Goal: Information Seeking & Learning: Learn about a topic

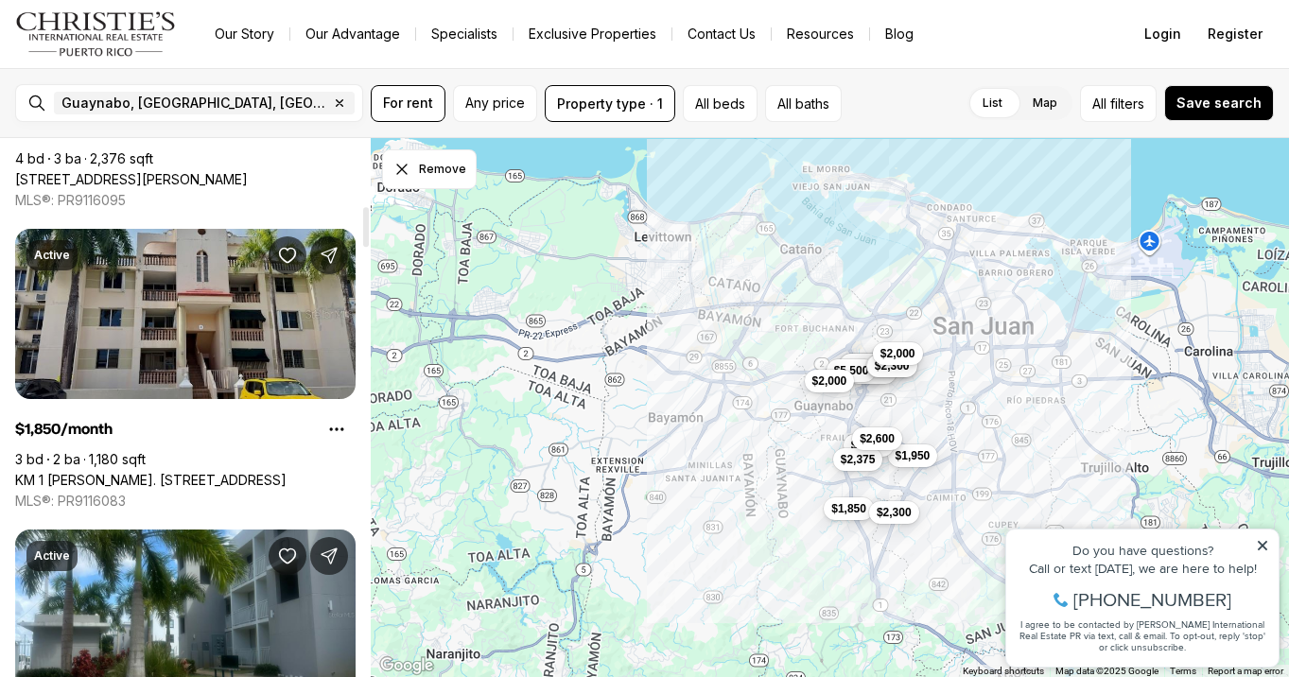
scroll to position [928, 0]
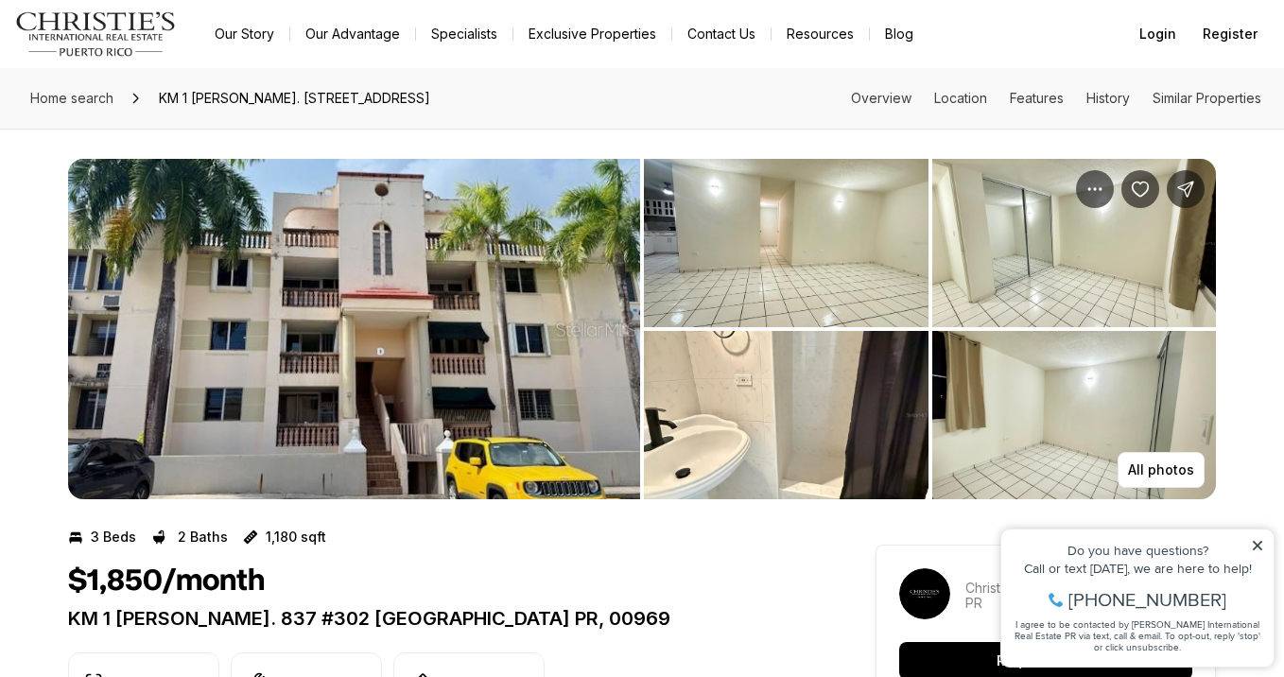
click at [790, 276] on img "View image gallery" at bounding box center [786, 243] width 285 height 168
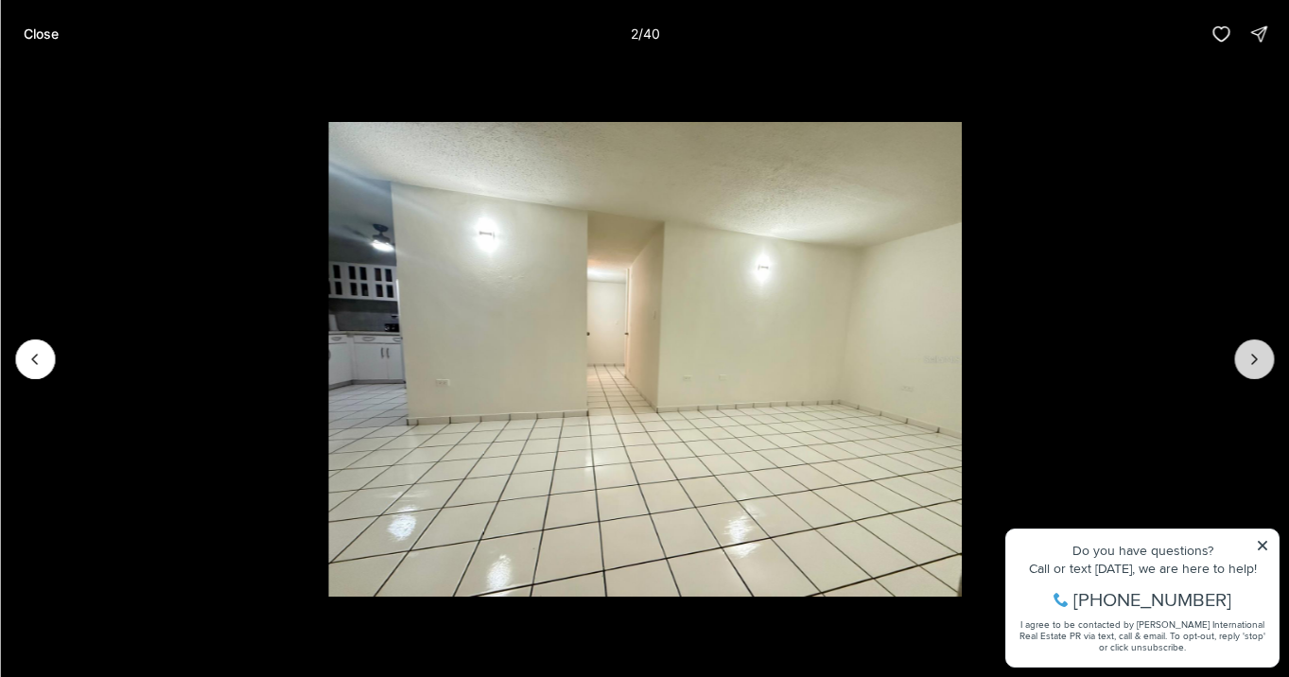
click at [1252, 366] on icon "Next slide" at bounding box center [1253, 359] width 19 height 19
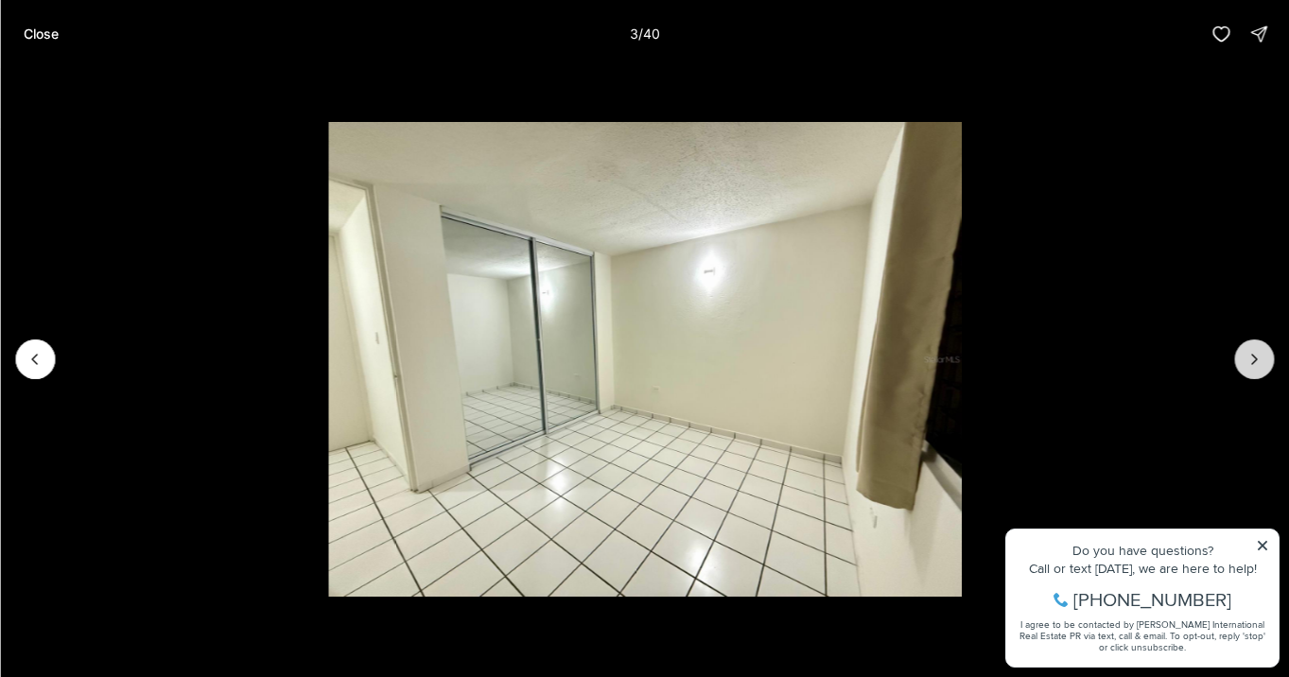
click at [1252, 366] on icon "Next slide" at bounding box center [1253, 359] width 19 height 19
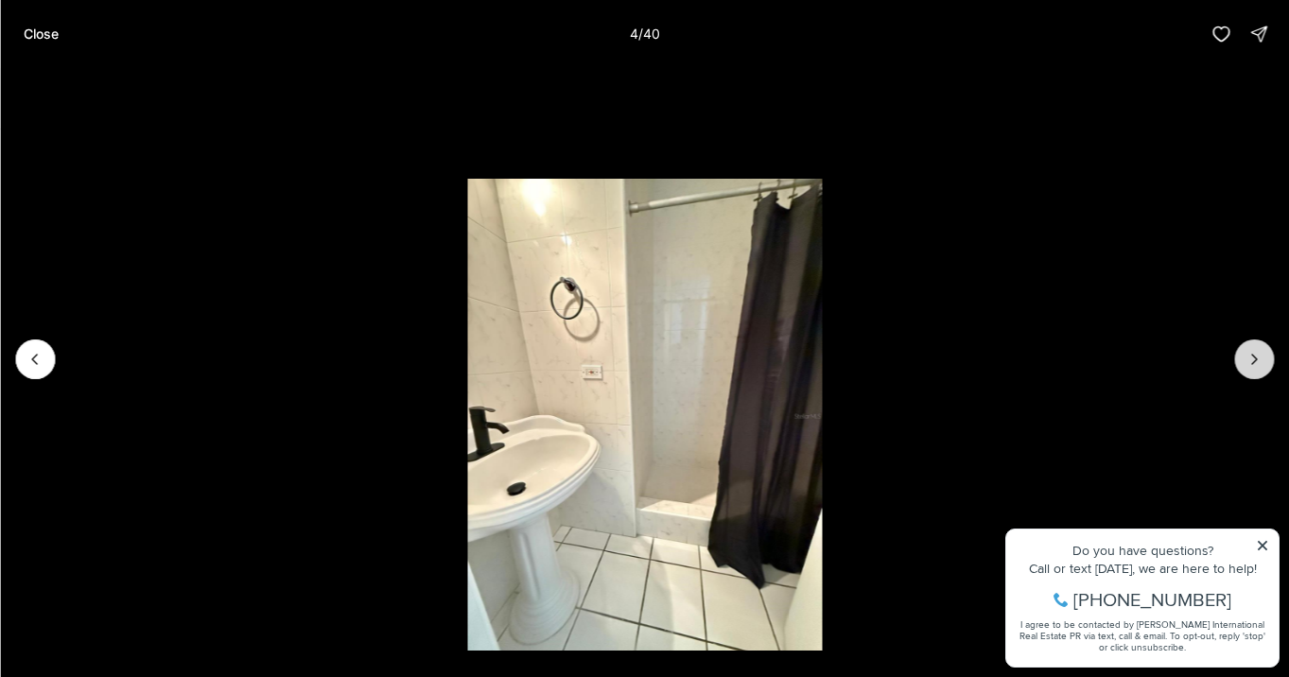
click at [1252, 366] on icon "Next slide" at bounding box center [1253, 359] width 19 height 19
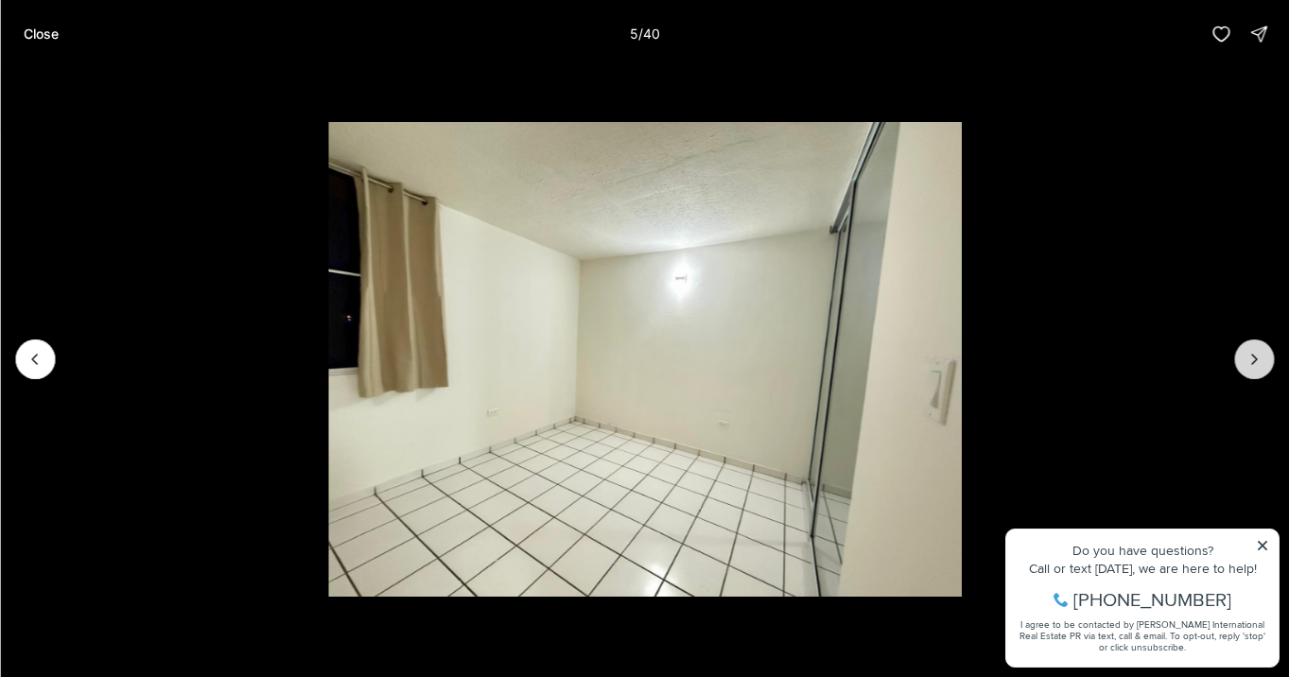
click at [1252, 366] on icon "Next slide" at bounding box center [1253, 359] width 19 height 19
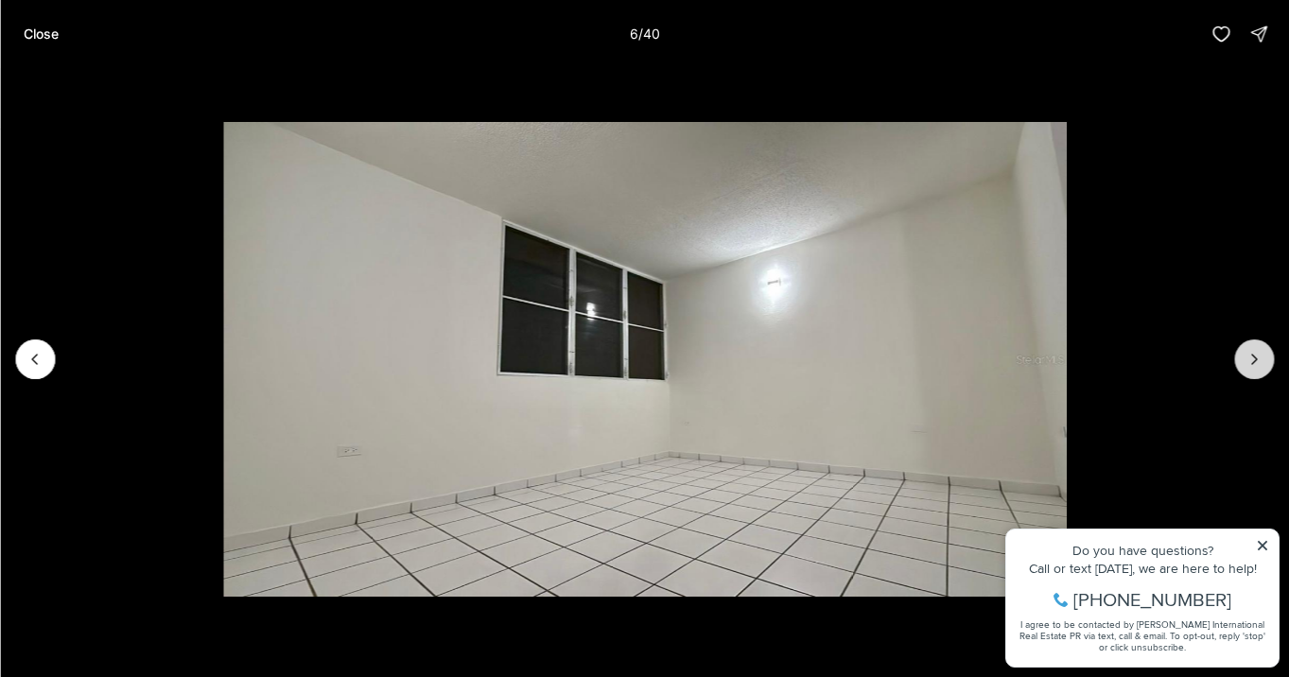
click at [1252, 366] on icon "Next slide" at bounding box center [1253, 359] width 19 height 19
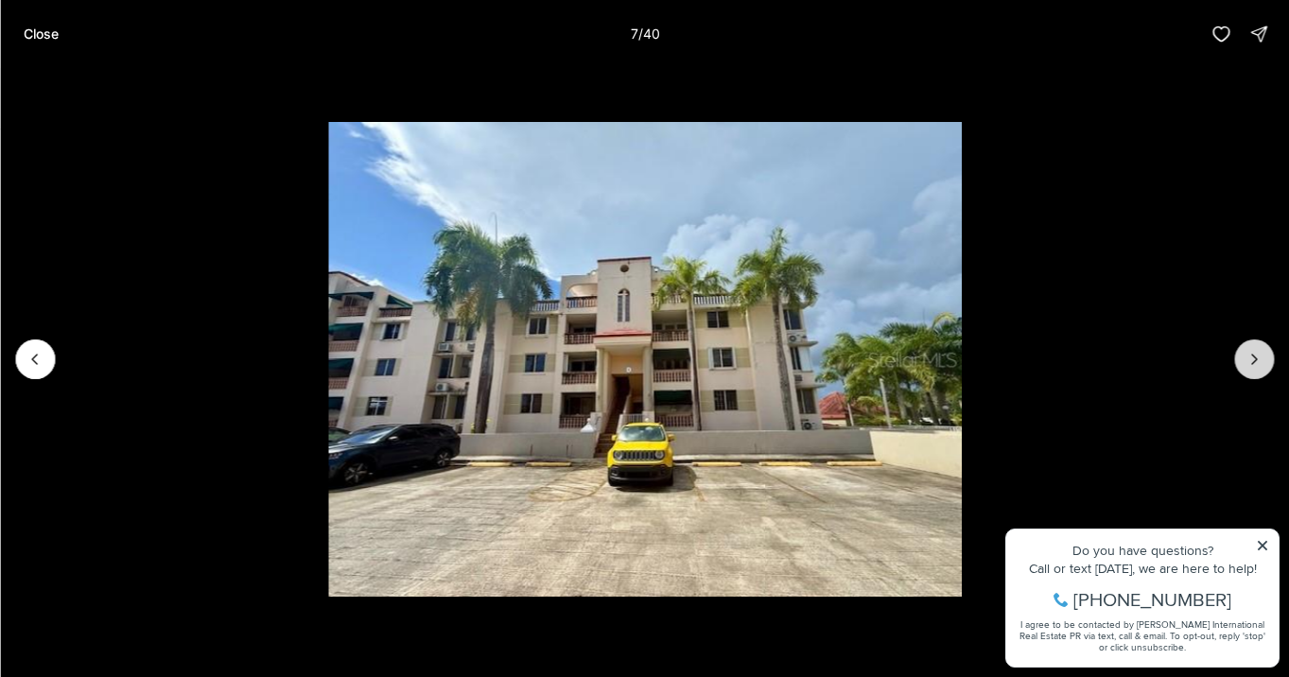
click at [1258, 364] on icon "Next slide" at bounding box center [1253, 359] width 19 height 19
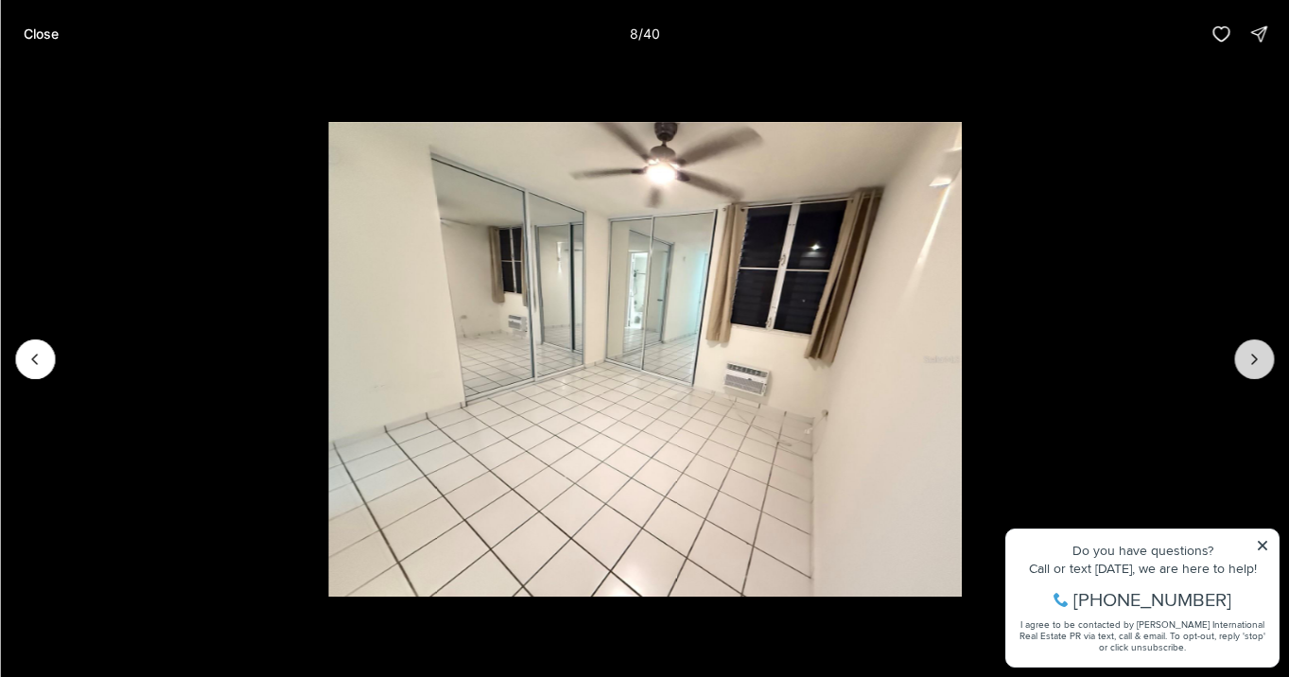
click at [1258, 364] on icon "Next slide" at bounding box center [1253, 359] width 19 height 19
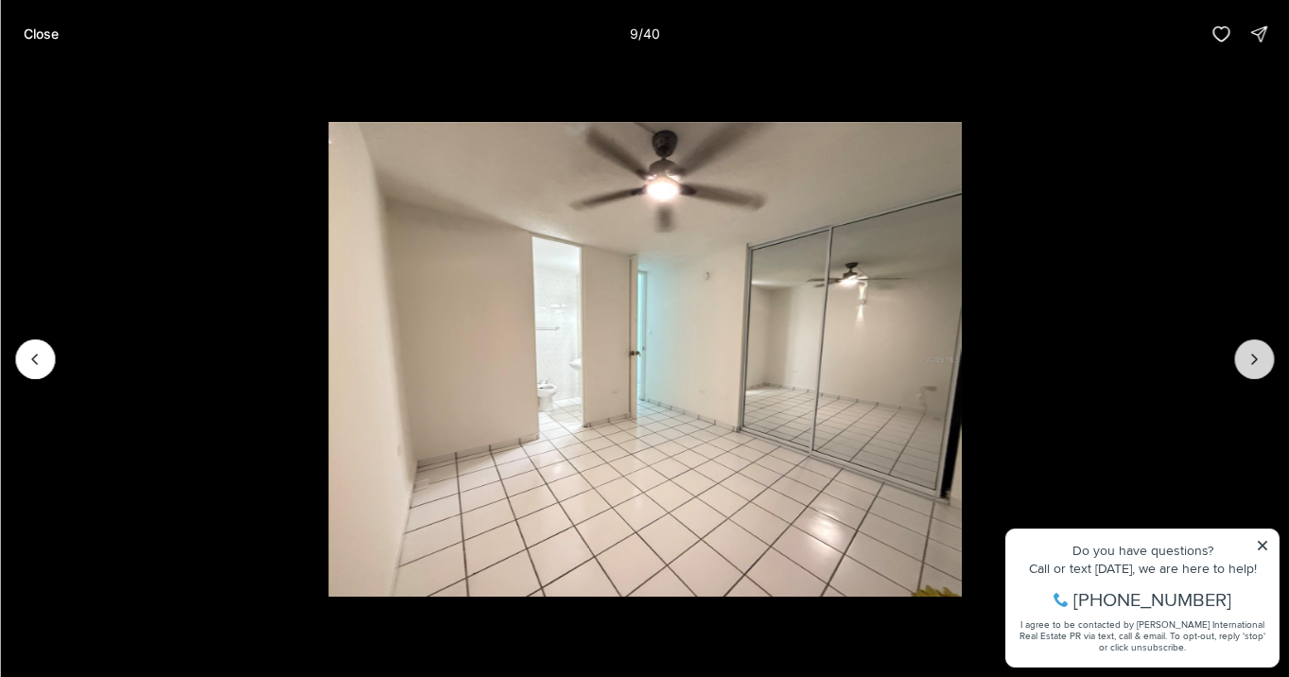
click at [1256, 364] on icon "Next slide" at bounding box center [1253, 359] width 19 height 19
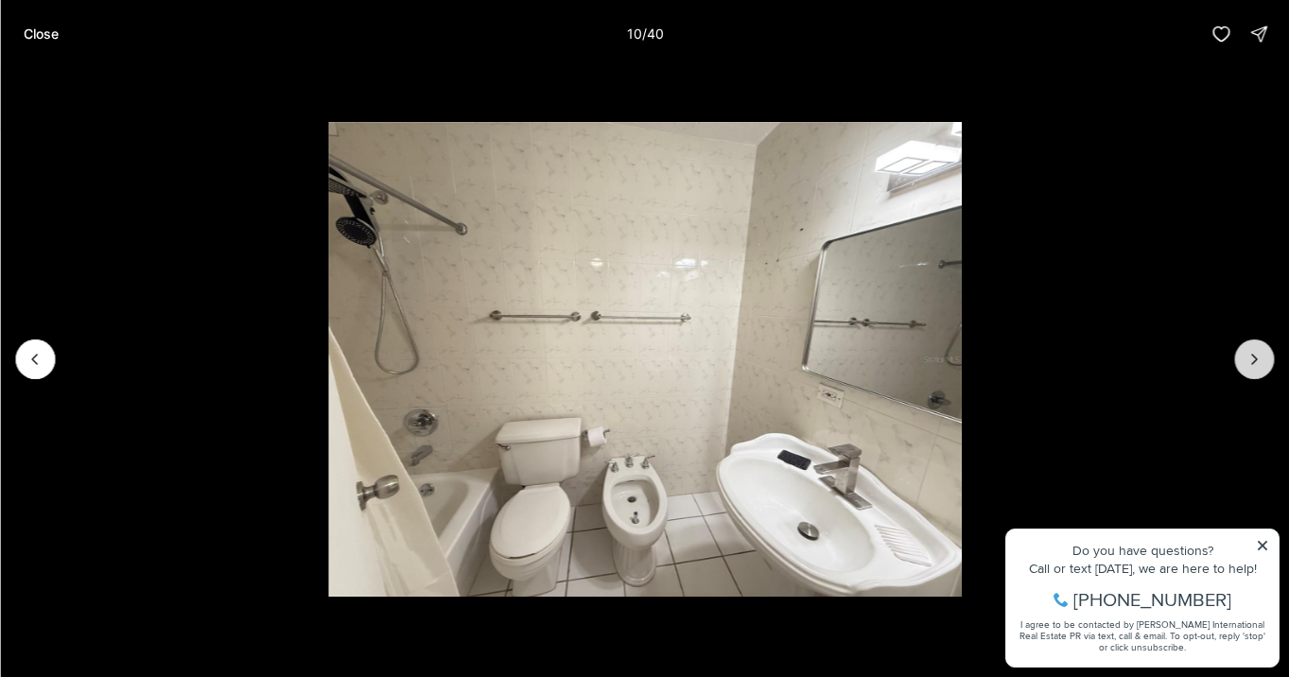
click at [1256, 365] on icon "Next slide" at bounding box center [1253, 359] width 19 height 19
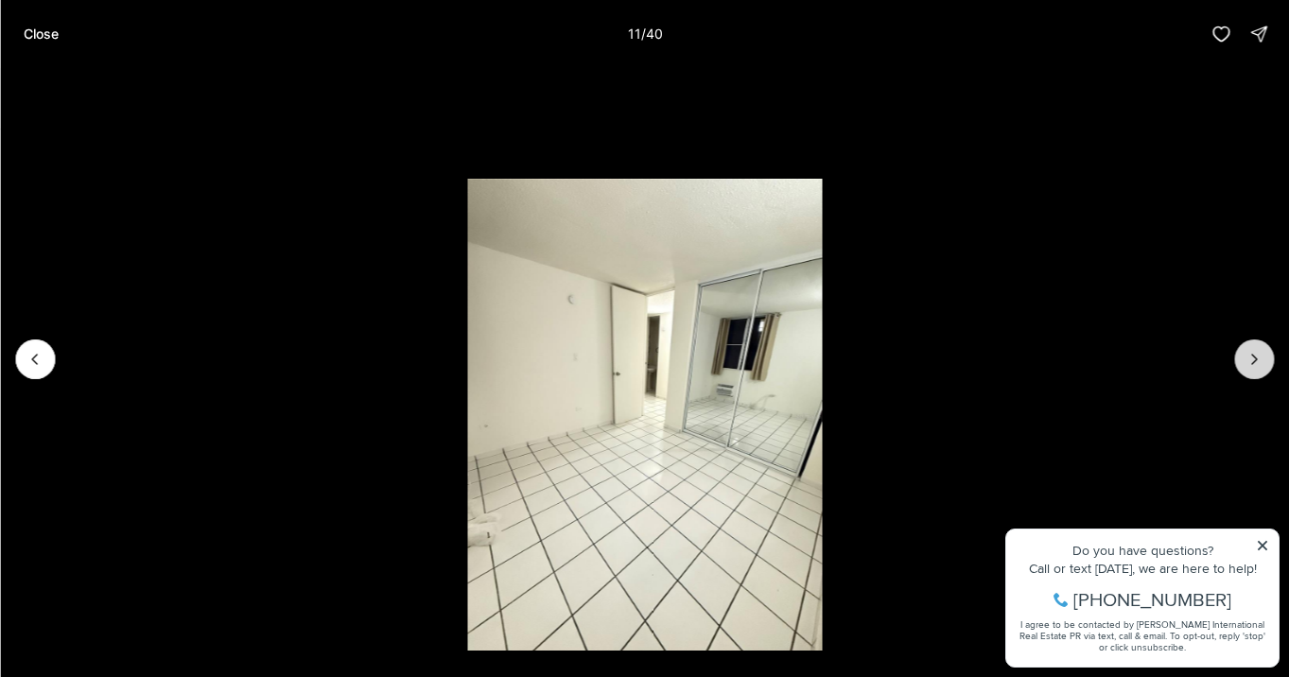
click at [1255, 365] on icon "Next slide" at bounding box center [1253, 359] width 19 height 19
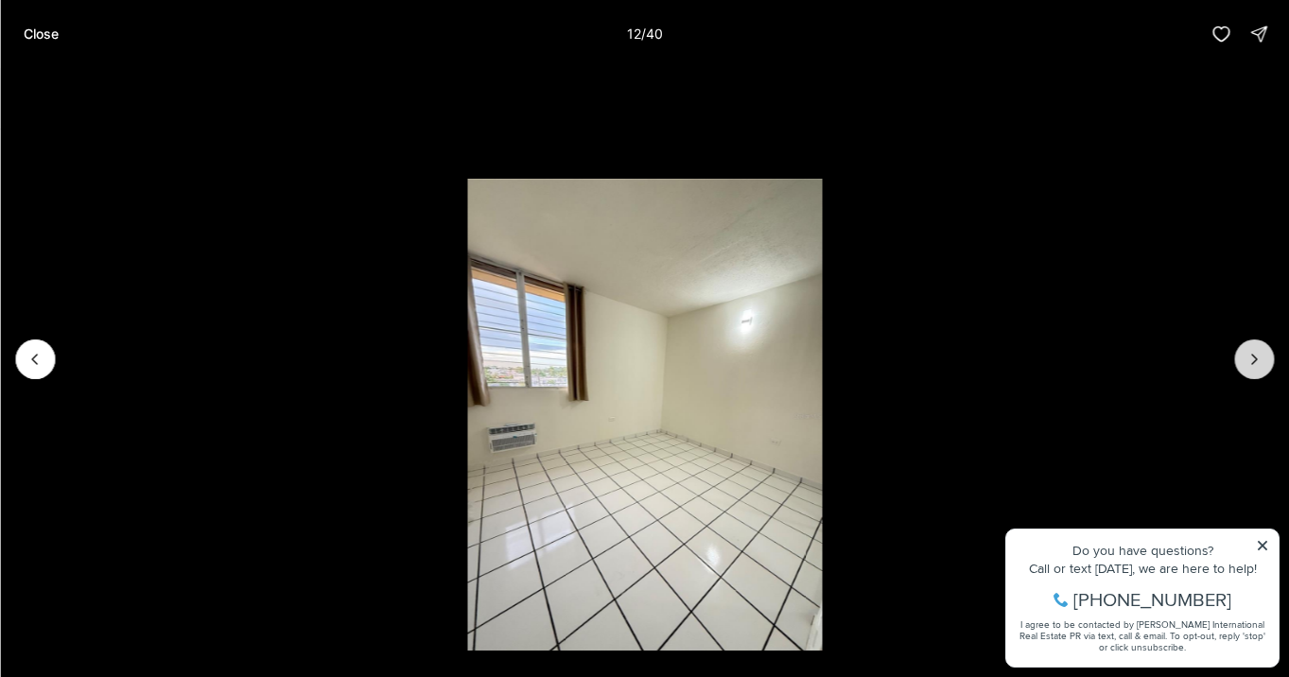
click at [1255, 365] on icon "Next slide" at bounding box center [1253, 359] width 19 height 19
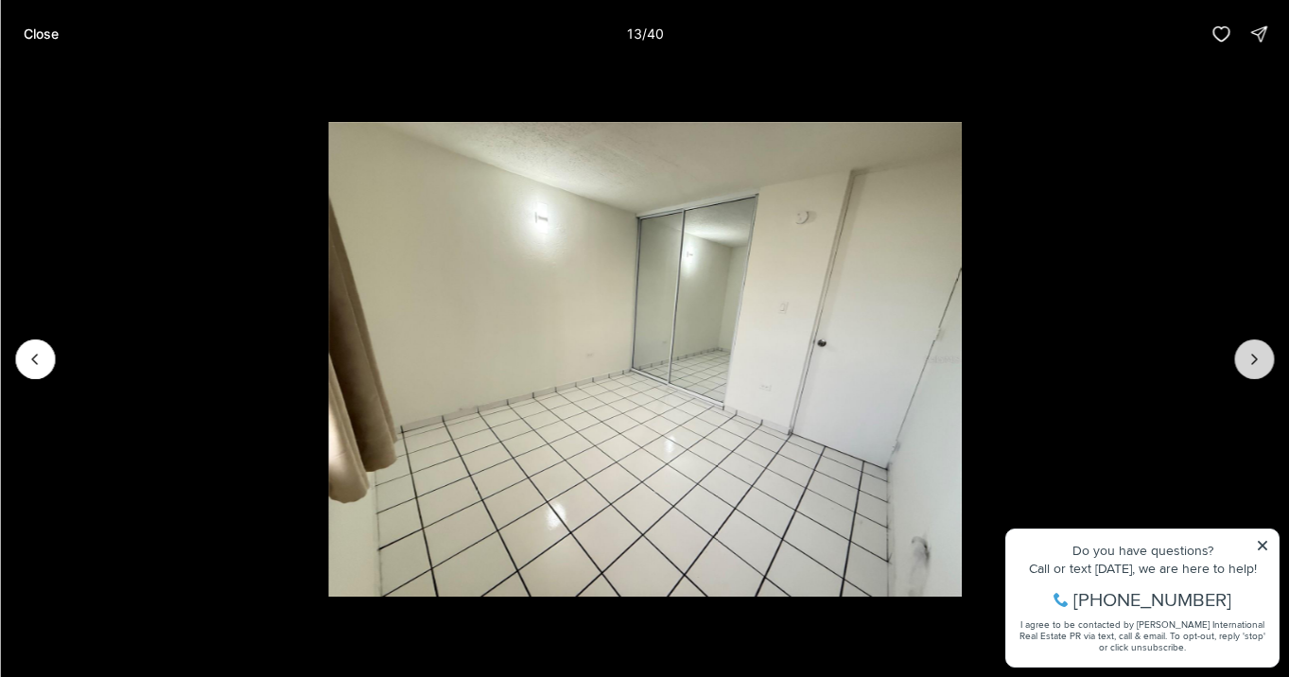
click at [1255, 365] on icon "Next slide" at bounding box center [1253, 359] width 19 height 19
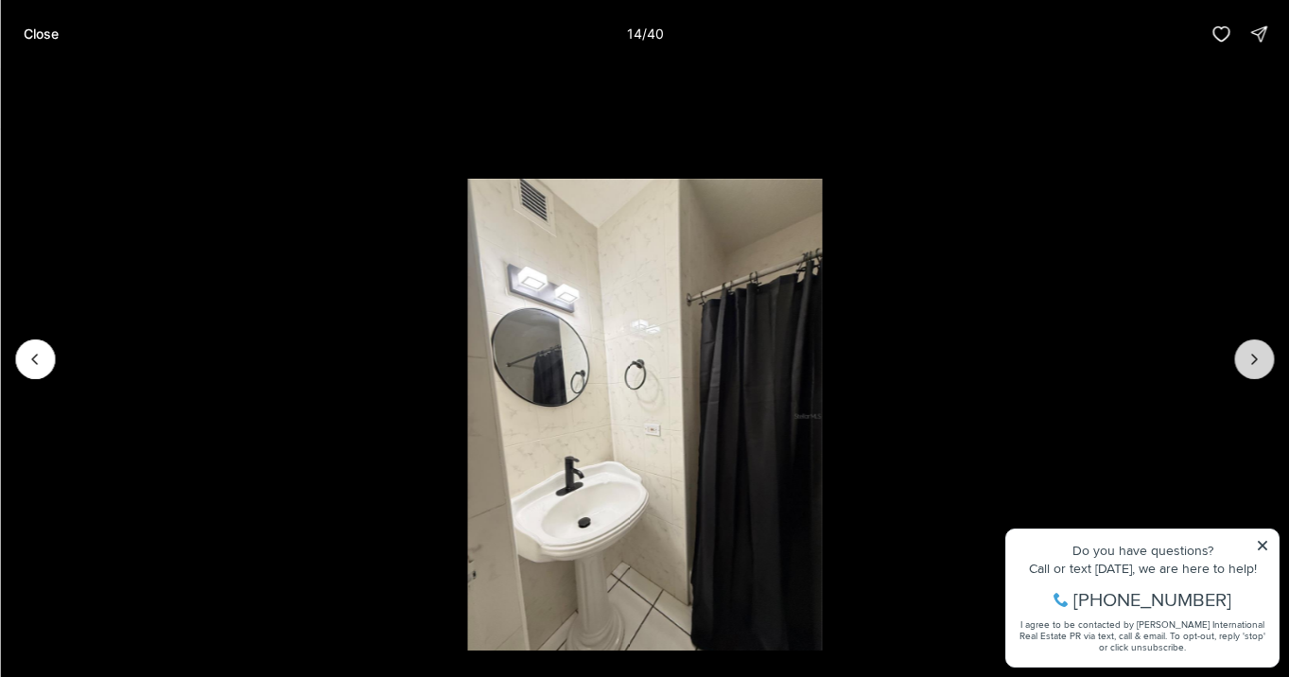
click at [1255, 365] on icon "Next slide" at bounding box center [1253, 359] width 19 height 19
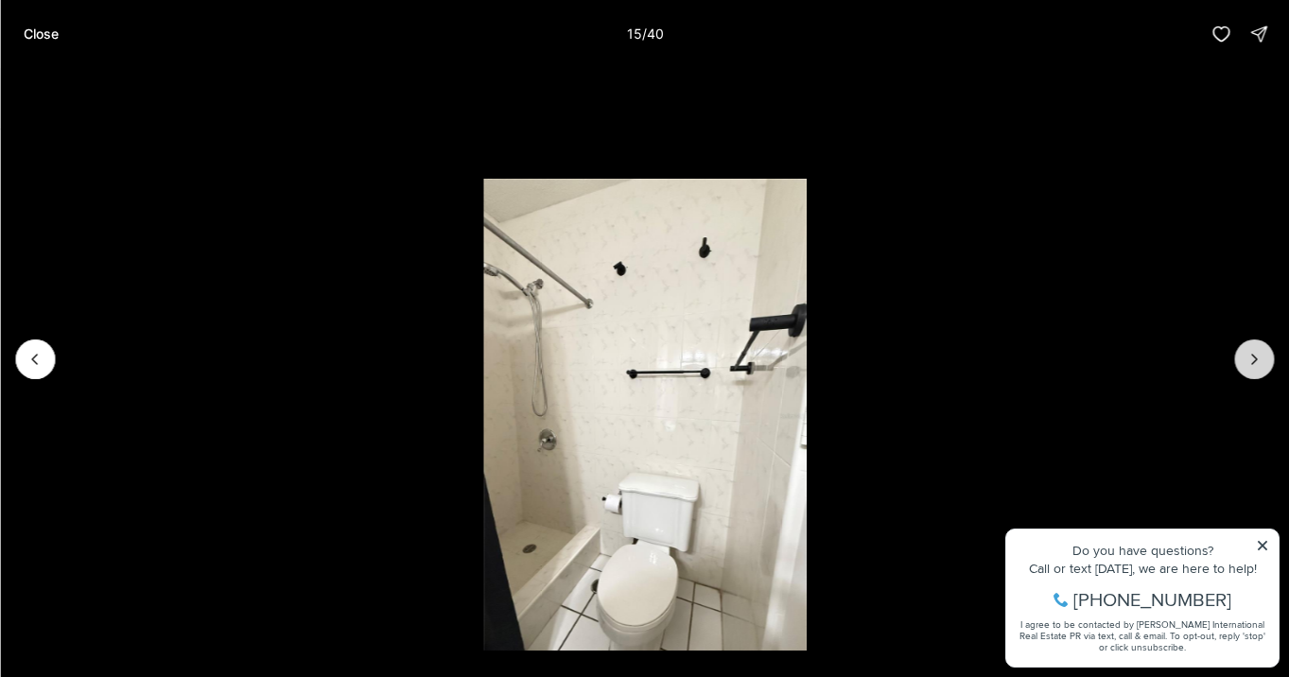
click at [1255, 365] on icon "Next slide" at bounding box center [1253, 359] width 19 height 19
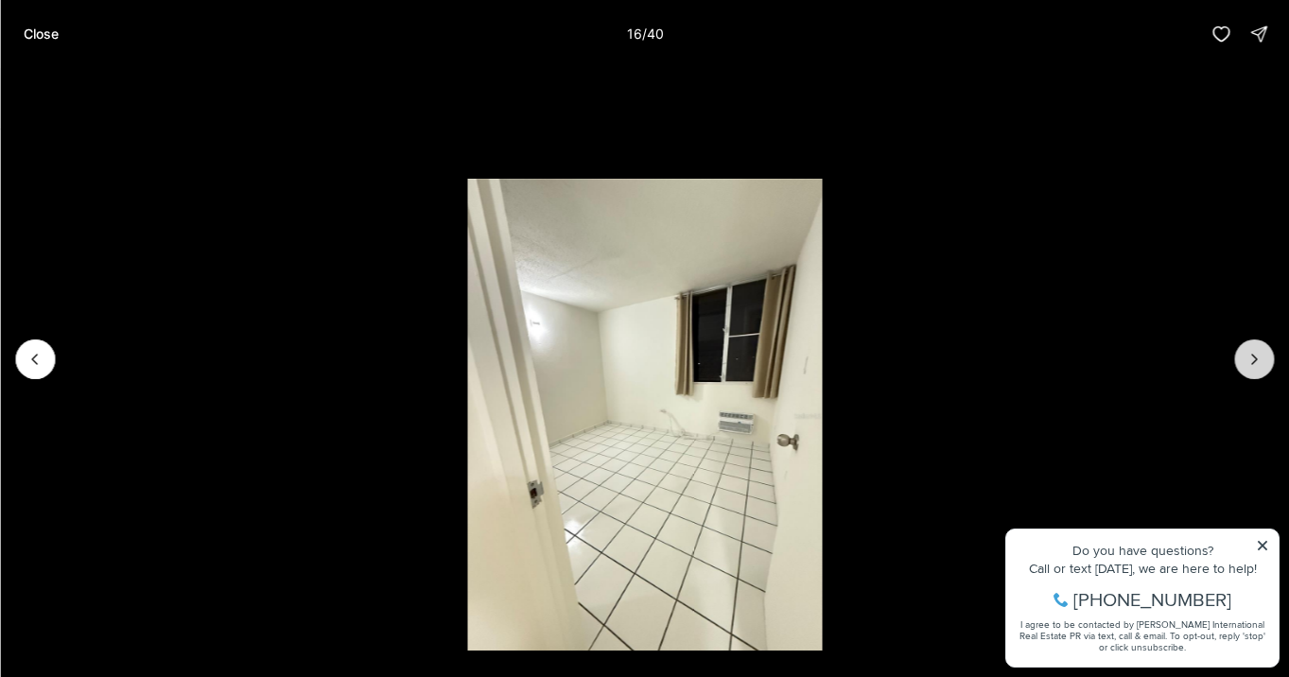
click at [1255, 365] on icon "Next slide" at bounding box center [1253, 359] width 19 height 19
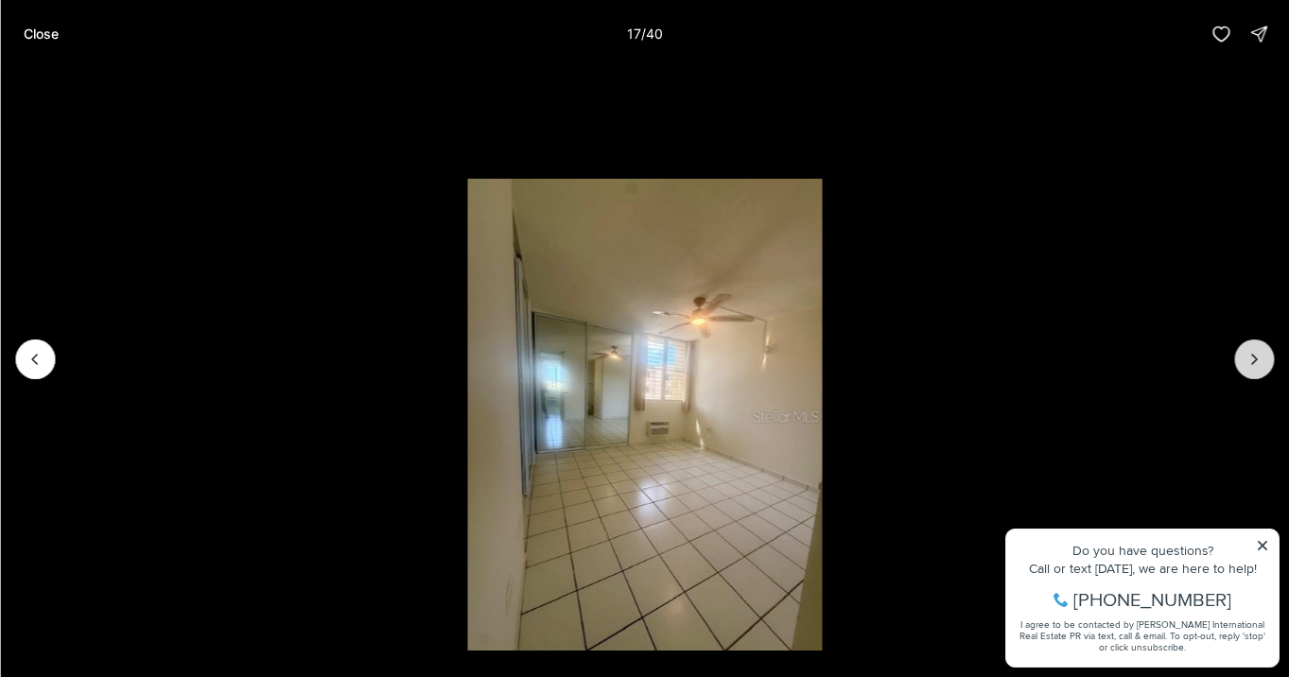
click at [1255, 365] on icon "Next slide" at bounding box center [1253, 359] width 19 height 19
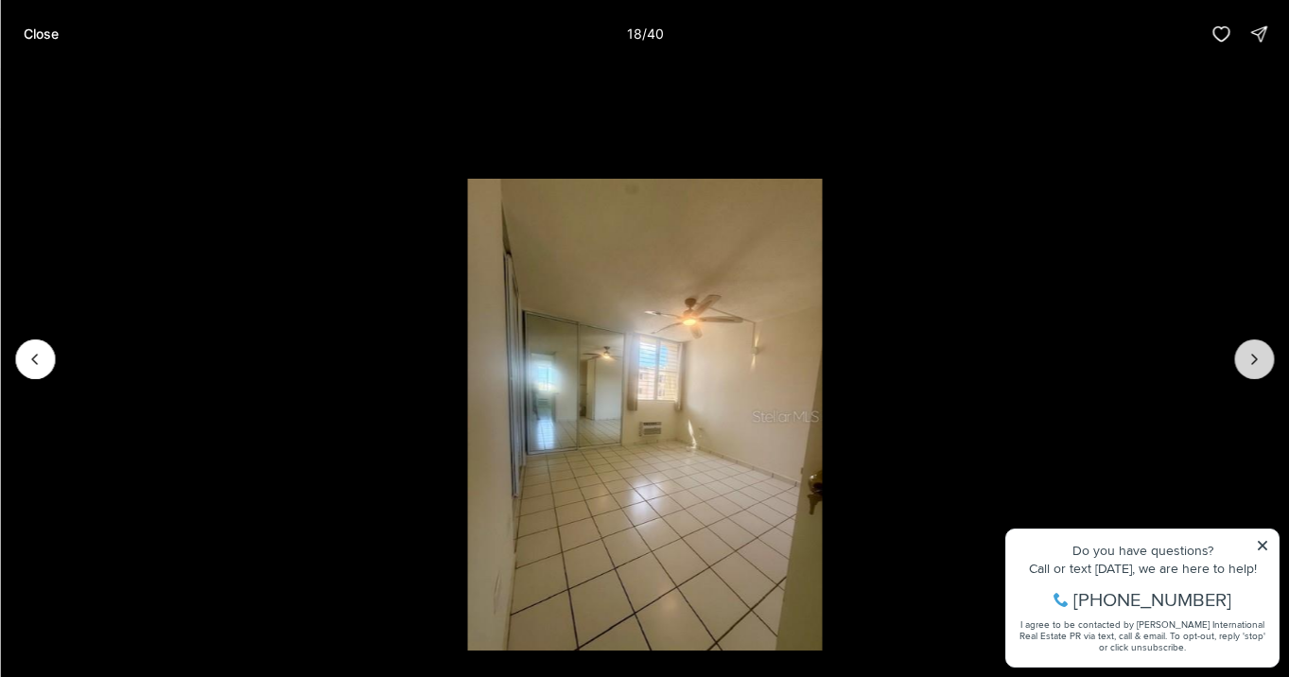
click at [1255, 365] on icon "Next slide" at bounding box center [1253, 359] width 19 height 19
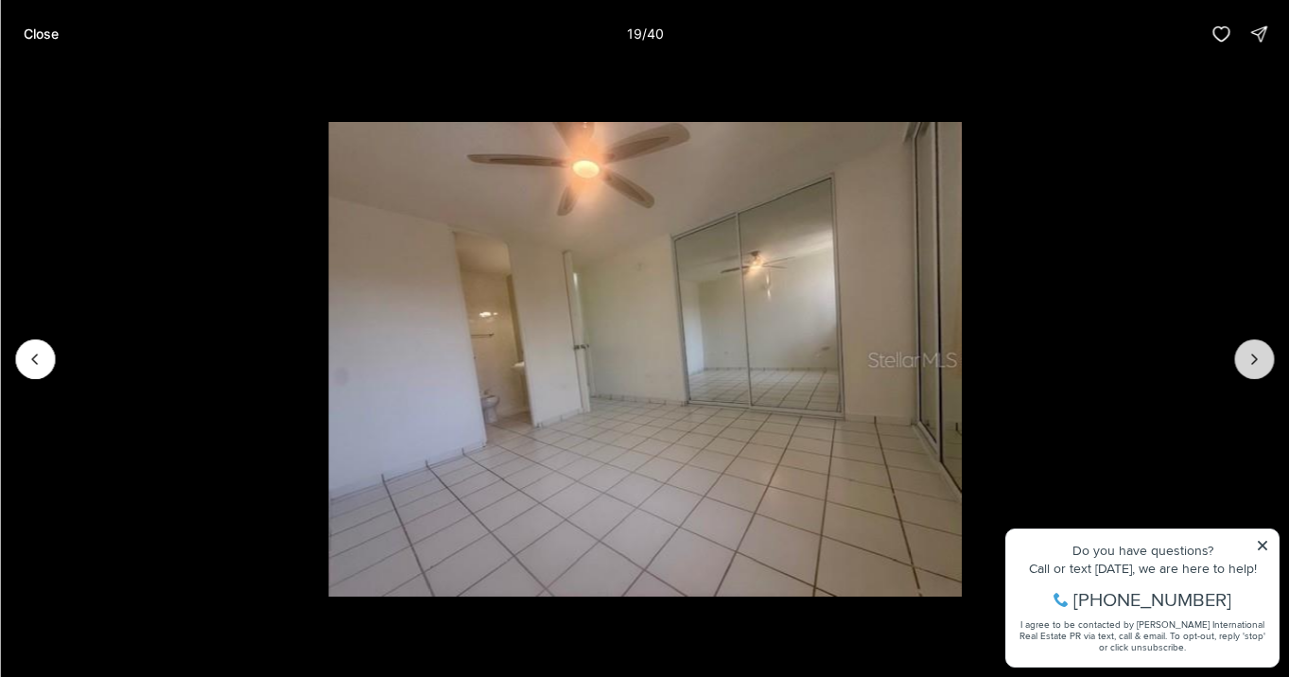
click at [1255, 365] on icon "Next slide" at bounding box center [1253, 359] width 19 height 19
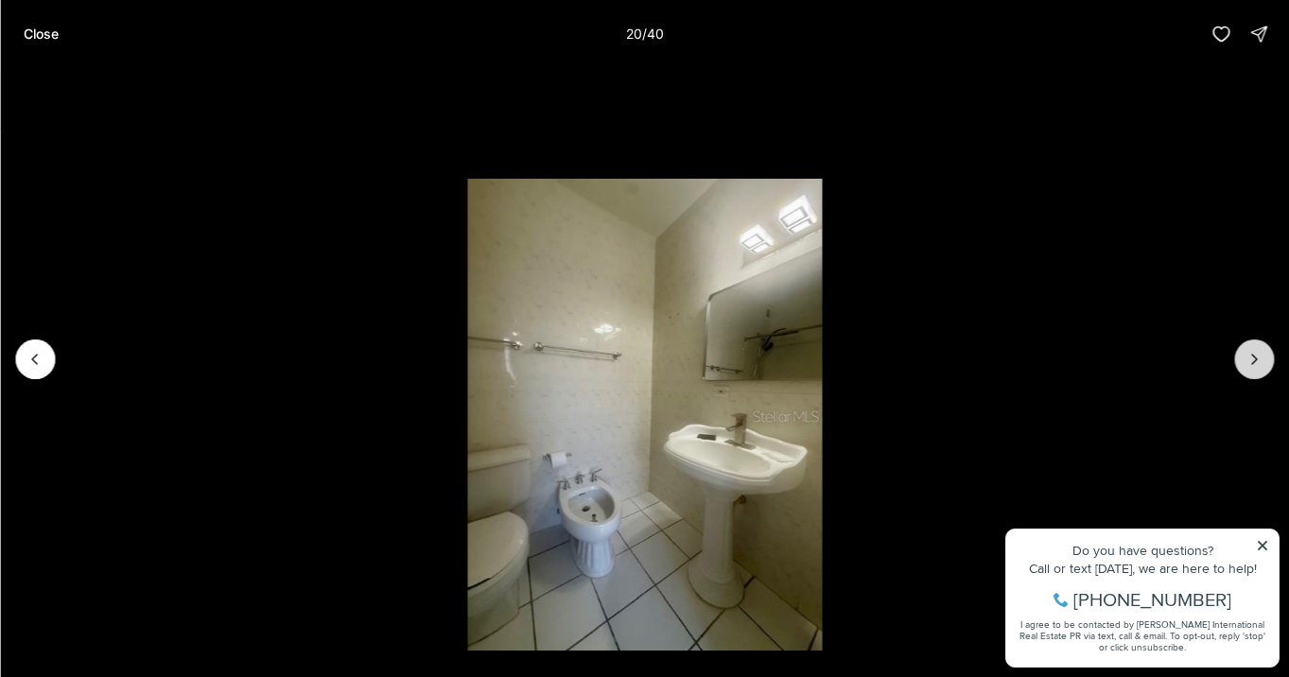
click at [1255, 365] on icon "Next slide" at bounding box center [1253, 359] width 19 height 19
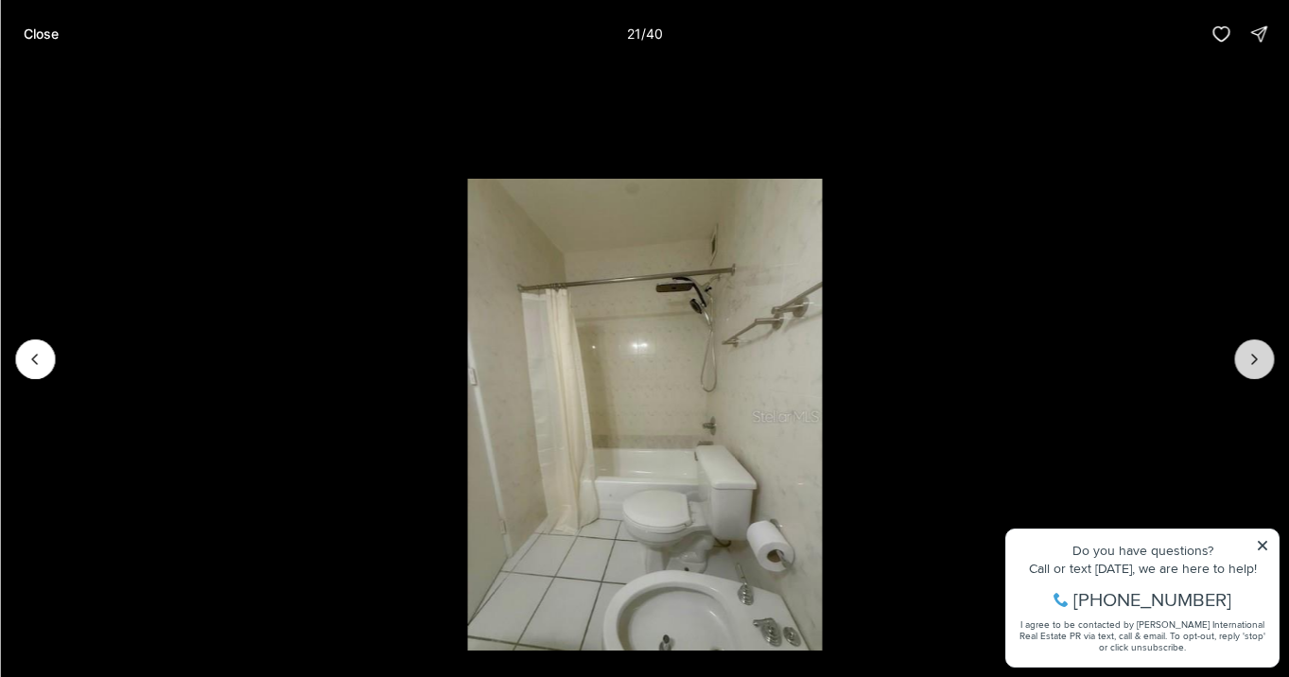
click at [1255, 365] on icon "Next slide" at bounding box center [1253, 359] width 19 height 19
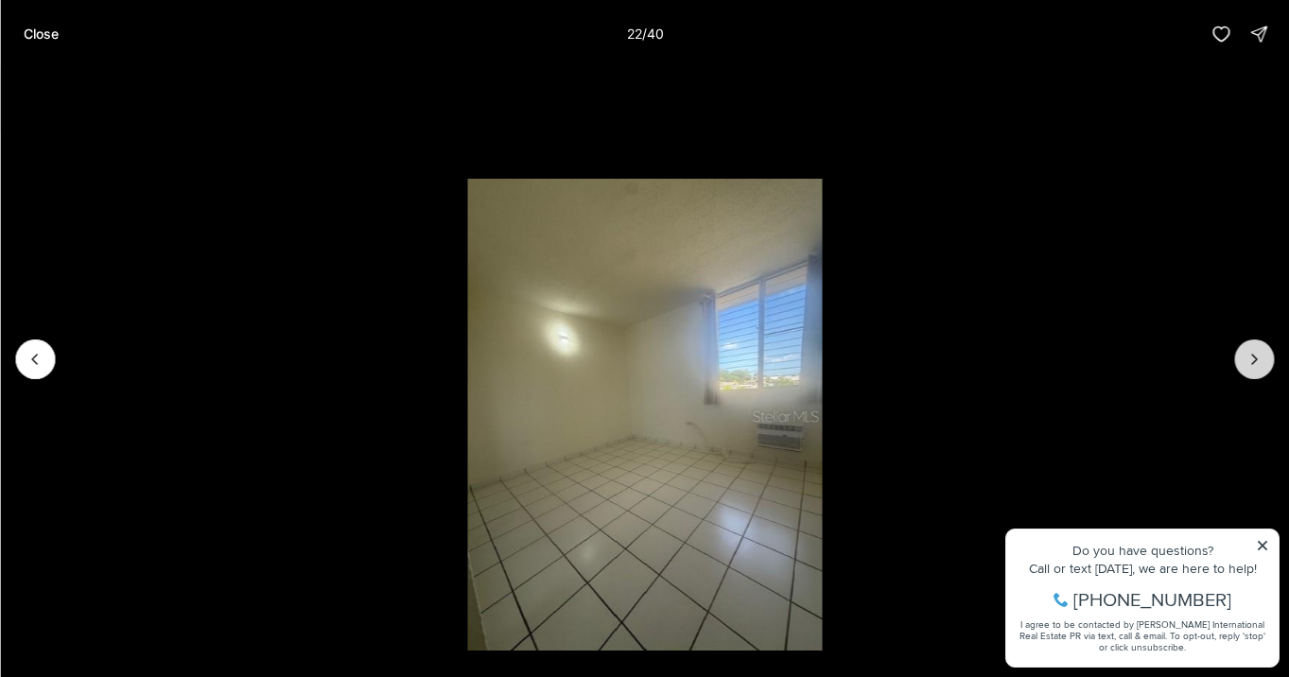
click at [1255, 365] on icon "Next slide" at bounding box center [1253, 359] width 19 height 19
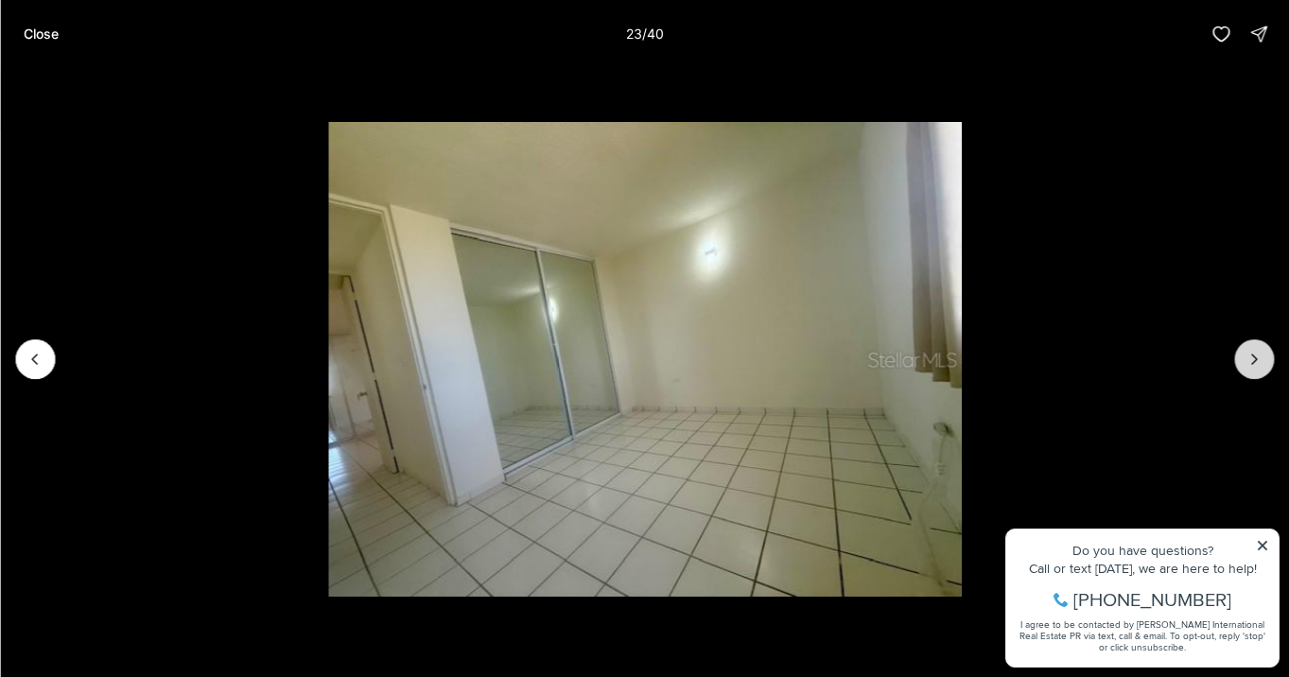
click at [1255, 365] on icon "Next slide" at bounding box center [1253, 359] width 19 height 19
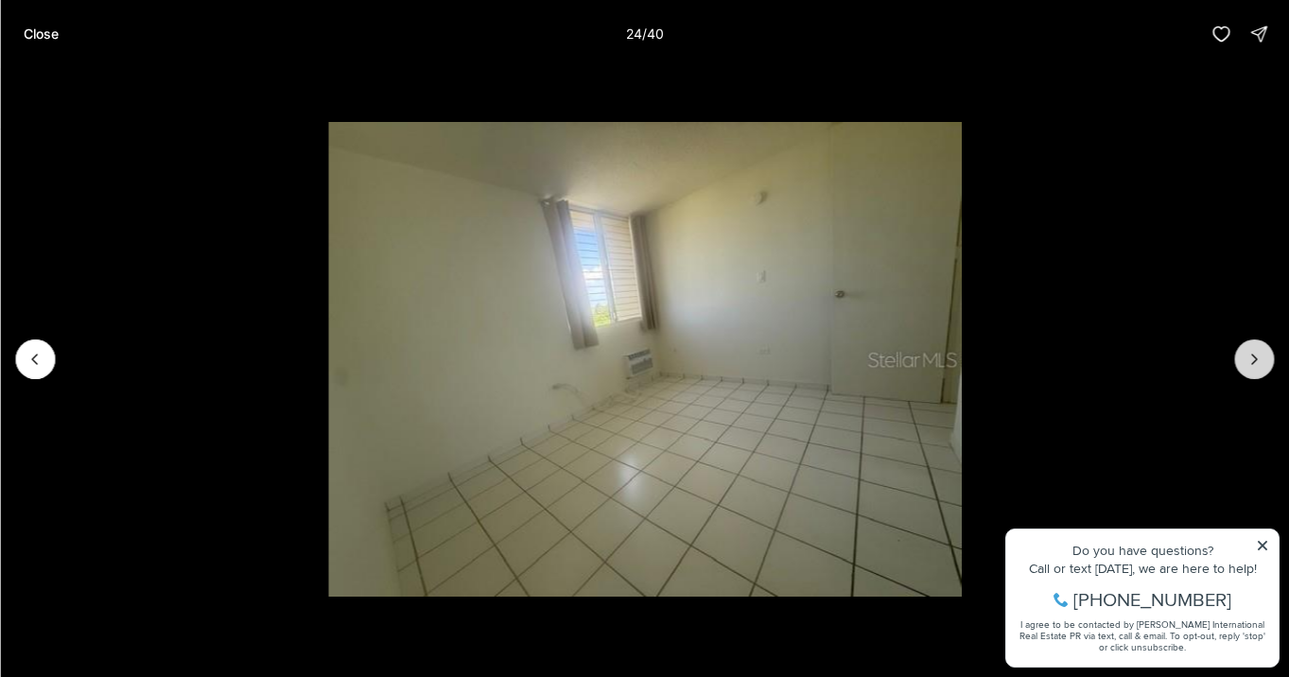
click at [1255, 365] on icon "Next slide" at bounding box center [1253, 359] width 19 height 19
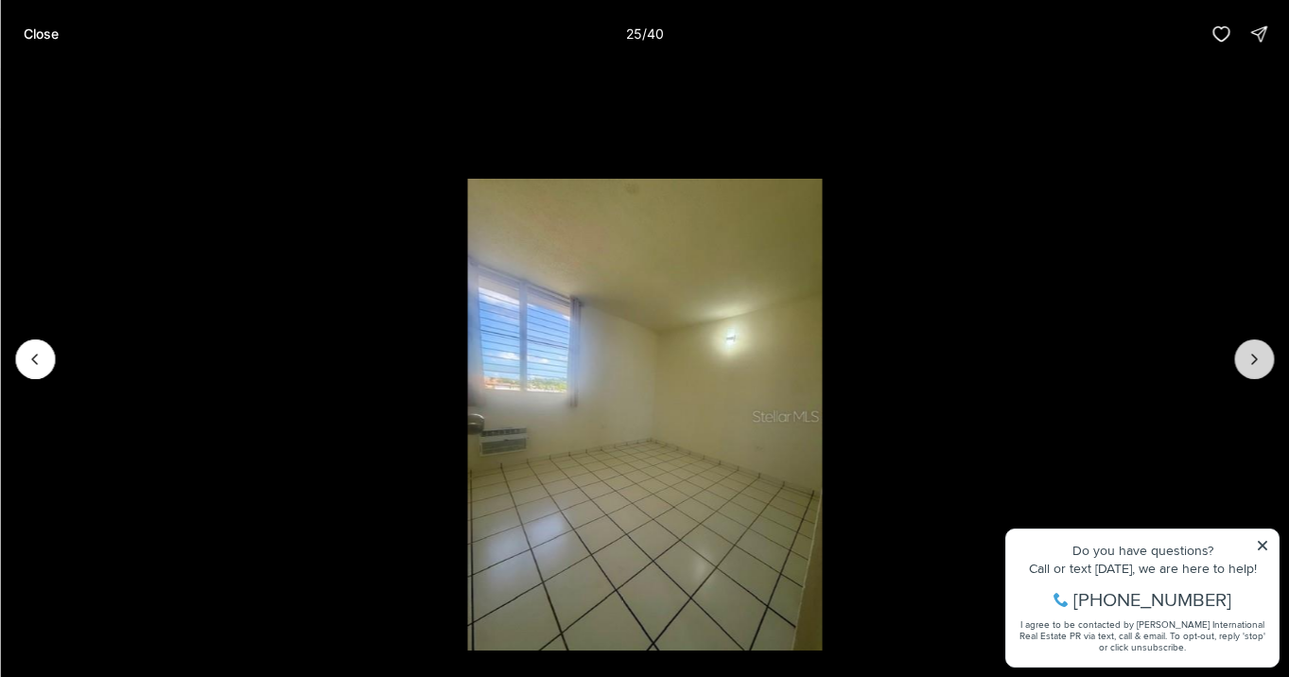
click at [1255, 365] on icon "Next slide" at bounding box center [1253, 359] width 19 height 19
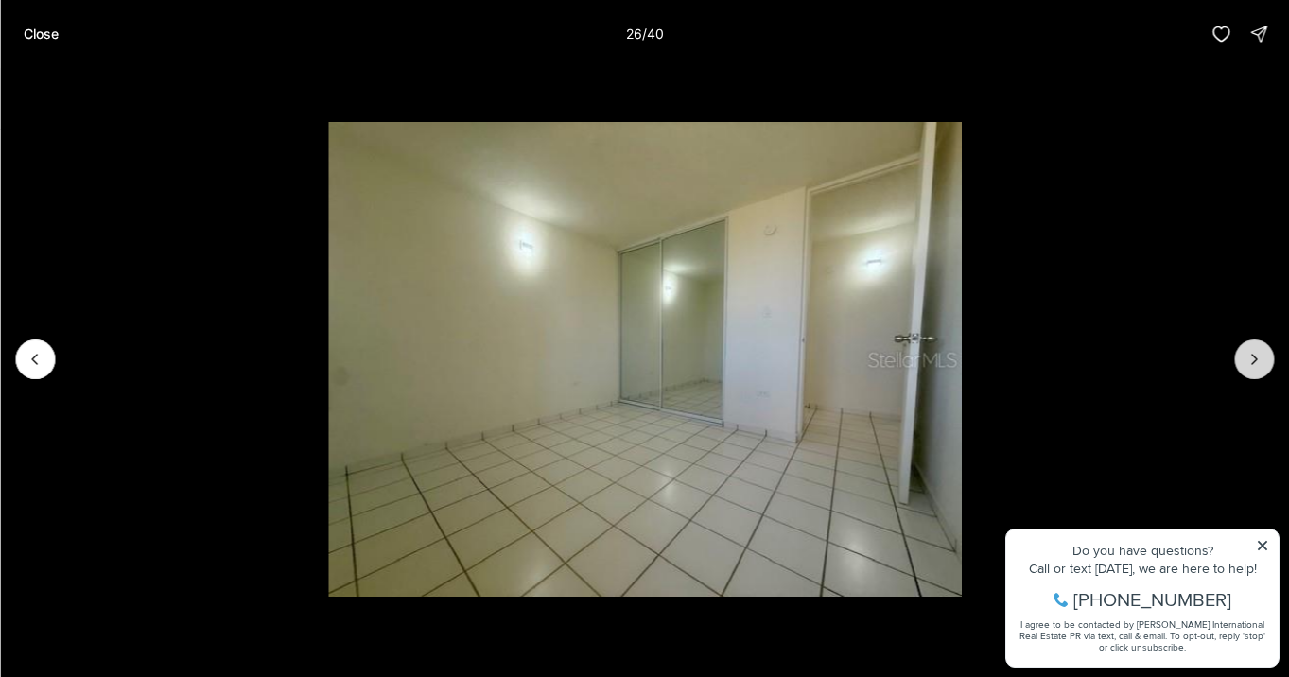
click at [1255, 365] on icon "Next slide" at bounding box center [1253, 359] width 19 height 19
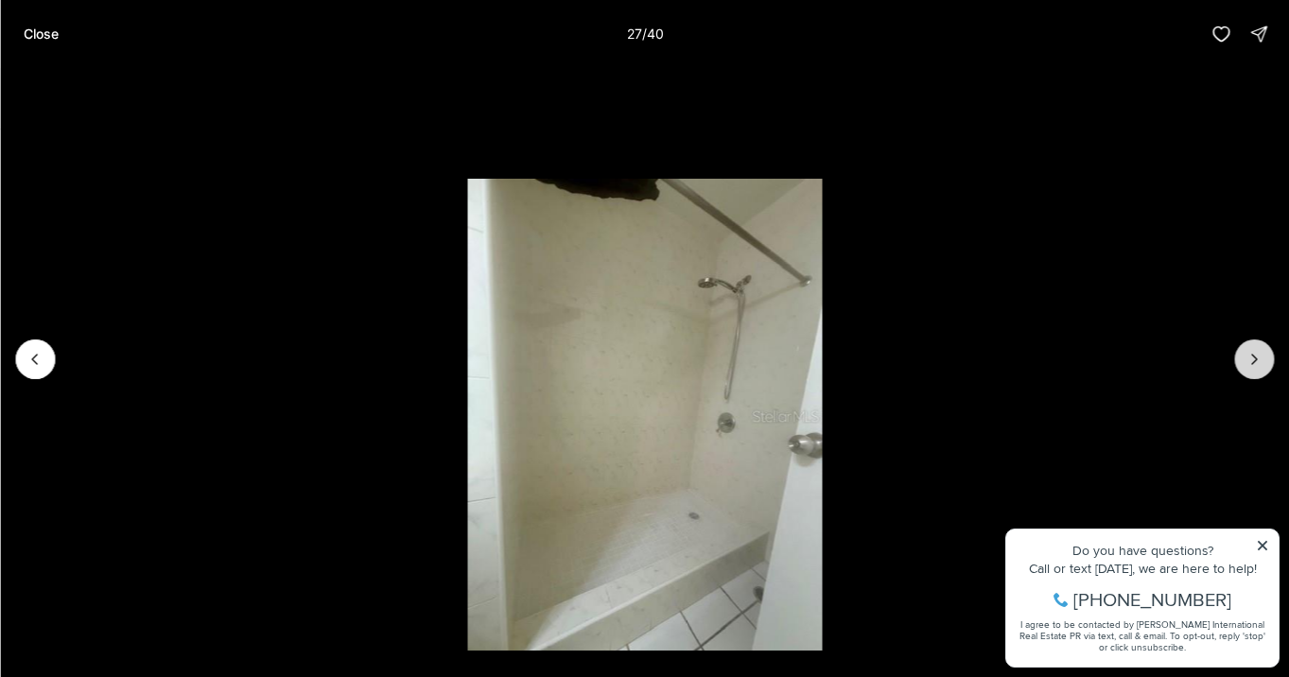
click at [1255, 365] on icon "Next slide" at bounding box center [1253, 359] width 19 height 19
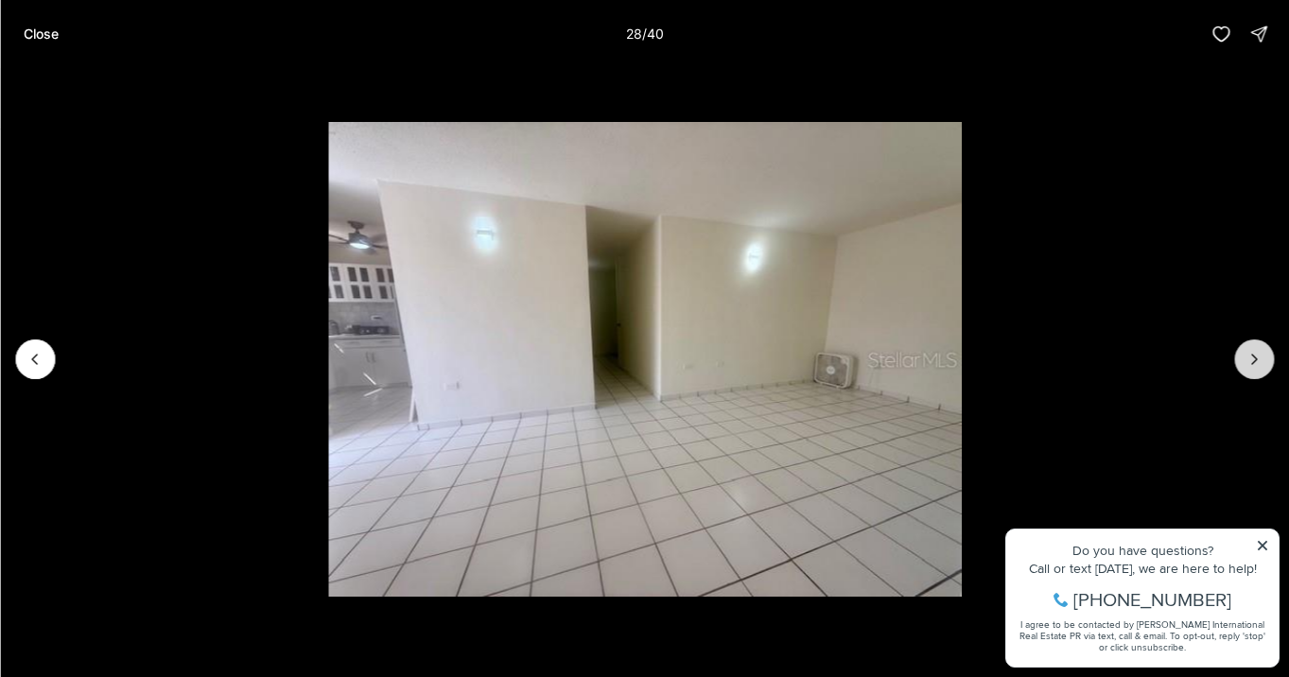
click at [1255, 365] on icon "Next slide" at bounding box center [1253, 359] width 19 height 19
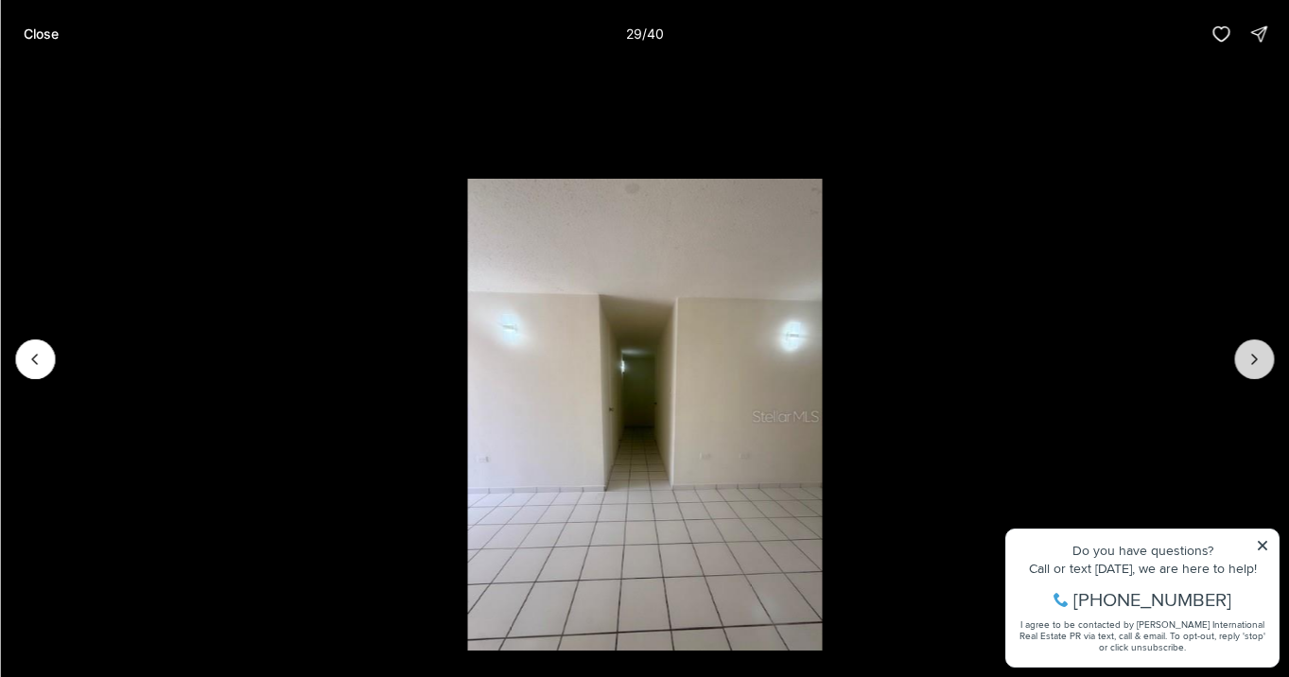
click at [1255, 365] on icon "Next slide" at bounding box center [1253, 359] width 19 height 19
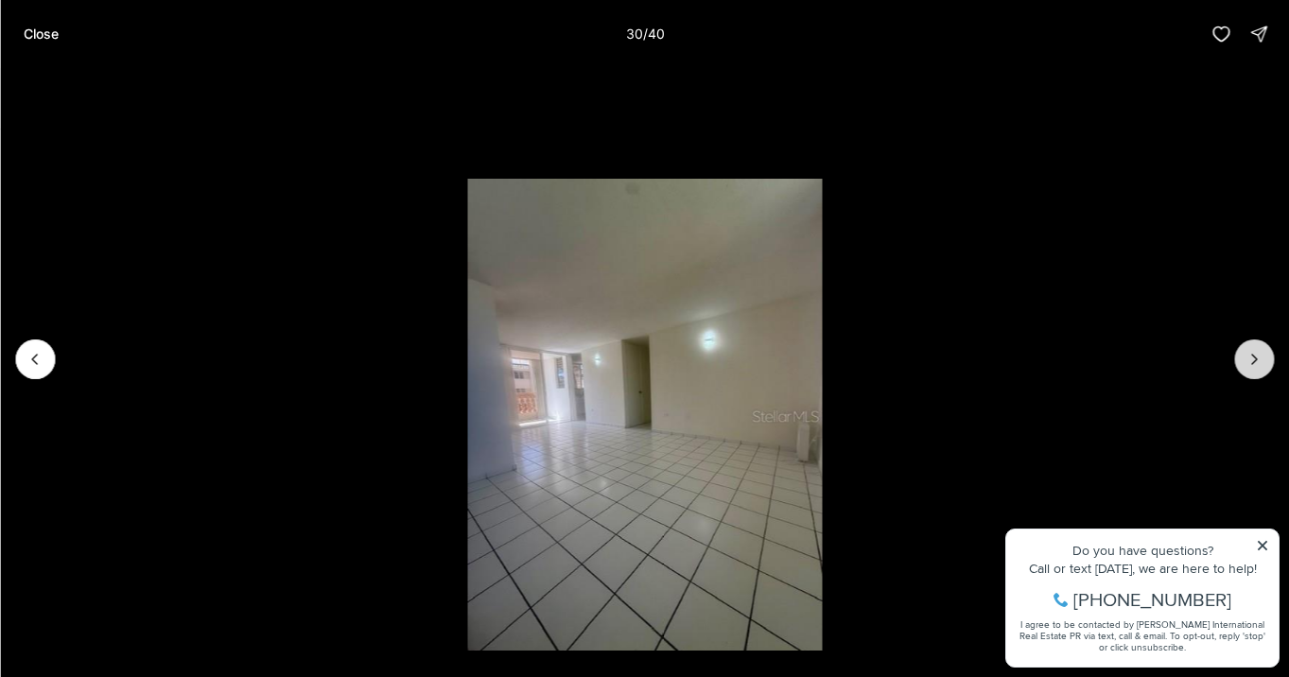
click at [1255, 365] on icon "Next slide" at bounding box center [1253, 359] width 19 height 19
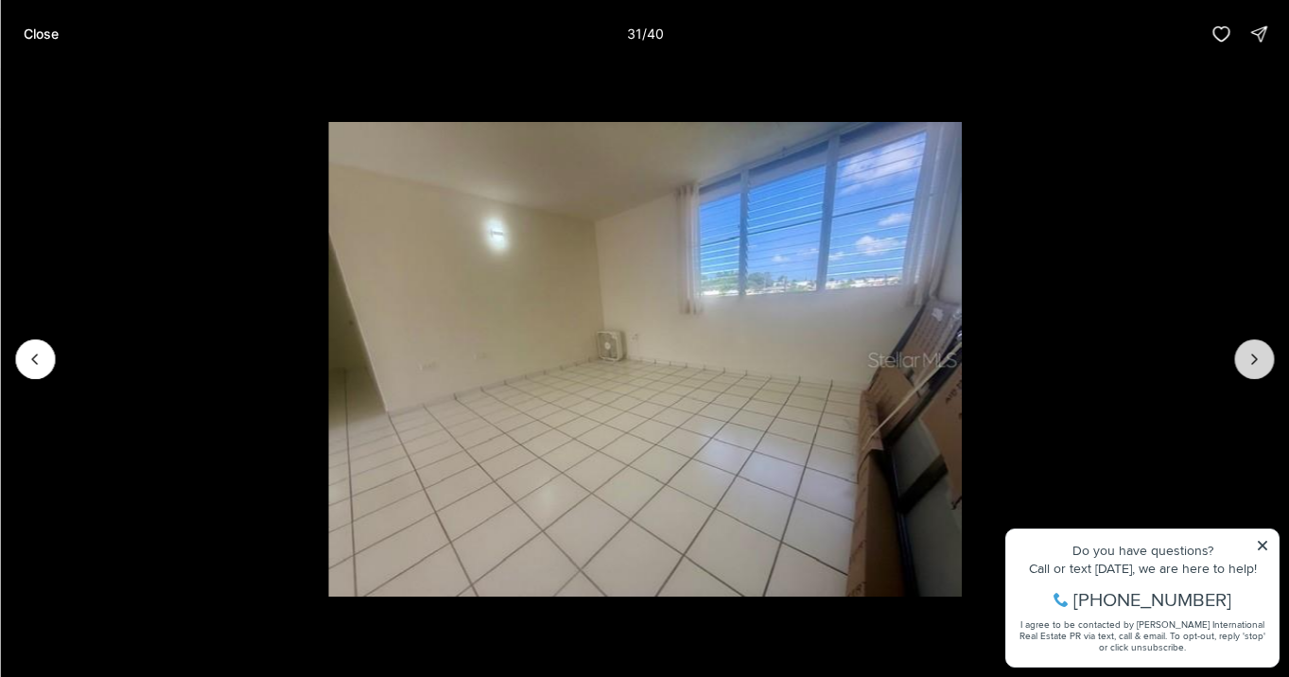
click at [1255, 365] on icon "Next slide" at bounding box center [1253, 359] width 19 height 19
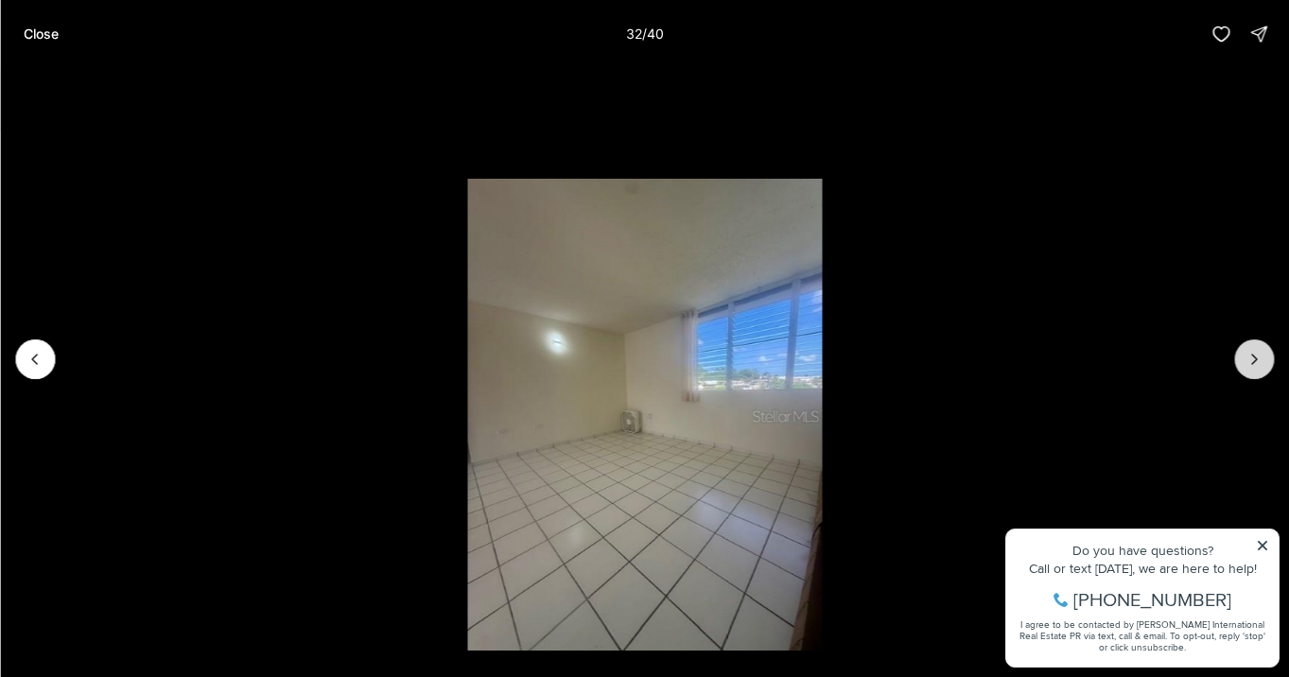
click at [1255, 365] on icon "Next slide" at bounding box center [1253, 359] width 19 height 19
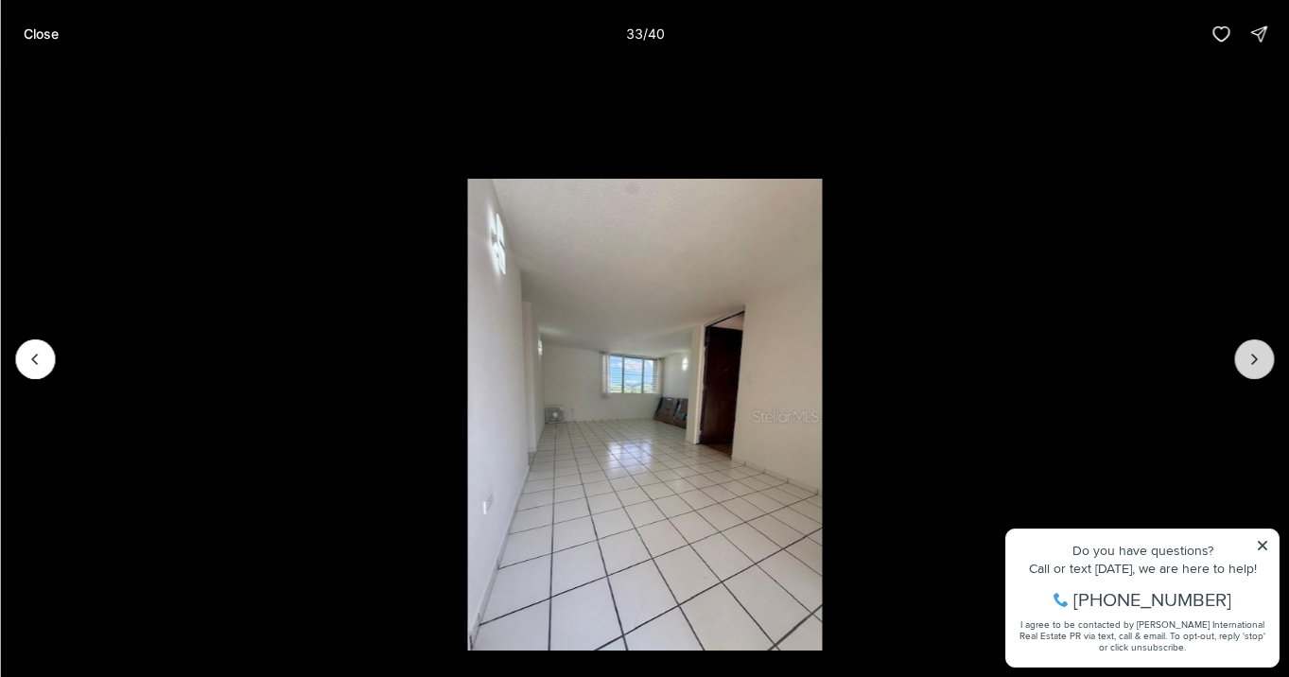
click at [1255, 365] on icon "Next slide" at bounding box center [1253, 359] width 19 height 19
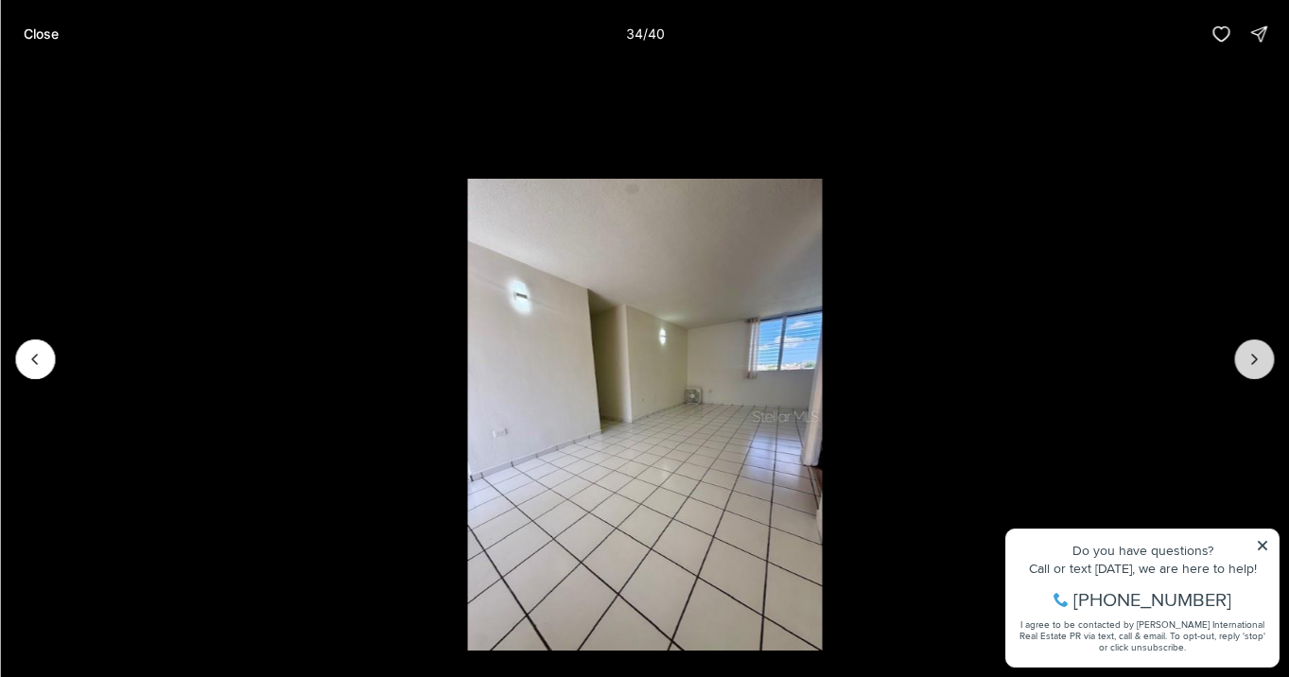
click at [1255, 365] on icon "Next slide" at bounding box center [1253, 359] width 19 height 19
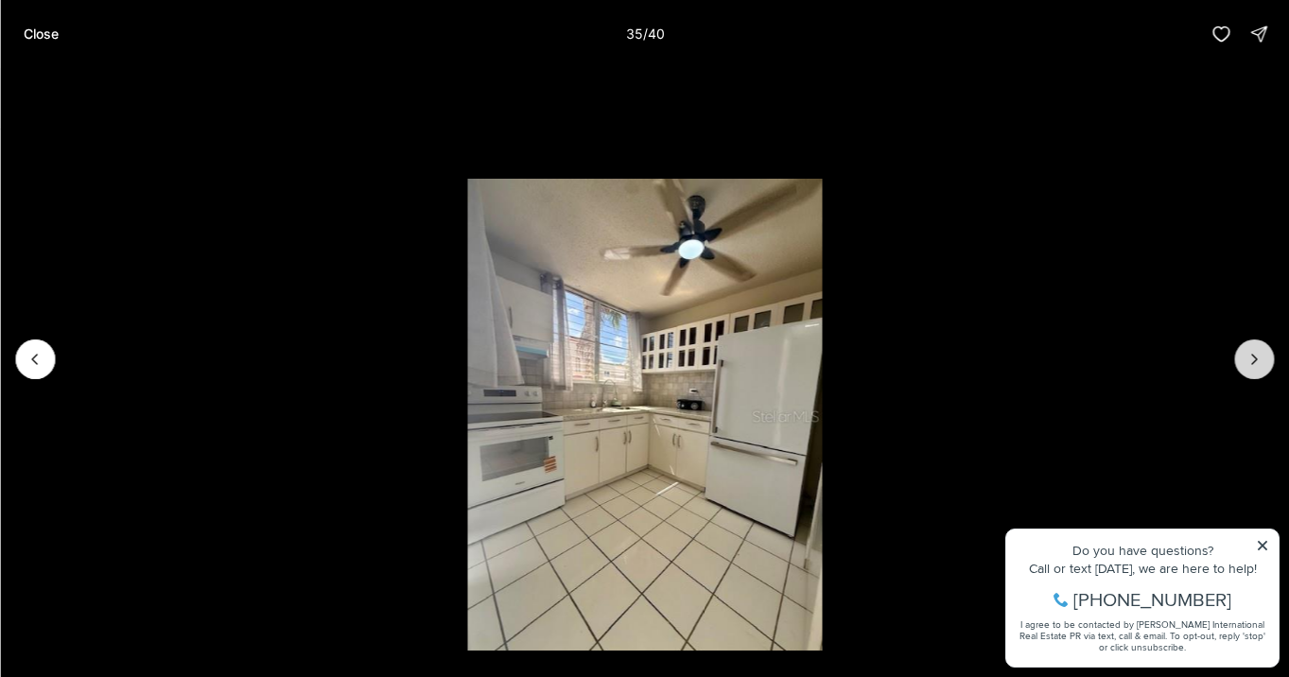
click at [1255, 365] on icon "Next slide" at bounding box center [1253, 359] width 19 height 19
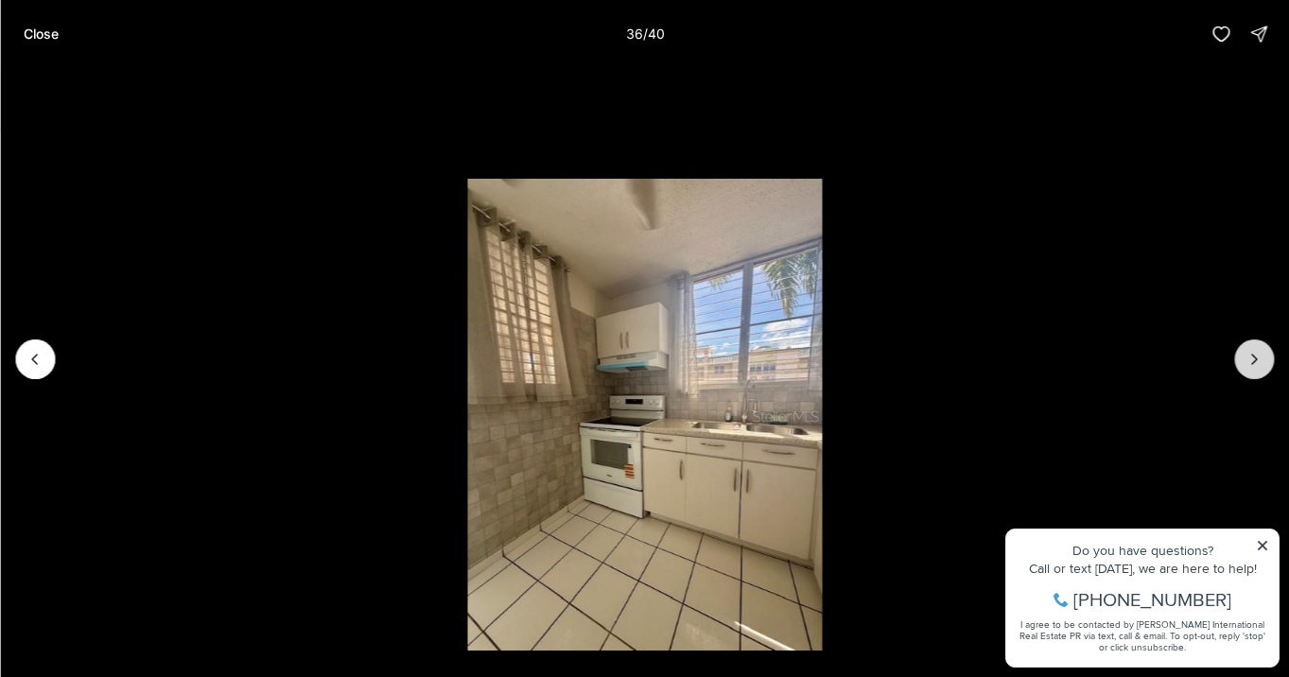
click at [1255, 365] on icon "Next slide" at bounding box center [1253, 359] width 19 height 19
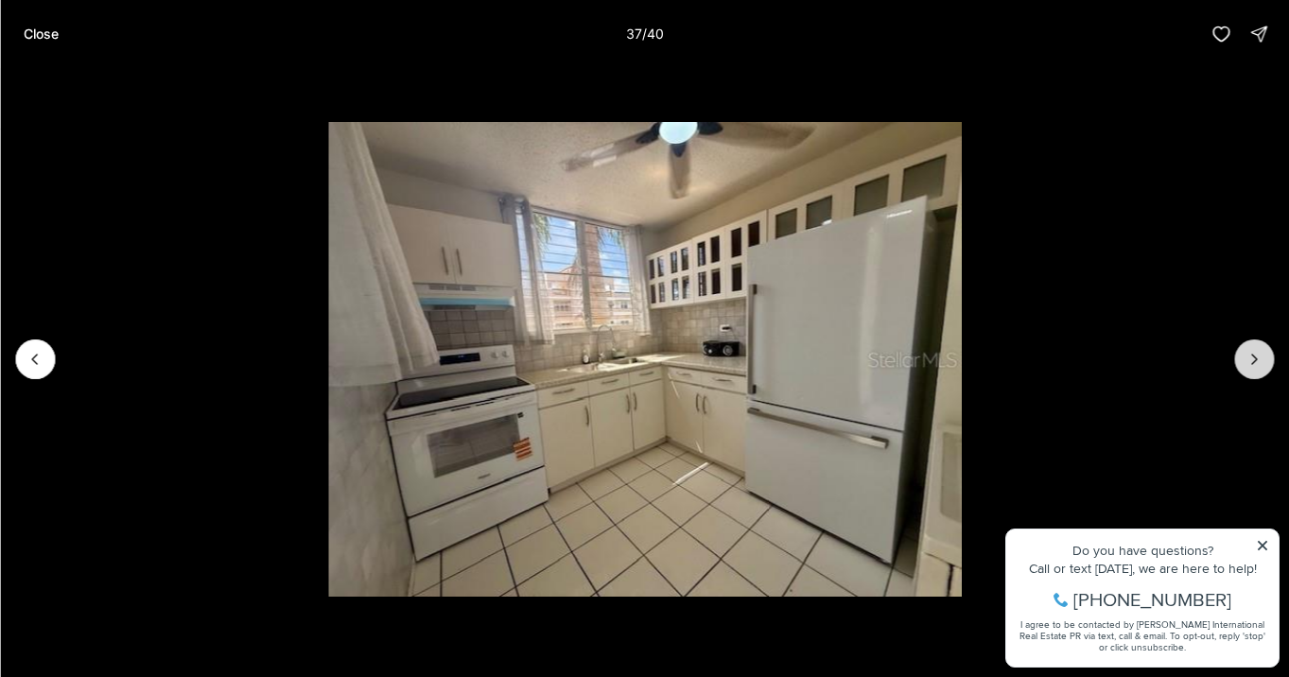
click at [1255, 365] on icon "Next slide" at bounding box center [1253, 359] width 19 height 19
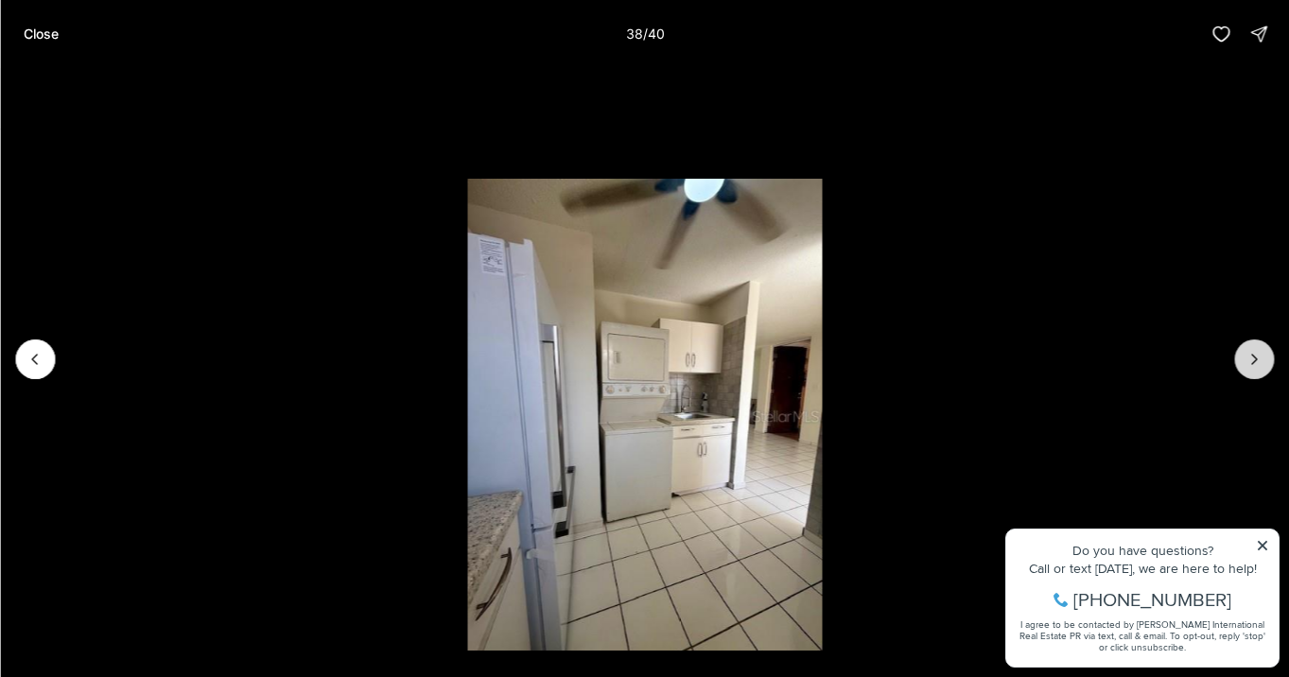
click at [1255, 365] on icon "Next slide" at bounding box center [1253, 359] width 19 height 19
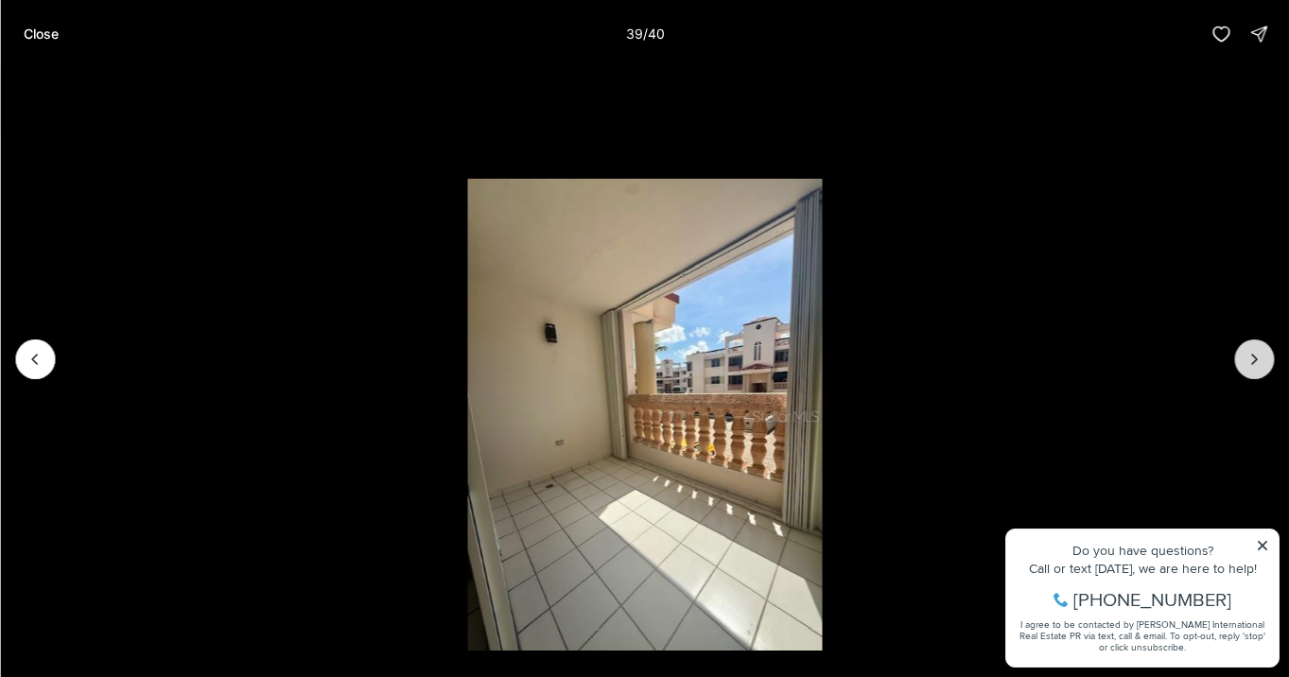
click at [1255, 365] on icon "Next slide" at bounding box center [1253, 359] width 19 height 19
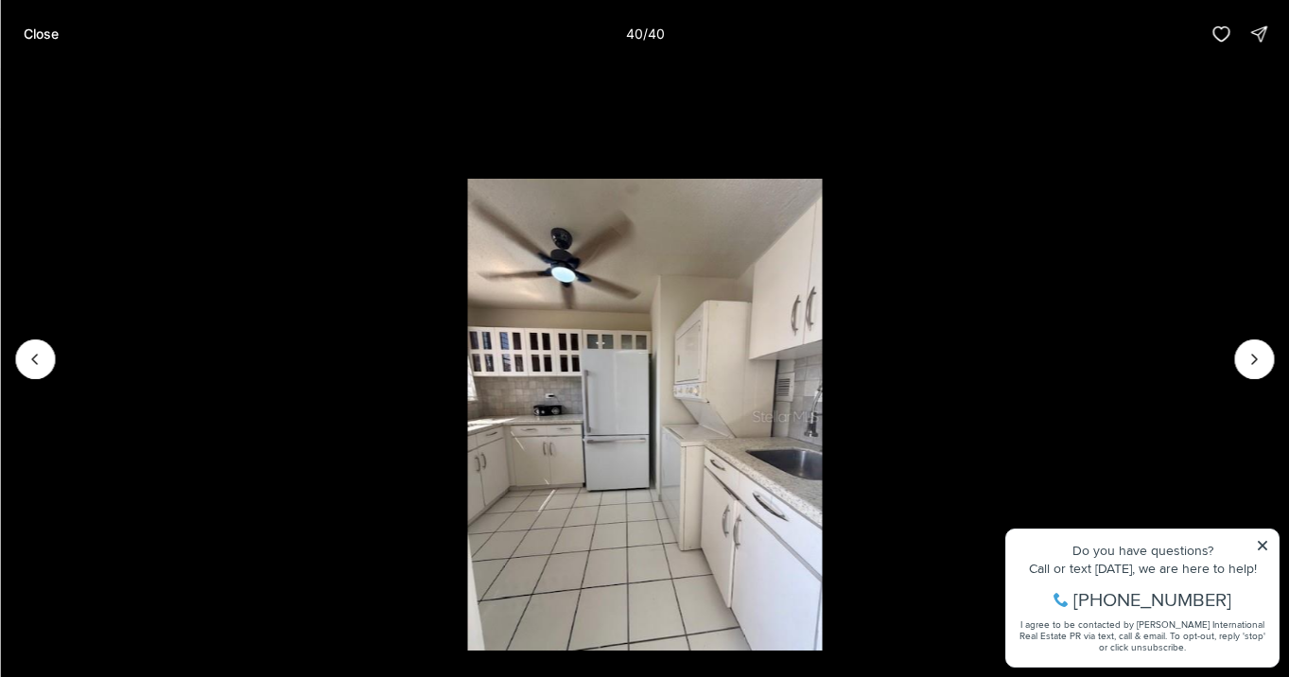
click at [1255, 365] on div at bounding box center [1254, 359] width 40 height 40
click at [1127, 284] on li "40 of 40" at bounding box center [644, 359] width 1289 height 582
click at [982, 326] on li "40 of 40" at bounding box center [644, 359] width 1289 height 582
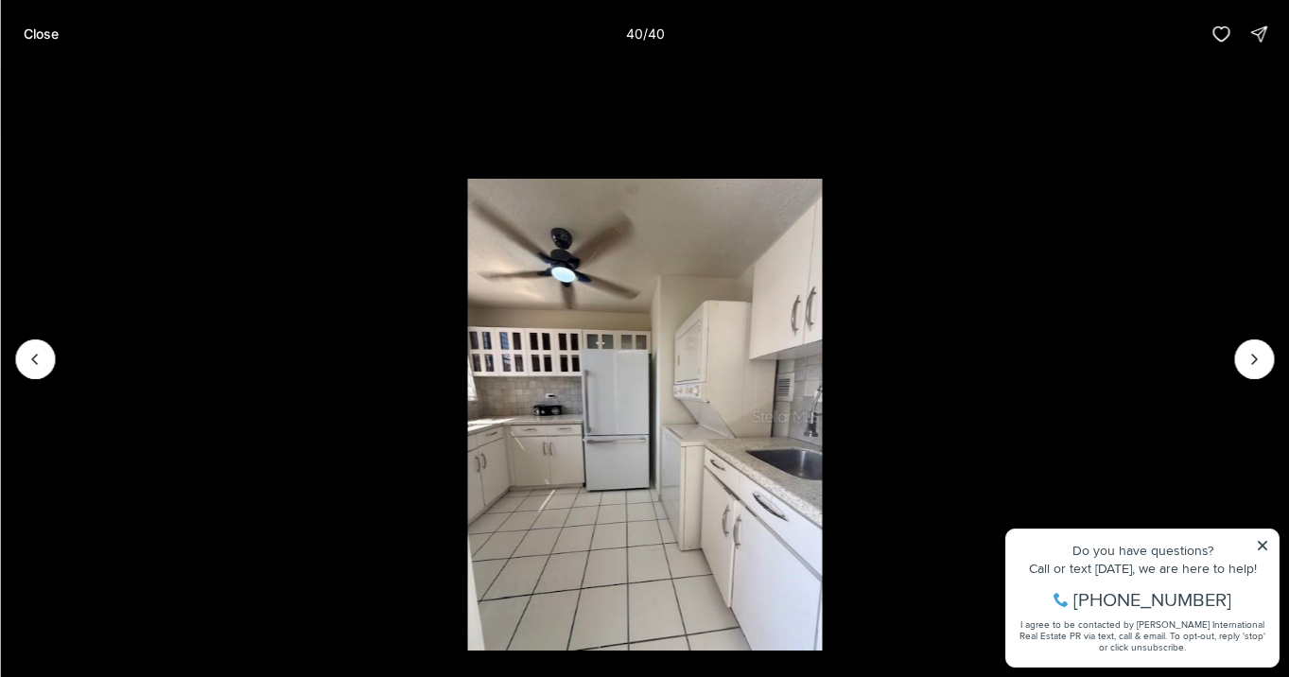
click at [982, 326] on li "40 of 40" at bounding box center [644, 359] width 1289 height 582
click at [43, 32] on p "Close" at bounding box center [40, 33] width 35 height 15
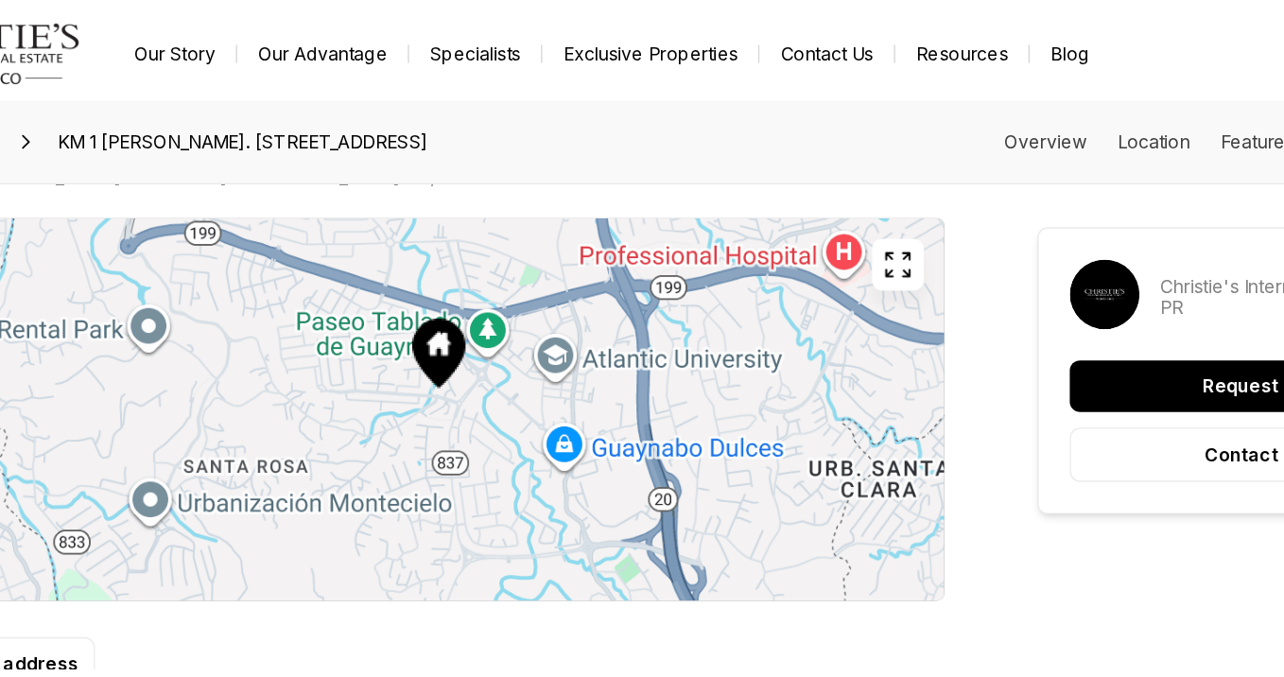
scroll to position [998, 0]
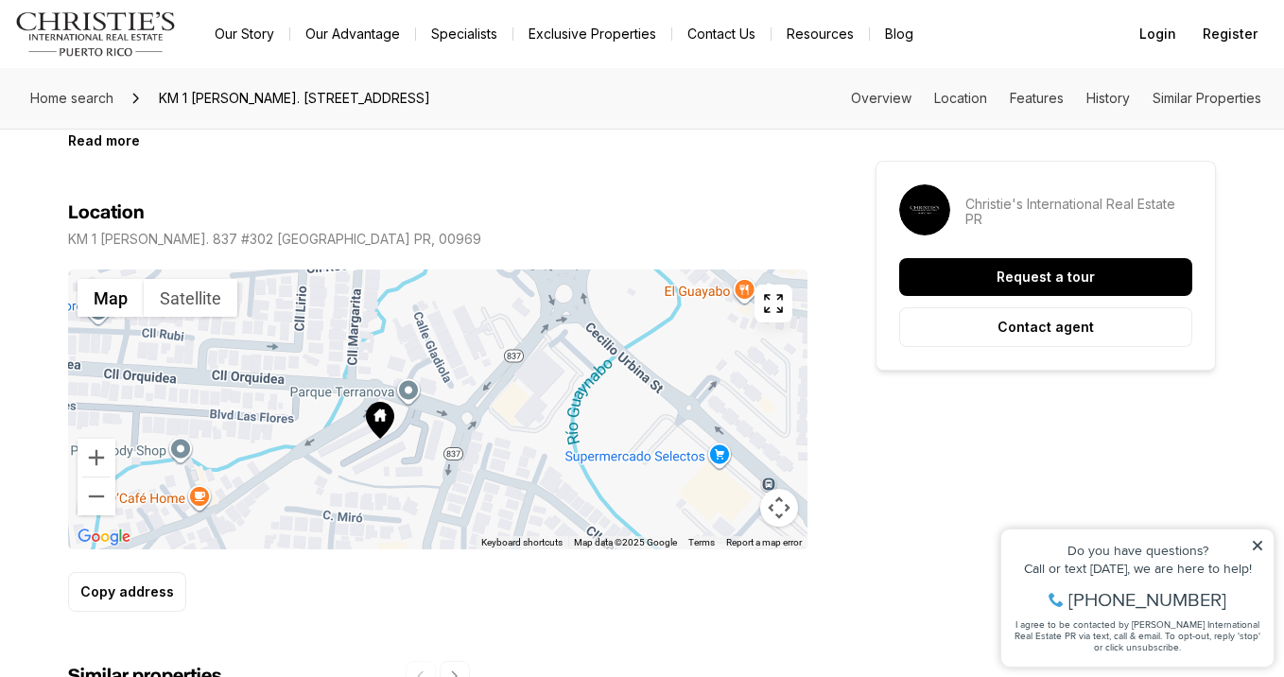
drag, startPoint x: 617, startPoint y: 430, endPoint x: 578, endPoint y: 389, distance: 57.5
click at [578, 389] on div at bounding box center [437, 409] width 739 height 280
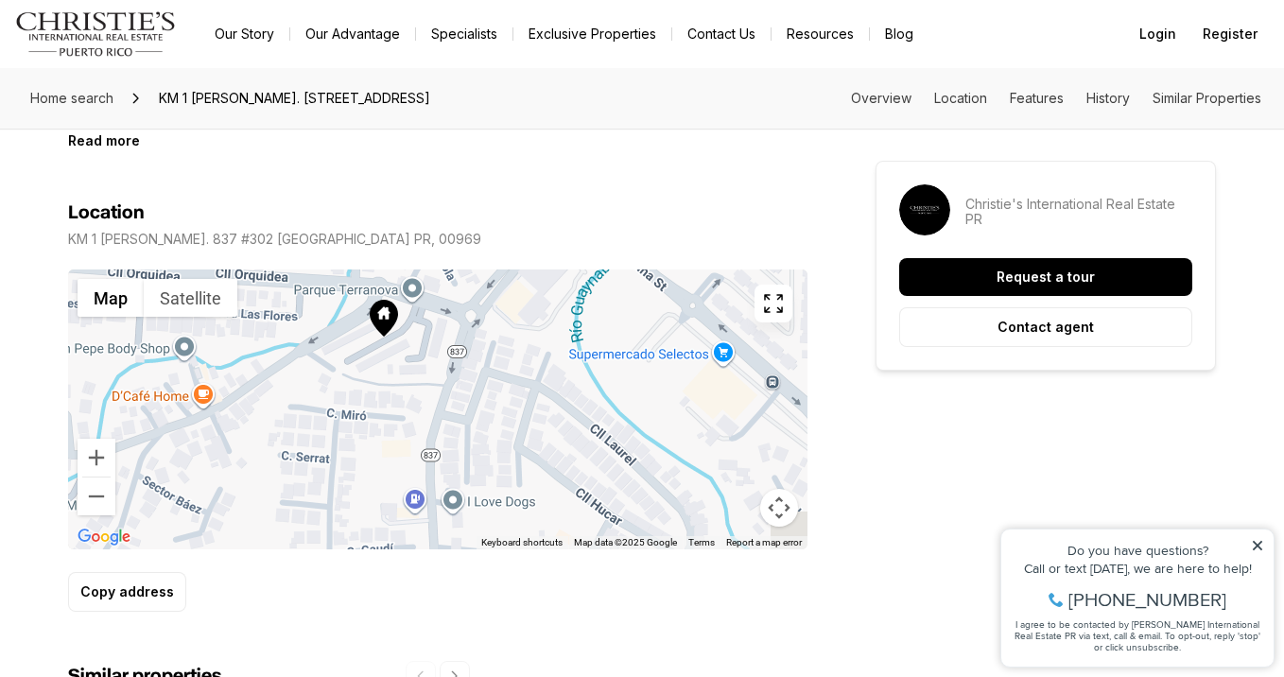
drag, startPoint x: 417, startPoint y: 467, endPoint x: 400, endPoint y: 374, distance: 94.2
click at [400, 374] on div at bounding box center [437, 409] width 739 height 280
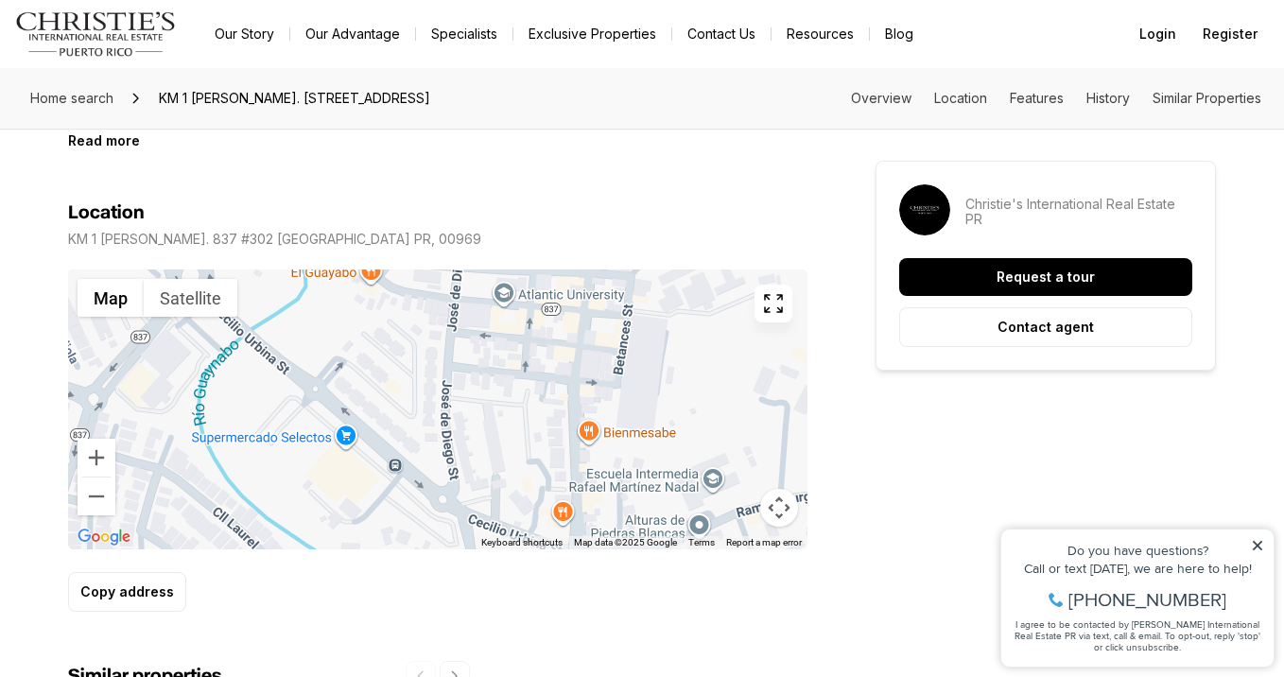
drag, startPoint x: 611, startPoint y: 418, endPoint x: 235, endPoint y: 502, distance: 384.7
click at [235, 502] on div at bounding box center [437, 409] width 739 height 280
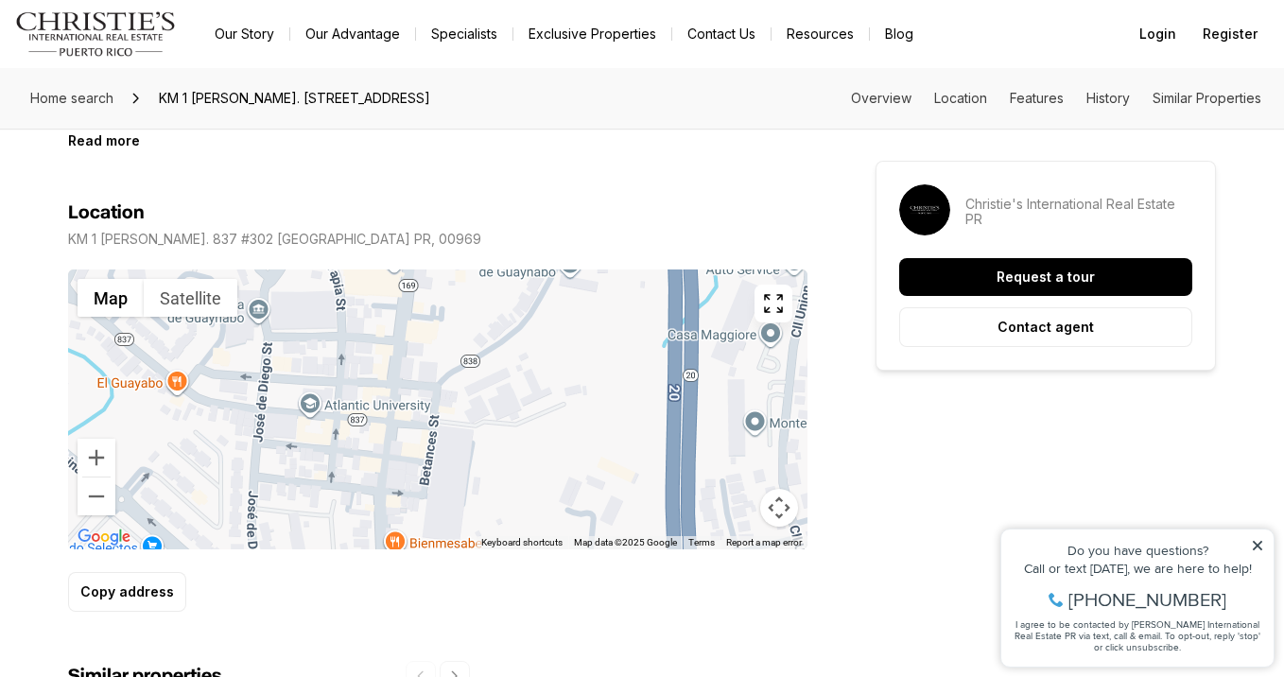
drag, startPoint x: 423, startPoint y: 402, endPoint x: 227, endPoint y: 512, distance: 224.8
click at [227, 512] on div at bounding box center [437, 409] width 739 height 280
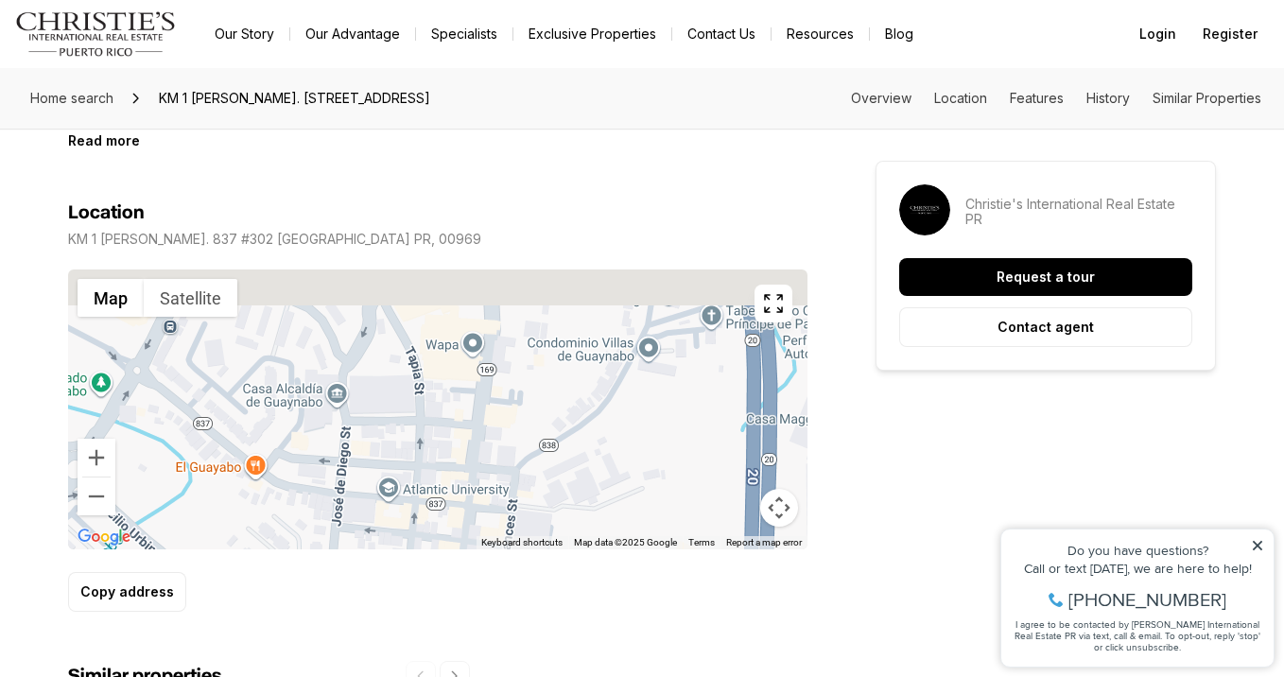
drag, startPoint x: 375, startPoint y: 369, endPoint x: 509, endPoint y: 503, distance: 189.2
click at [510, 503] on div at bounding box center [437, 409] width 739 height 280
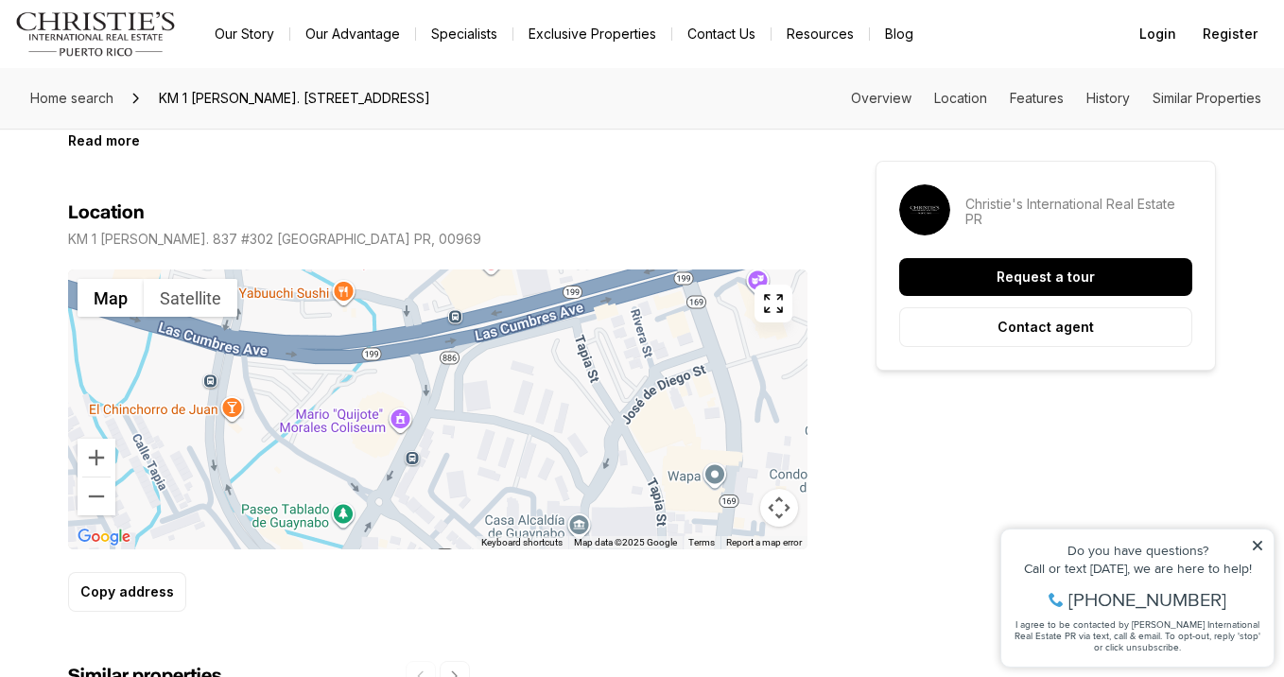
drag, startPoint x: 443, startPoint y: 410, endPoint x: 613, endPoint y: 473, distance: 180.4
click at [613, 473] on div at bounding box center [437, 409] width 739 height 280
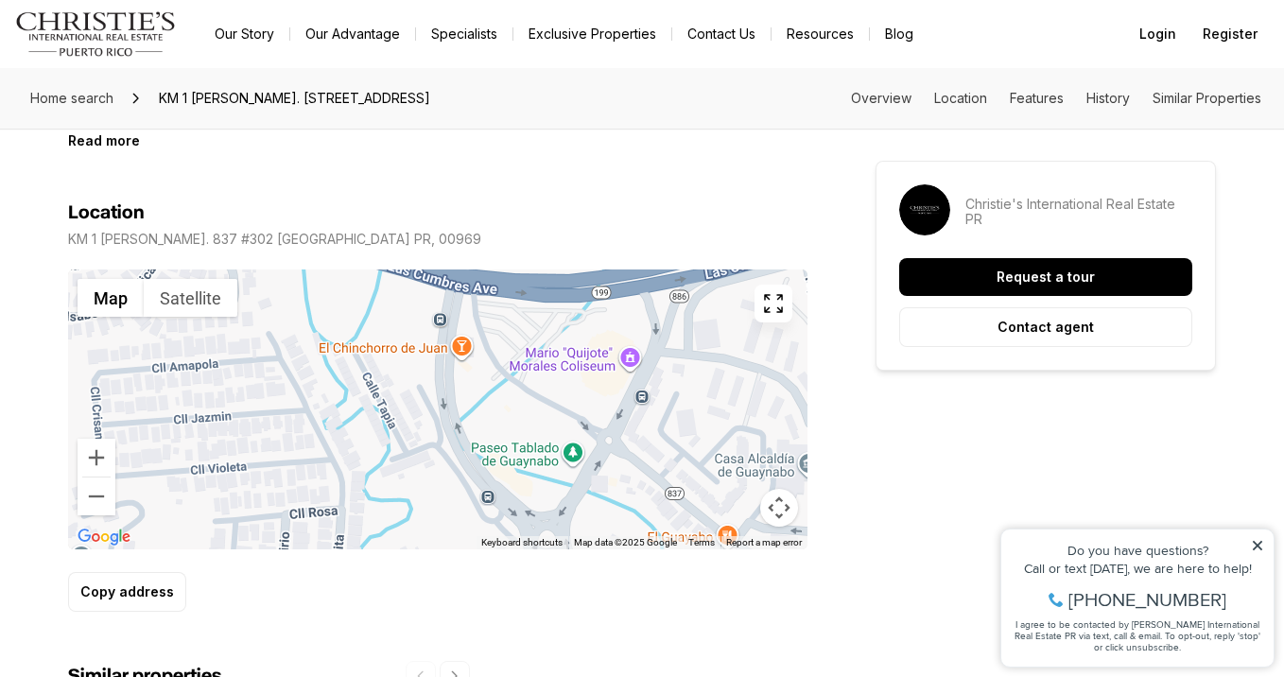
drag, startPoint x: 406, startPoint y: 409, endPoint x: 634, endPoint y: 348, distance: 236.9
click at [634, 348] on div at bounding box center [437, 409] width 739 height 280
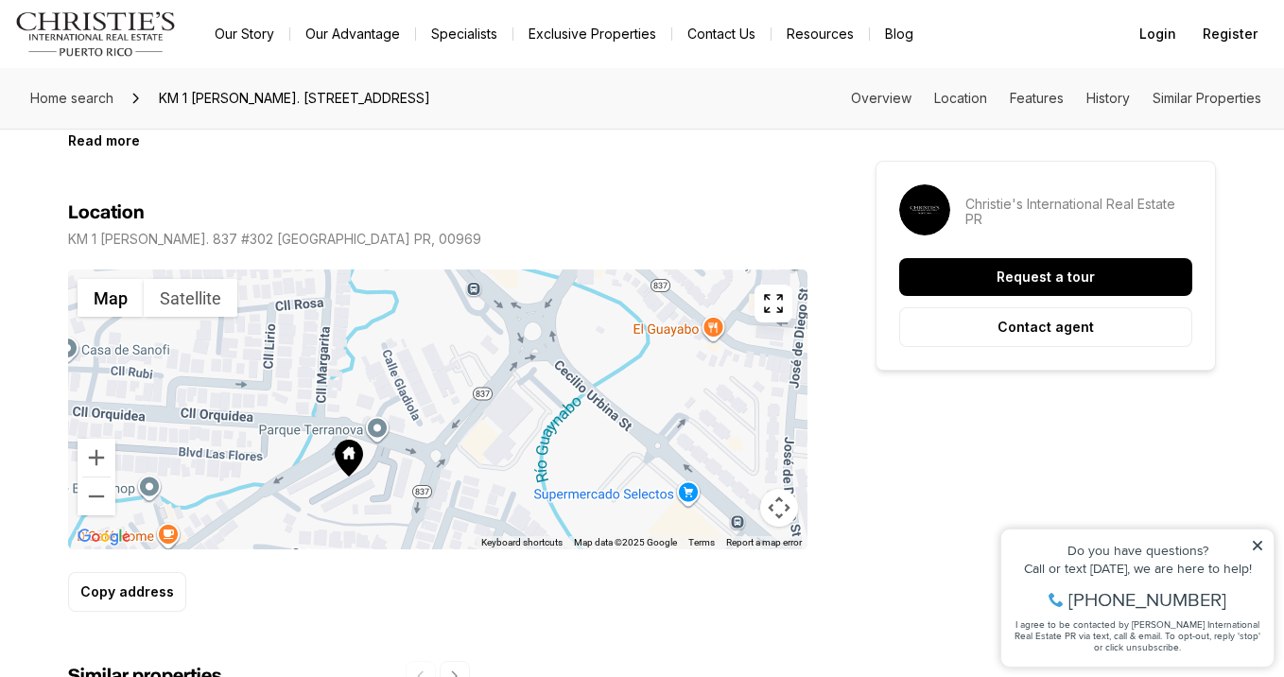
drag, startPoint x: 606, startPoint y: 505, endPoint x: 585, endPoint y: 293, distance: 212.8
click at [585, 293] on div at bounding box center [437, 409] width 739 height 280
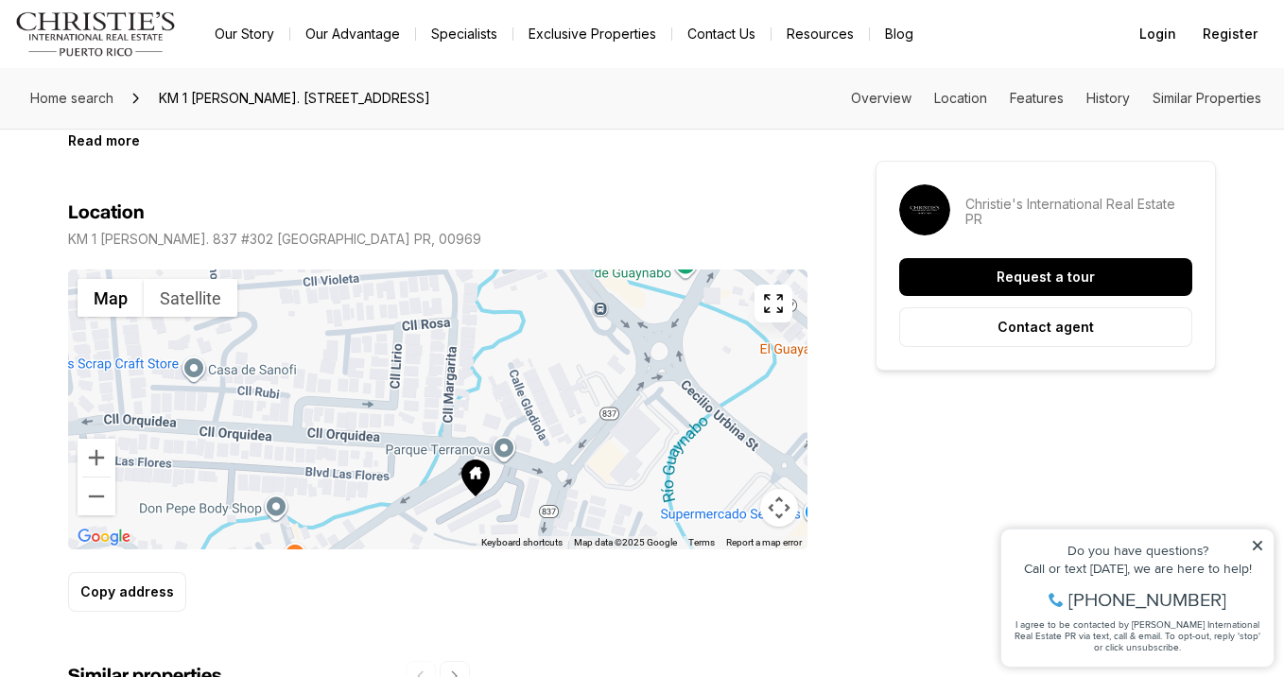
drag, startPoint x: 547, startPoint y: 315, endPoint x: 679, endPoint y: 334, distance: 132.8
click at [679, 334] on div at bounding box center [437, 409] width 739 height 280
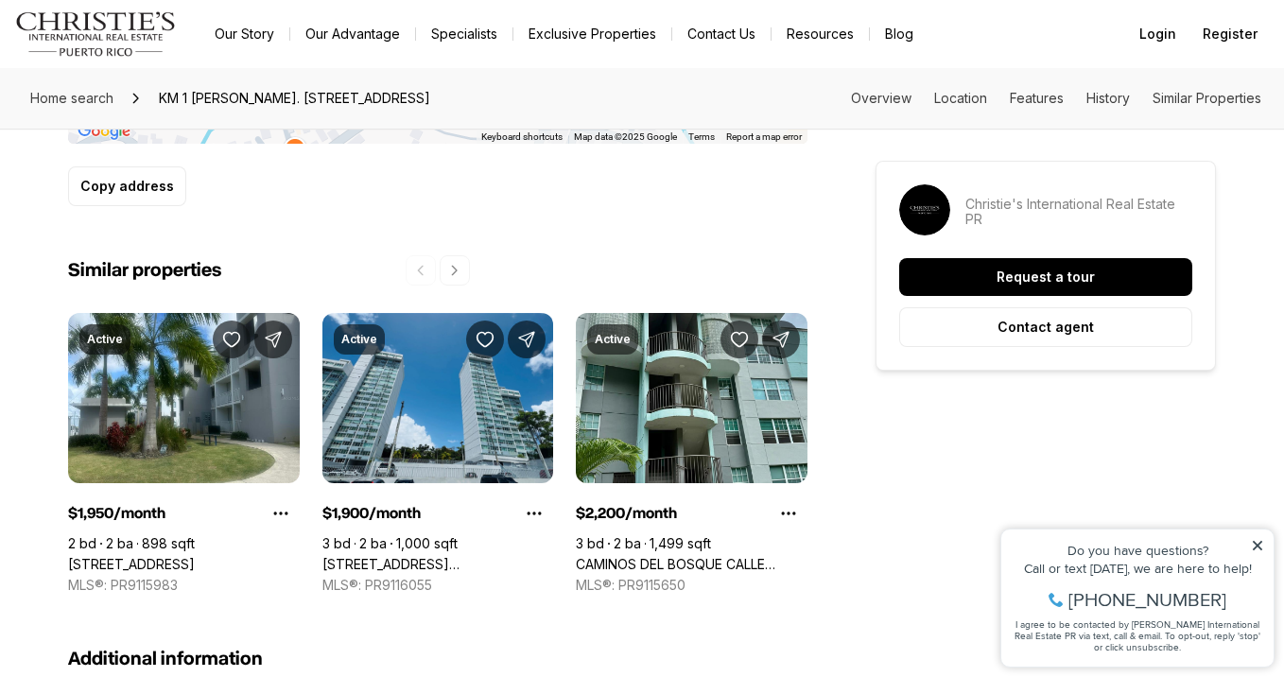
scroll to position [1420, 0]
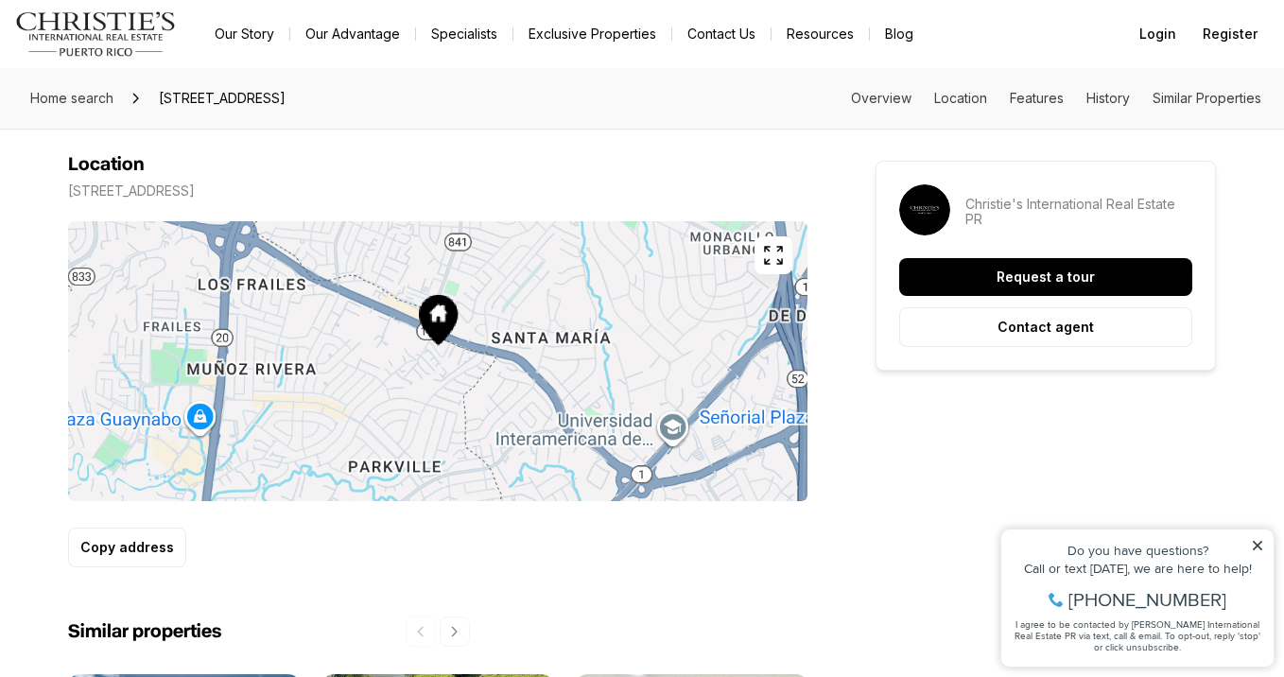
scroll to position [1203, 0]
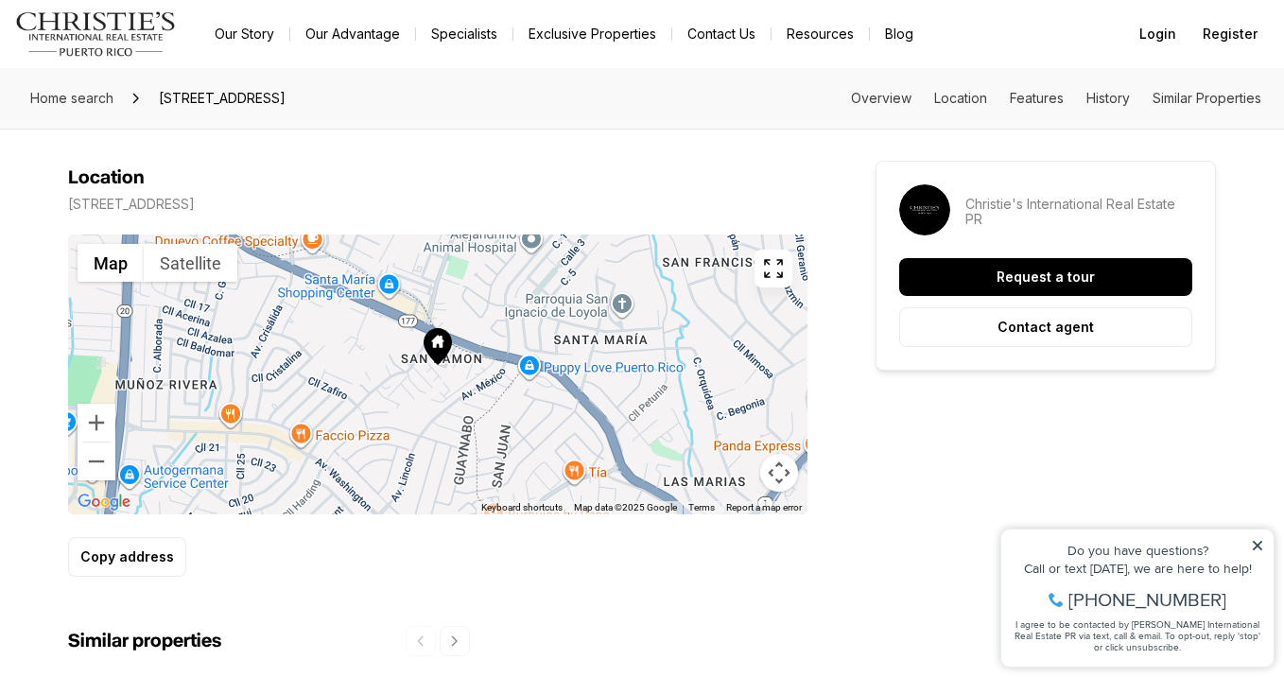
click at [423, 351] on div at bounding box center [437, 374] width 739 height 280
click at [94, 404] on button "Zoom in" at bounding box center [97, 423] width 38 height 38
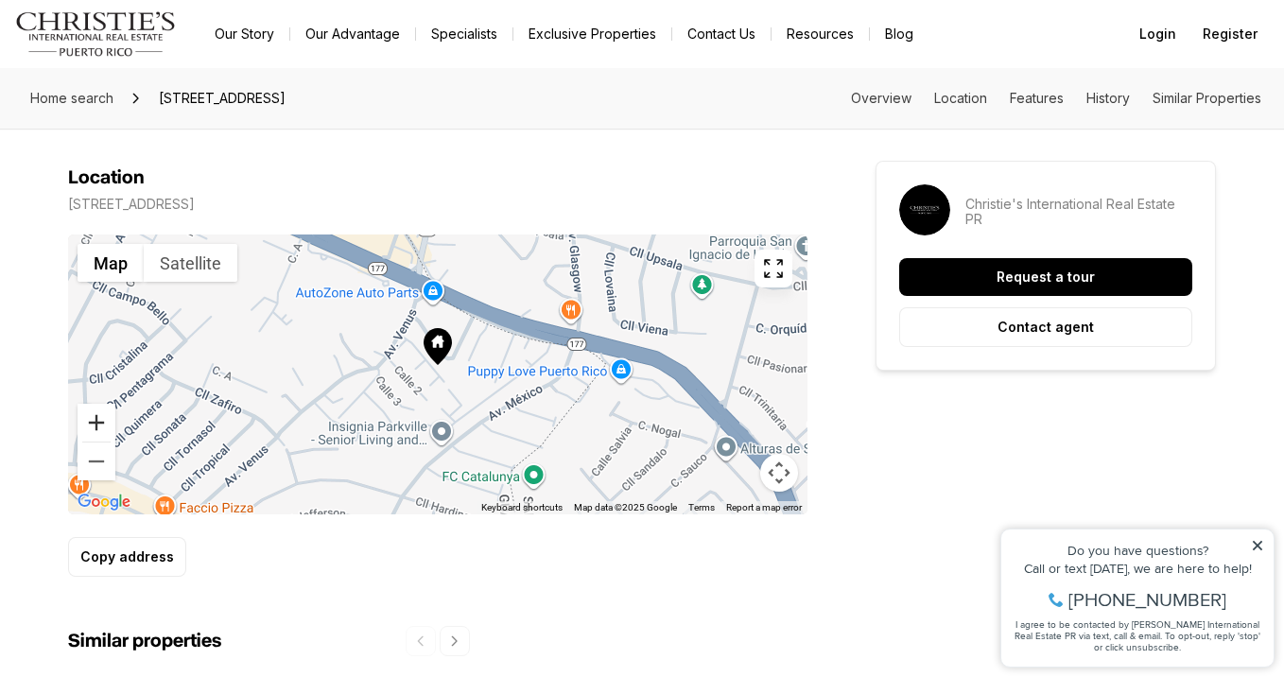
click at [94, 404] on button "Zoom in" at bounding box center [97, 423] width 38 height 38
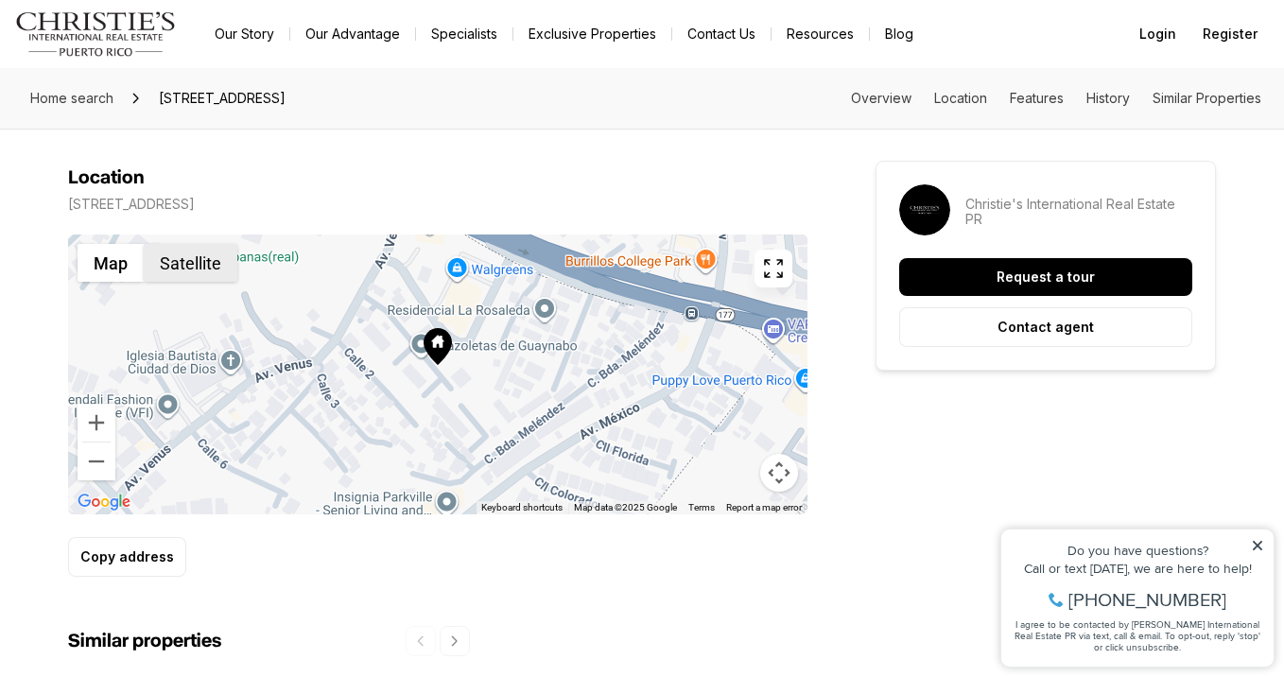
click at [208, 249] on button "Satellite" at bounding box center [191, 263] width 94 height 38
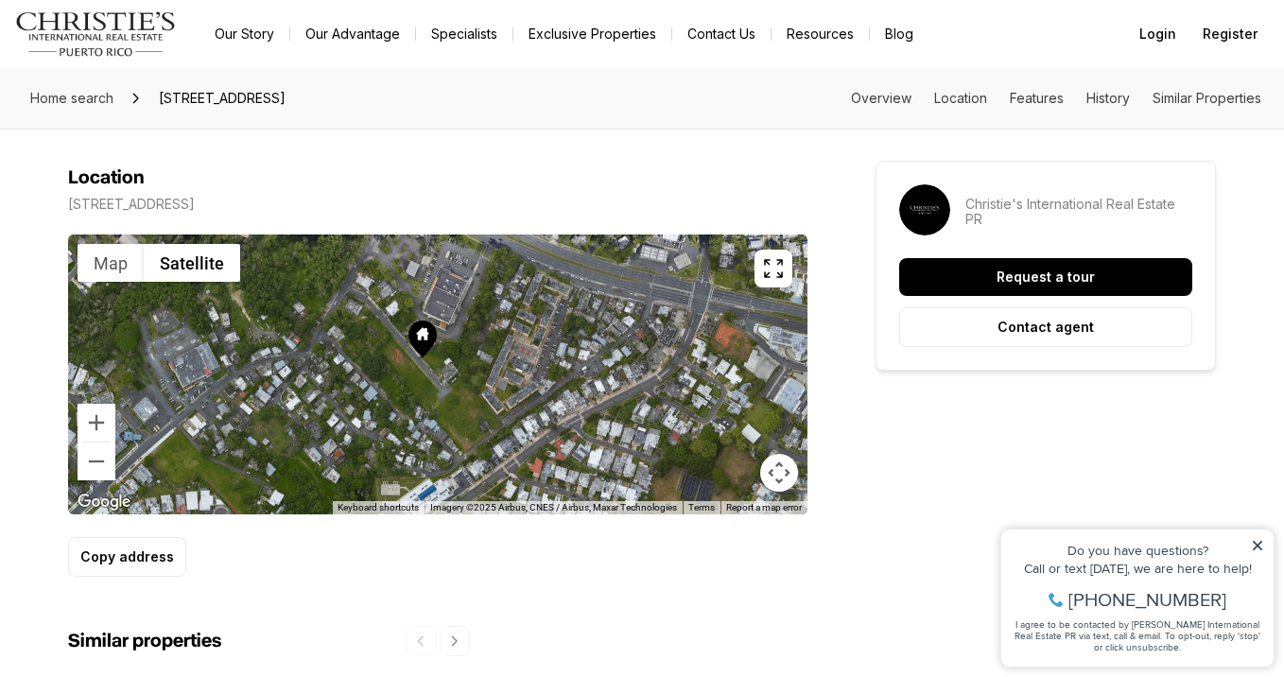
drag, startPoint x: 306, startPoint y: 339, endPoint x: 291, endPoint y: 334, distance: 16.2
click at [291, 334] on div at bounding box center [437, 374] width 739 height 280
click at [111, 244] on button "Map" at bounding box center [111, 263] width 66 height 38
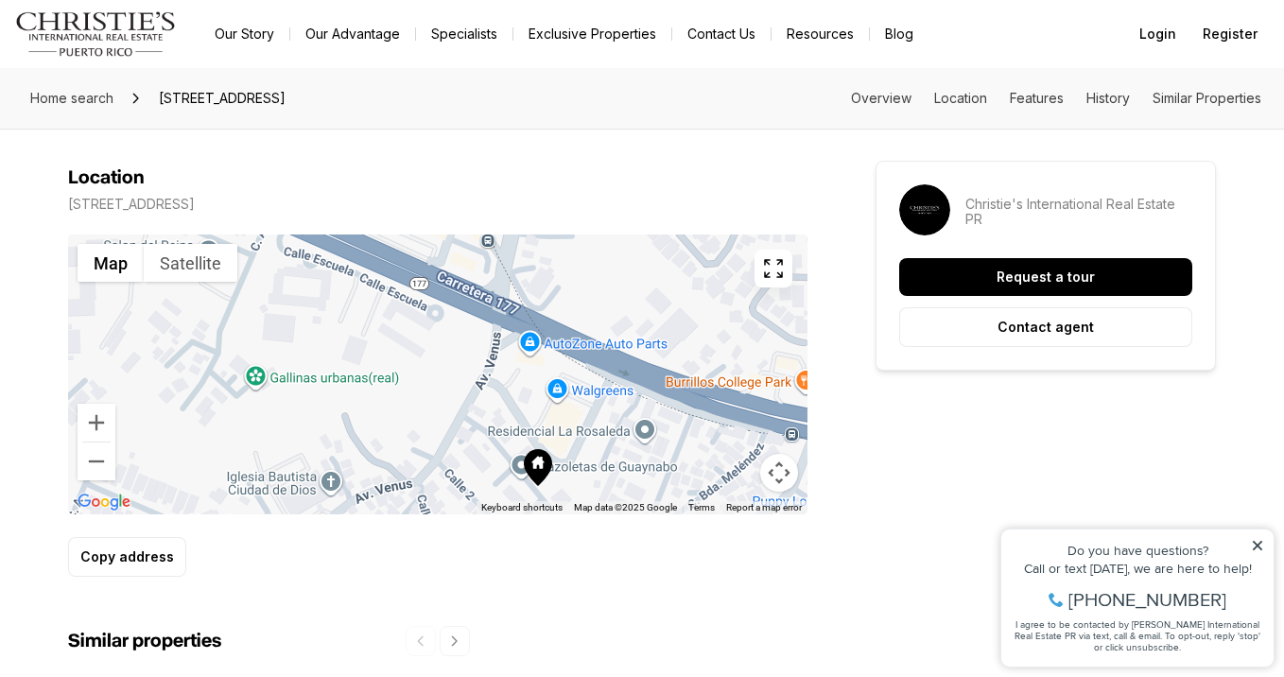
drag, startPoint x: 526, startPoint y: 277, endPoint x: 644, endPoint y: 406, distance: 174.7
click at [644, 406] on div at bounding box center [437, 374] width 739 height 280
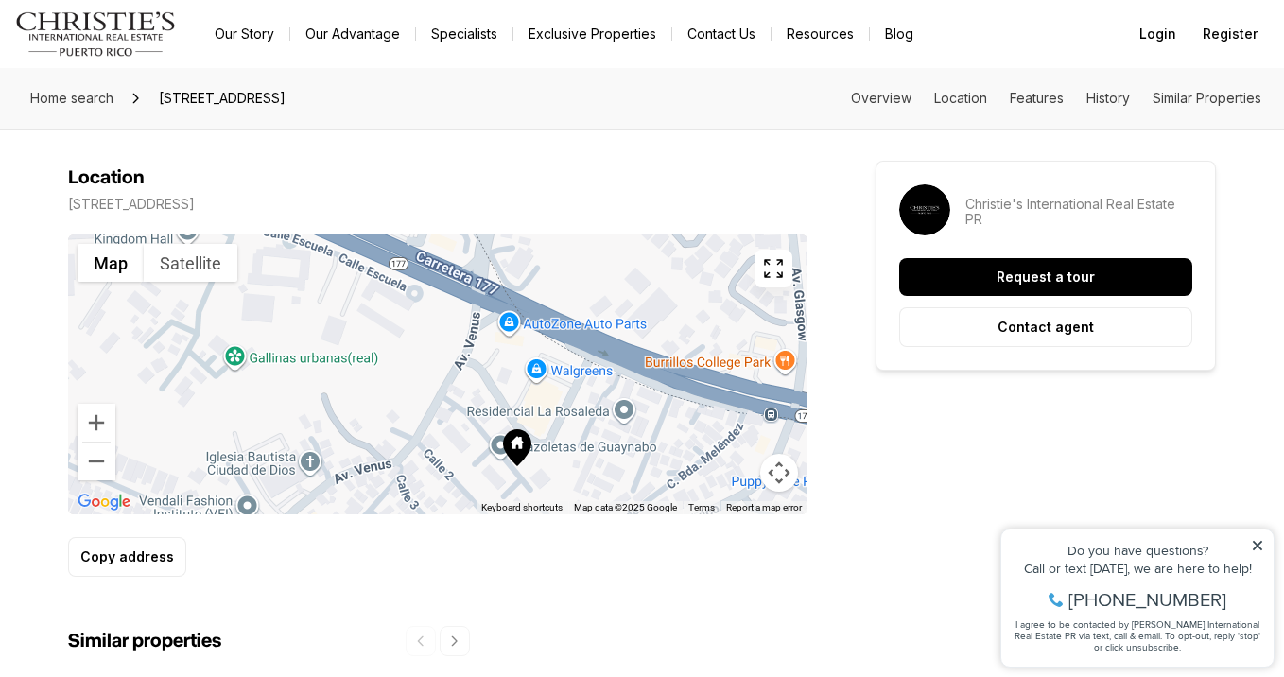
drag, startPoint x: 595, startPoint y: 280, endPoint x: 573, endPoint y: 263, distance: 27.6
click at [573, 263] on div at bounding box center [437, 374] width 739 height 280
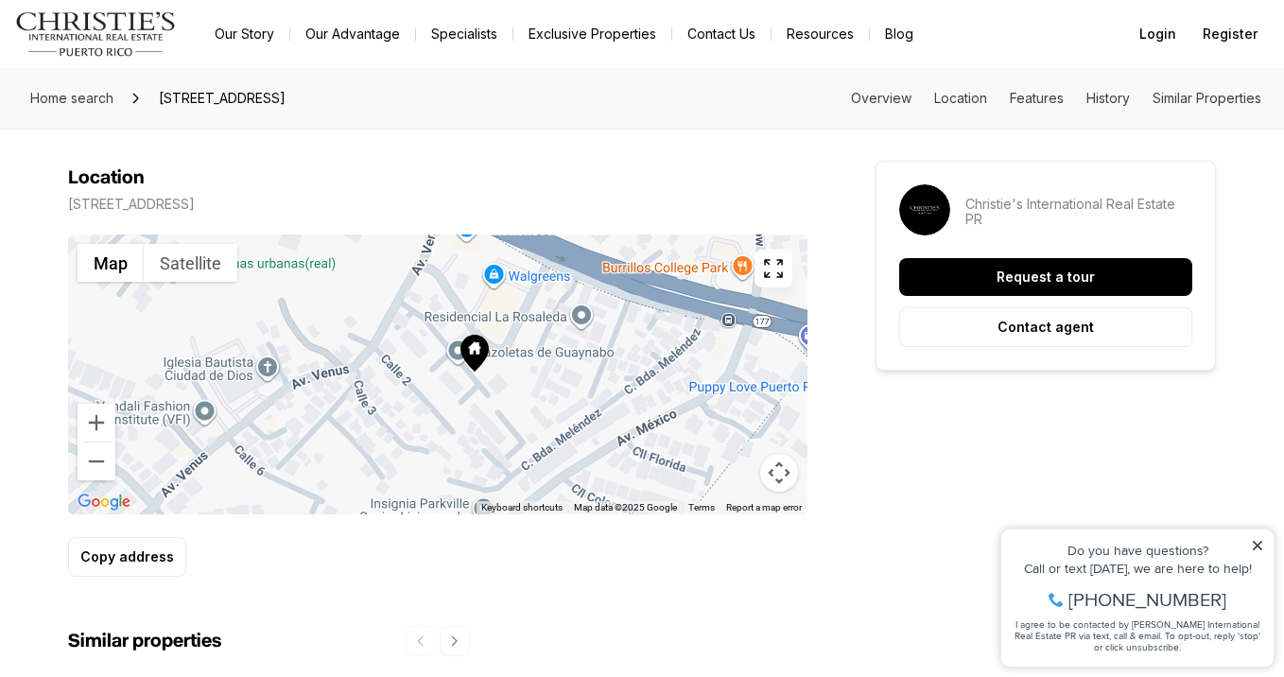
drag, startPoint x: 589, startPoint y: 373, endPoint x: 548, endPoint y: 278, distance: 103.8
click at [548, 278] on div at bounding box center [437, 374] width 739 height 280
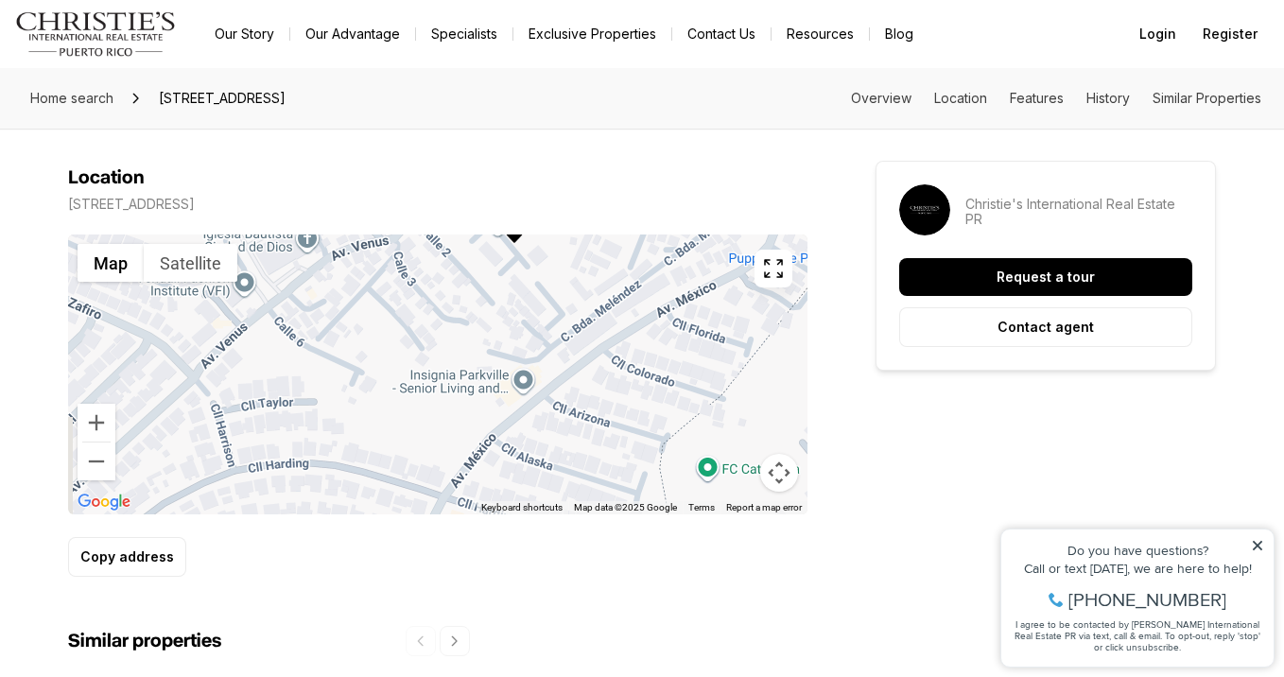
drag, startPoint x: 517, startPoint y: 331, endPoint x: 561, endPoint y: 196, distance: 142.0
click at [561, 196] on div "Location 1 CALLE #101 GUAYNABO PR, 00969 ← Move left → Move right ↑ Move up ↓ M…" at bounding box center [437, 371] width 739 height 410
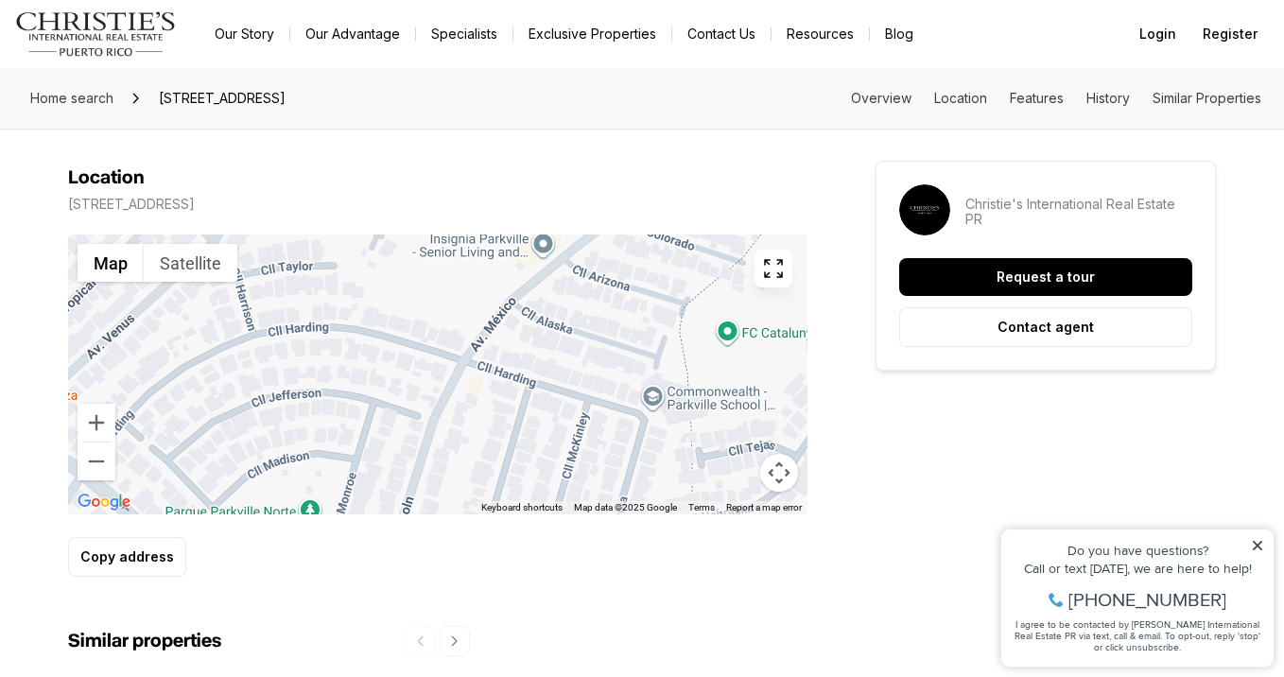
drag, startPoint x: 474, startPoint y: 355, endPoint x: 495, endPoint y: 208, distance: 148.2
click at [495, 234] on div at bounding box center [437, 374] width 739 height 280
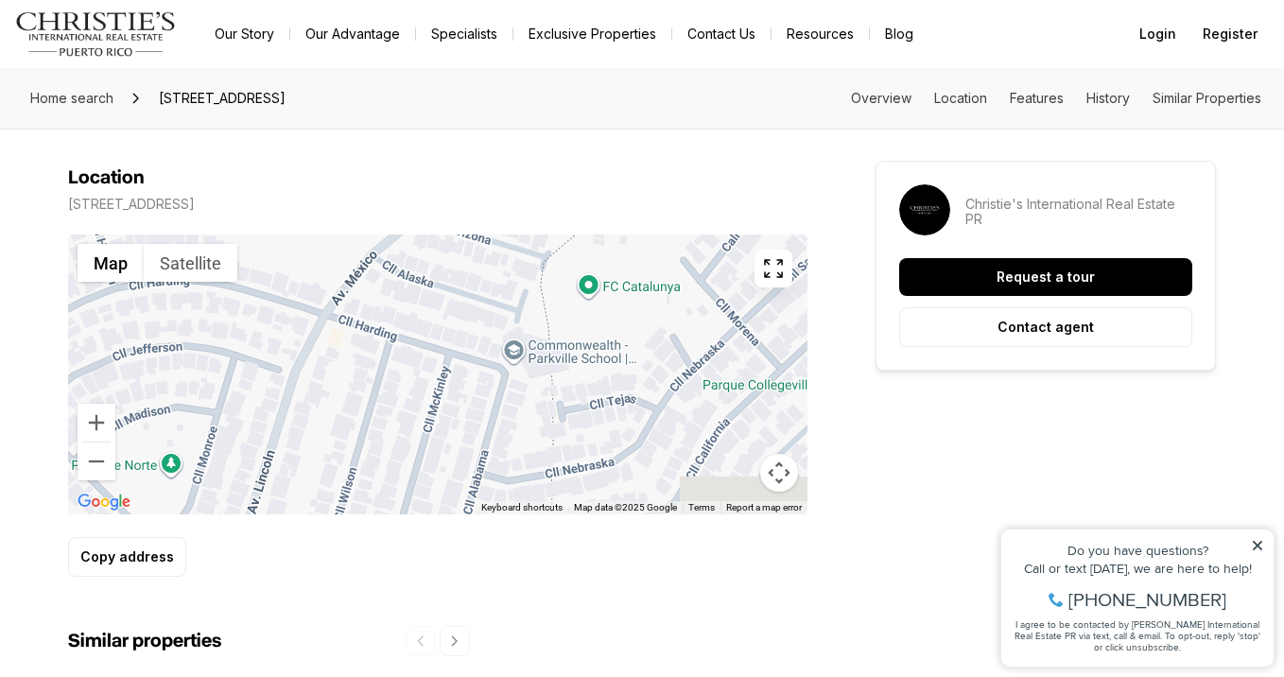
drag, startPoint x: 591, startPoint y: 330, endPoint x: 344, endPoint y: 338, distance: 246.9
click at [344, 338] on div at bounding box center [437, 374] width 739 height 280
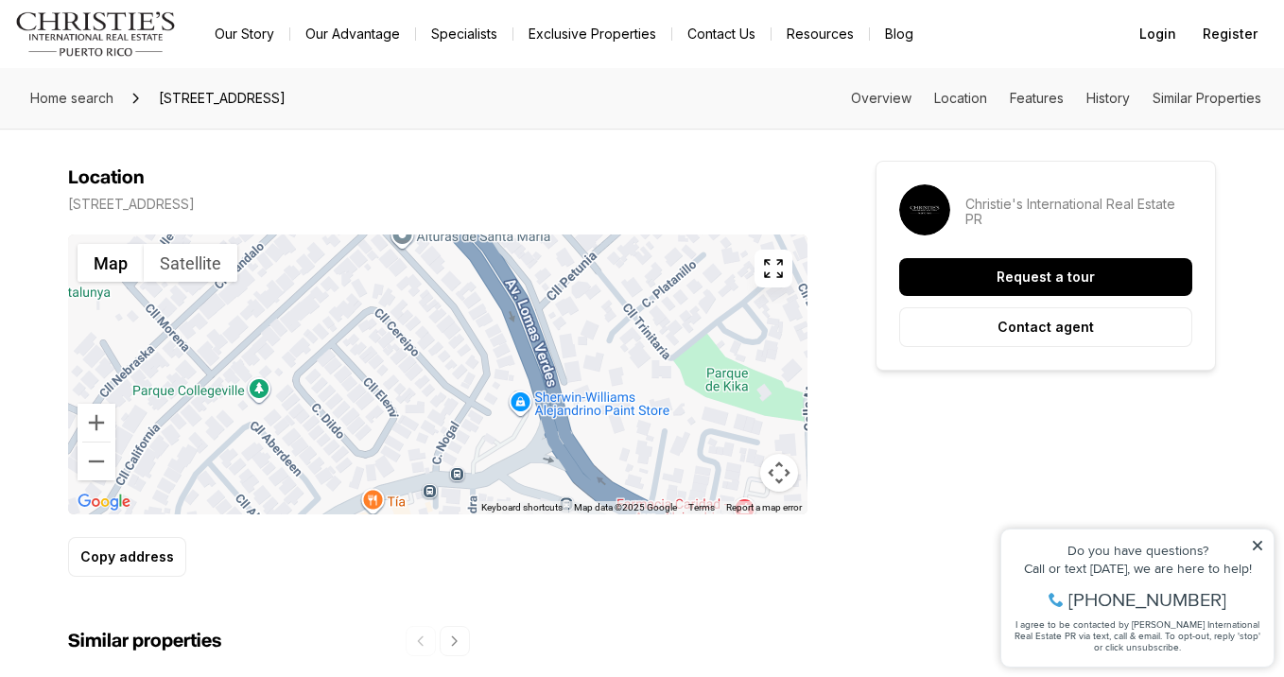
drag, startPoint x: 503, startPoint y: 397, endPoint x: 303, endPoint y: 343, distance: 207.6
click at [303, 343] on div at bounding box center [437, 374] width 739 height 280
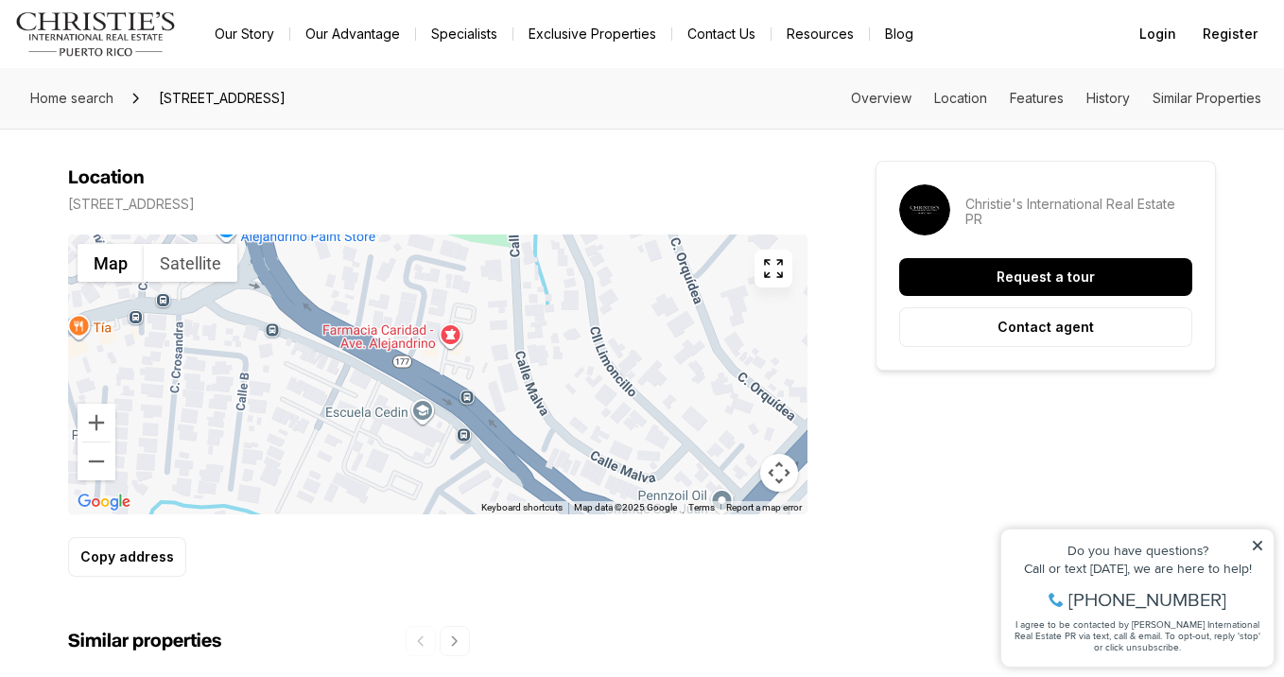
drag, startPoint x: 410, startPoint y: 408, endPoint x: 341, endPoint y: 255, distance: 168.0
click at [344, 255] on div at bounding box center [437, 374] width 739 height 280
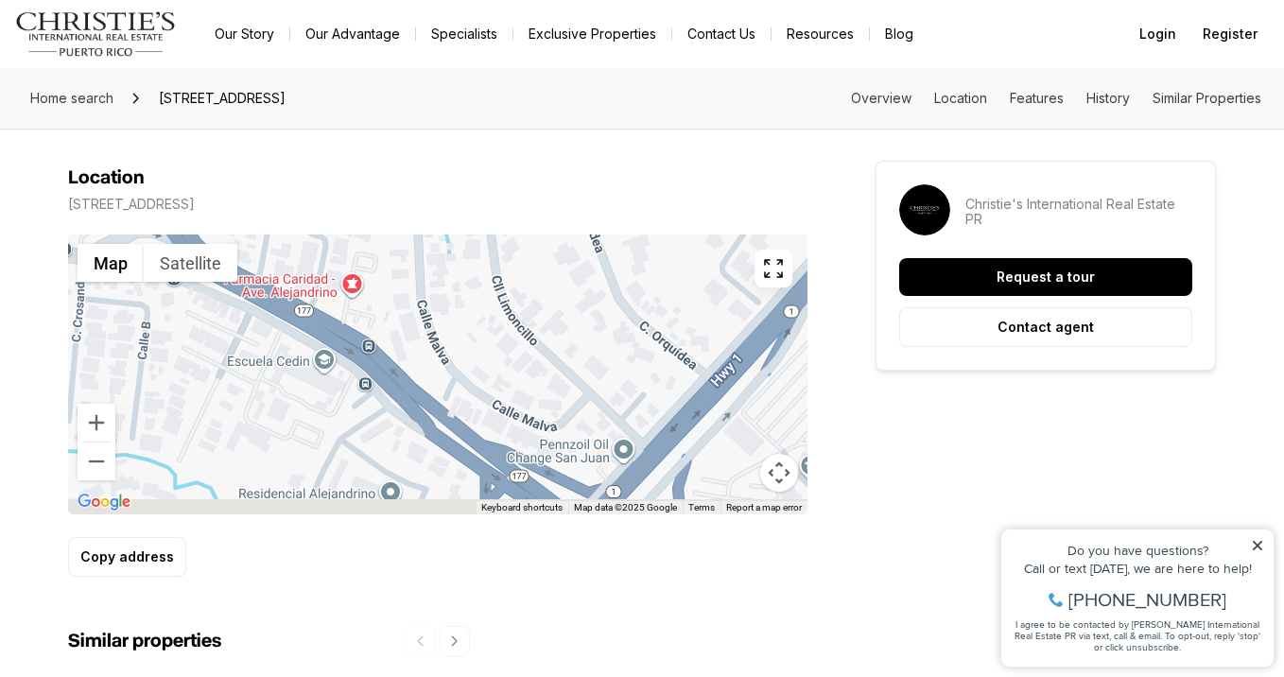
drag, startPoint x: 464, startPoint y: 383, endPoint x: 467, endPoint y: 282, distance: 101.2
click at [467, 282] on div at bounding box center [437, 374] width 739 height 280
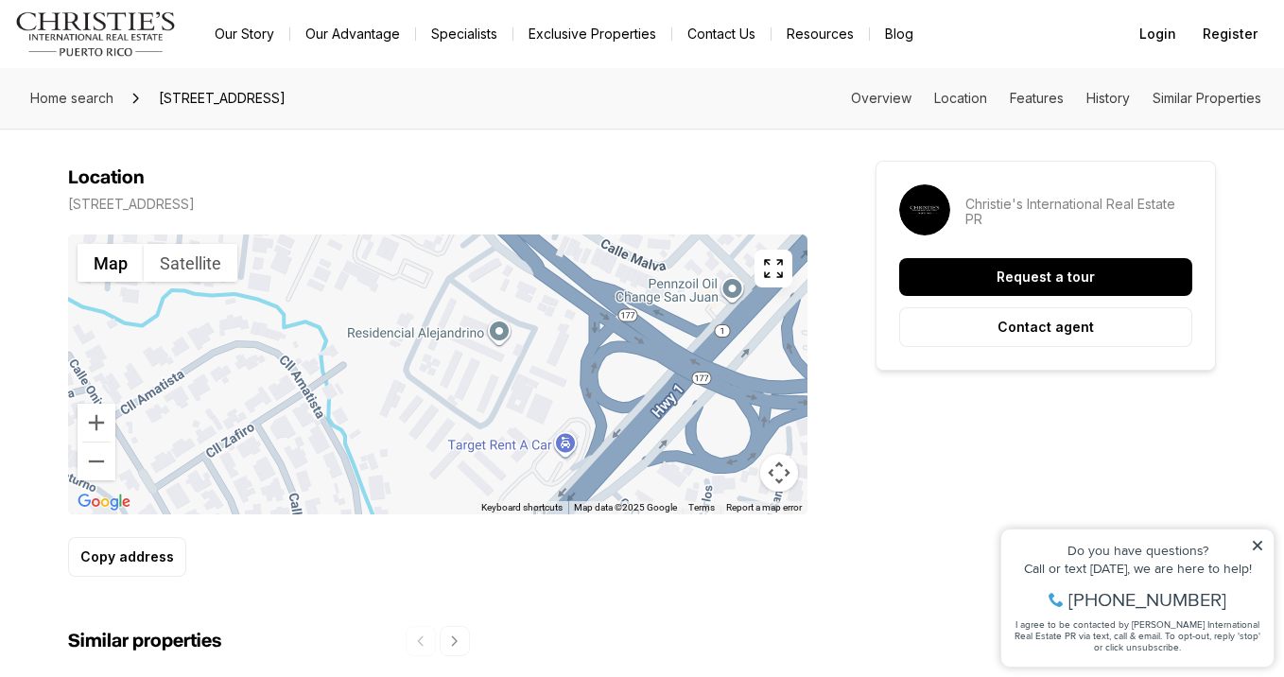
drag, startPoint x: 474, startPoint y: 390, endPoint x: 631, endPoint y: 413, distance: 158.6
click at [631, 413] on div at bounding box center [437, 374] width 739 height 280
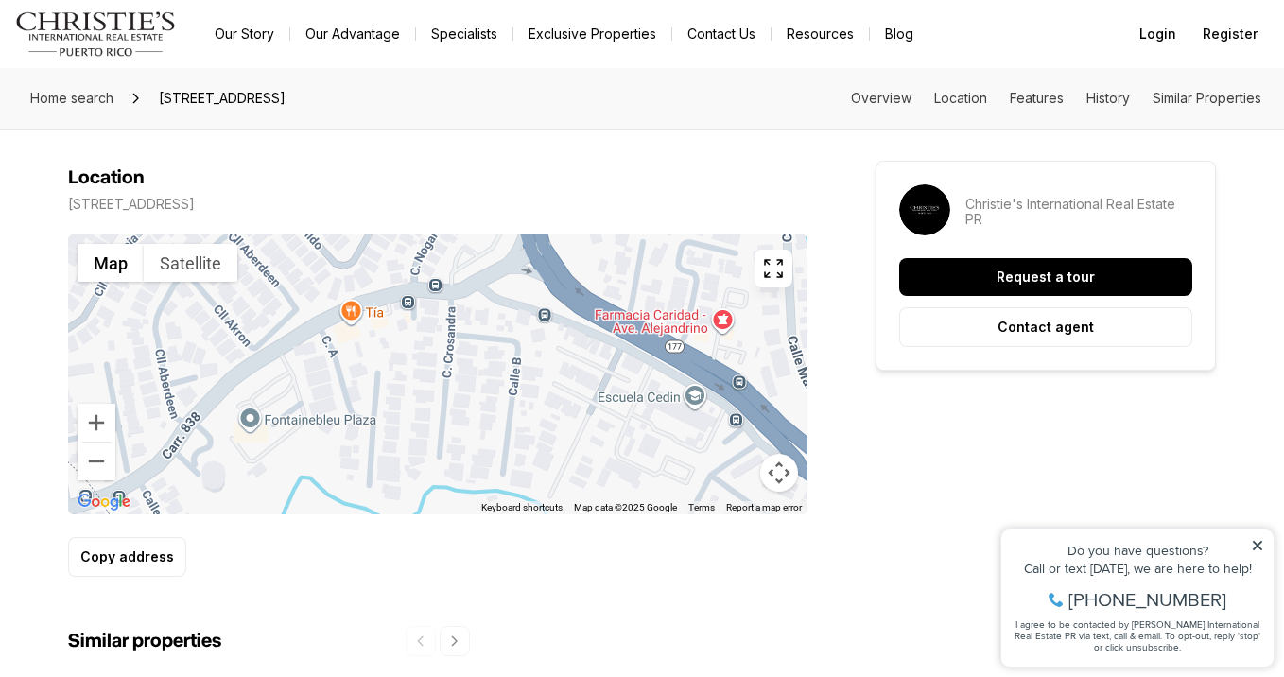
drag, startPoint x: 511, startPoint y: 306, endPoint x: 700, endPoint y: 400, distance: 211.0
click at [700, 400] on div at bounding box center [437, 374] width 739 height 280
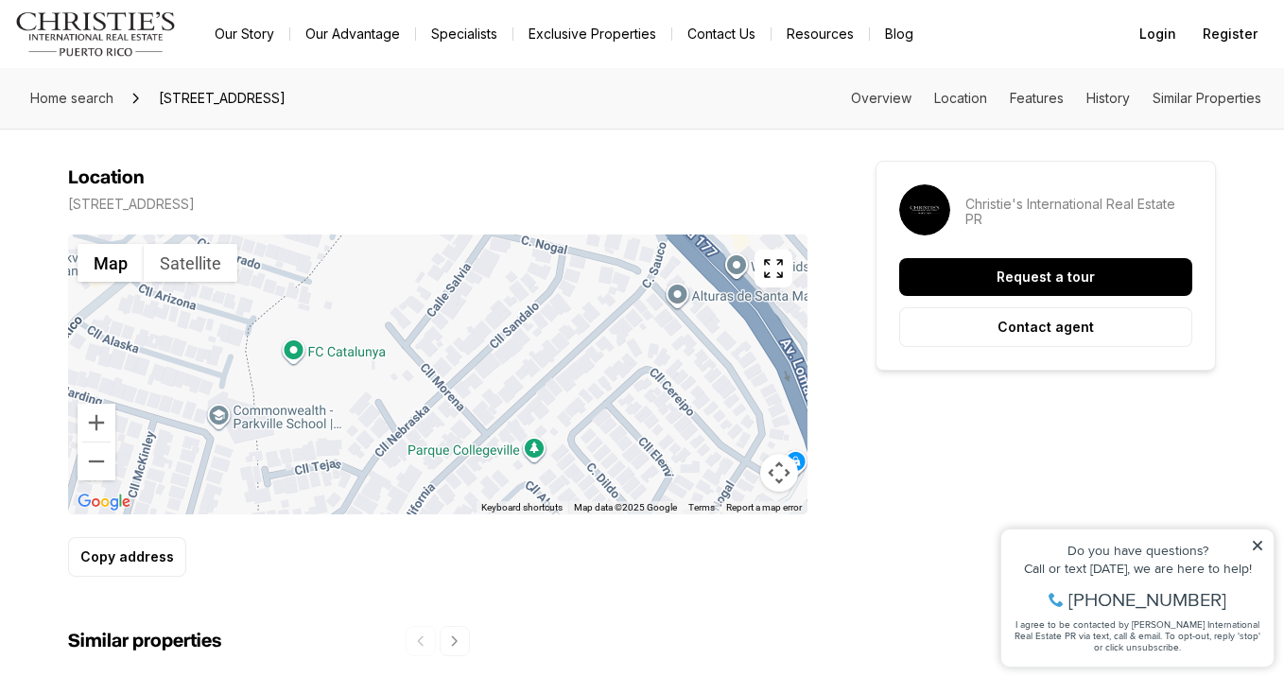
drag, startPoint x: 680, startPoint y: 301, endPoint x: 737, endPoint y: 483, distance: 191.1
click at [737, 483] on div "Map Satellite Keyboard shortcuts Map Data Map data ©2025 Google Map data ©2025 …" at bounding box center [437, 374] width 739 height 280
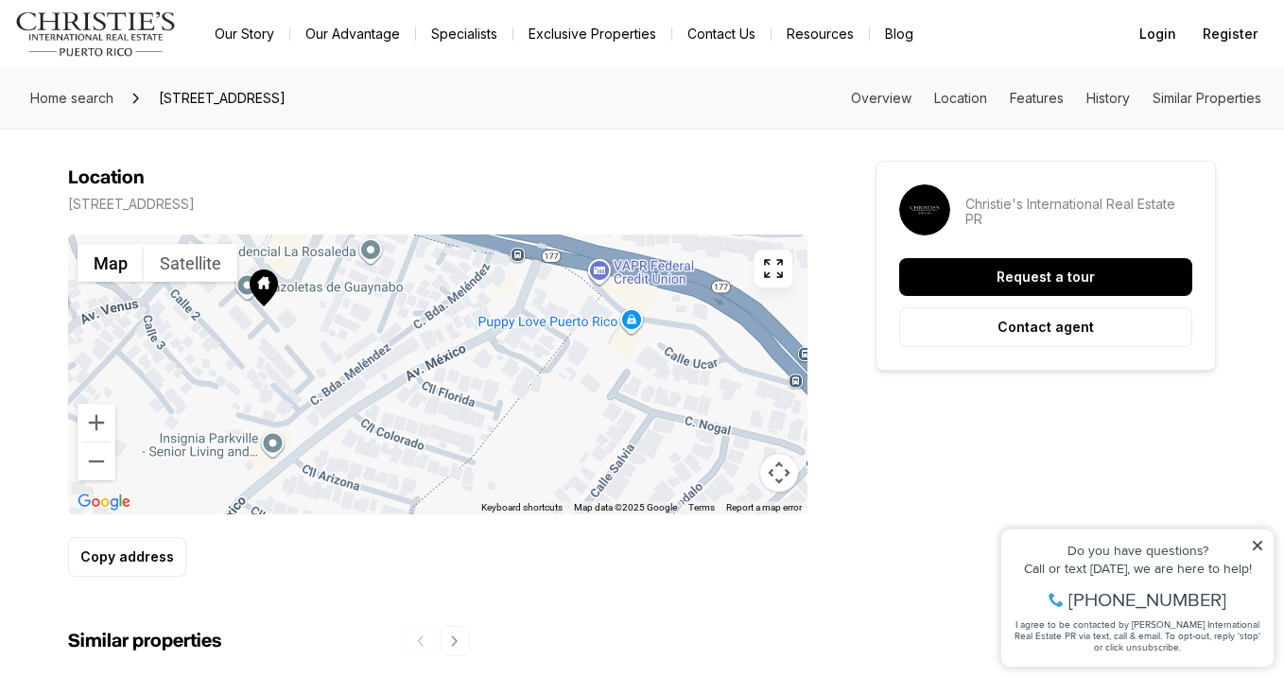
drag, startPoint x: 663, startPoint y: 423, endPoint x: 734, endPoint y: 345, distance: 105.1
click at [734, 345] on div at bounding box center [437, 374] width 739 height 280
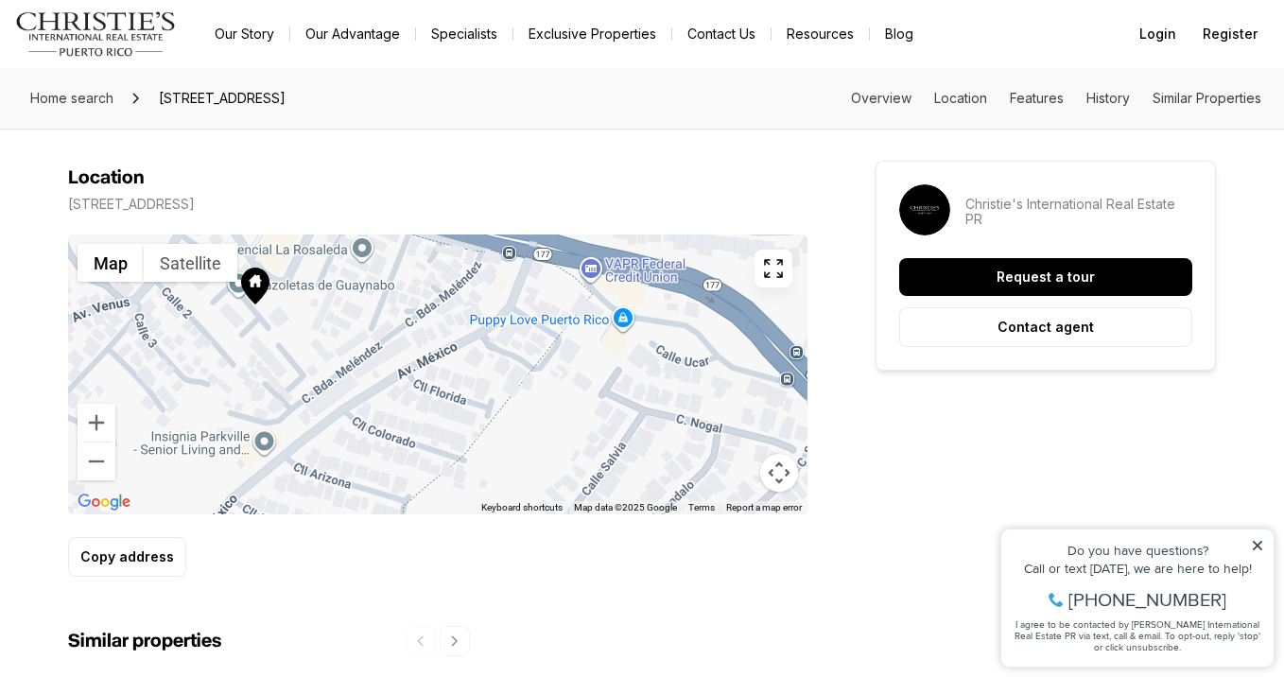
drag, startPoint x: 639, startPoint y: 402, endPoint x: 586, endPoint y: 313, distance: 103.5
click at [586, 313] on div at bounding box center [437, 374] width 739 height 280
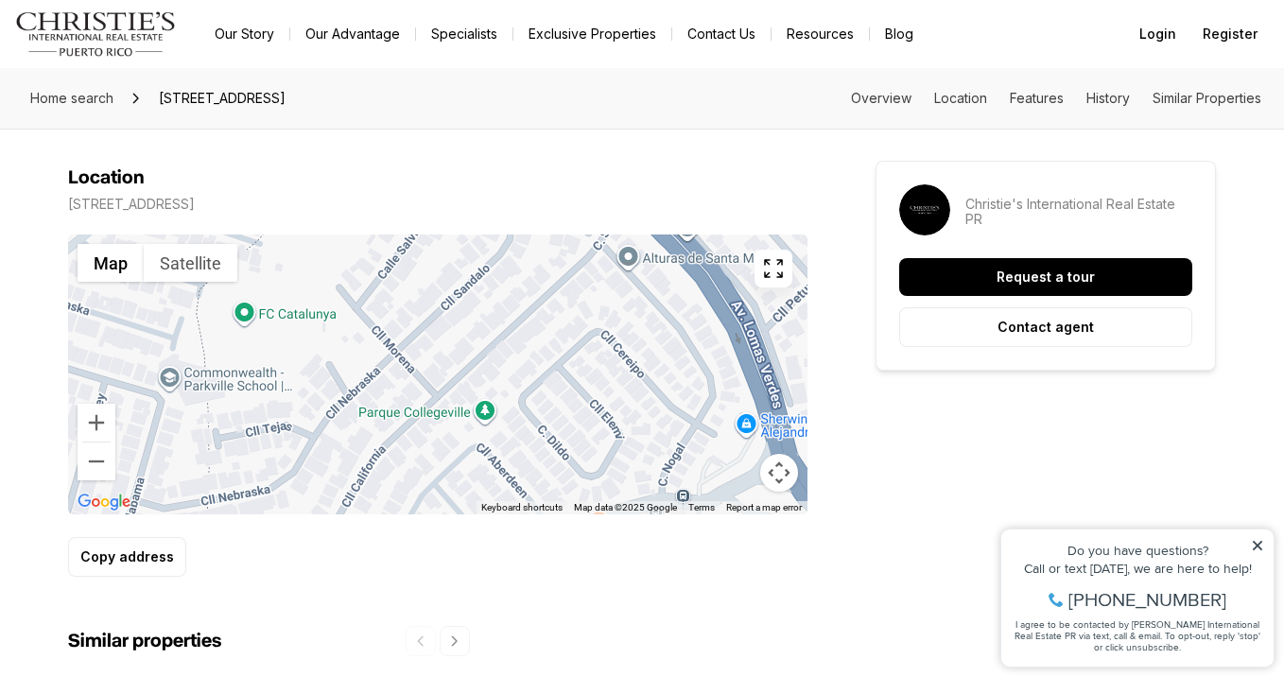
drag, startPoint x: 701, startPoint y: 408, endPoint x: 498, endPoint y: 328, distance: 217.7
click at [498, 328] on div at bounding box center [437, 374] width 739 height 280
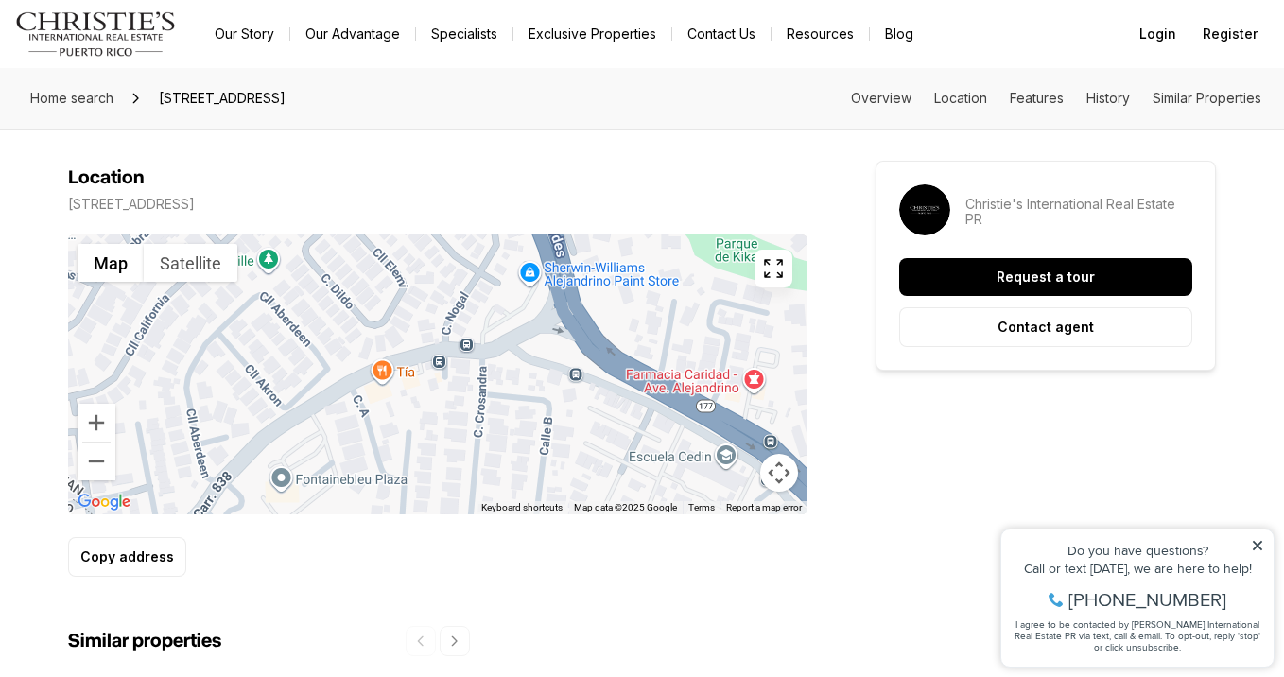
drag, startPoint x: 484, startPoint y: 371, endPoint x: 425, endPoint y: 285, distance: 104.1
click at [425, 285] on div at bounding box center [437, 374] width 739 height 280
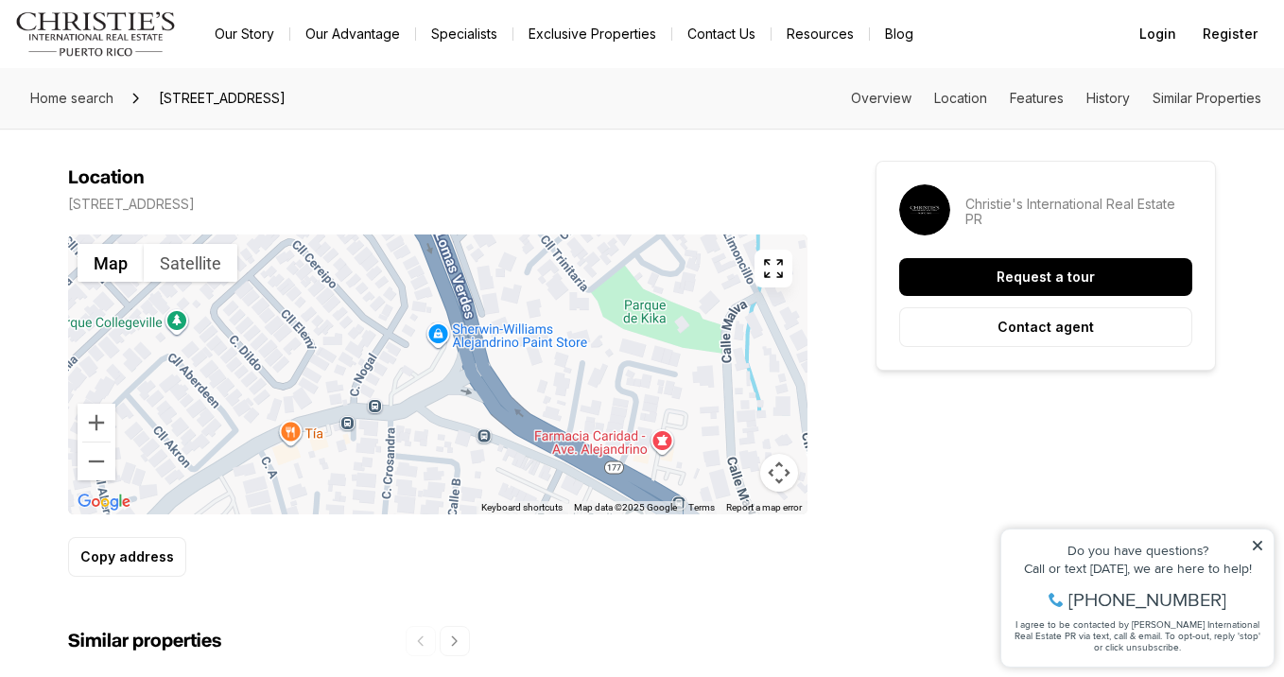
drag, startPoint x: 554, startPoint y: 403, endPoint x: 526, endPoint y: 442, distance: 48.8
click at [526, 442] on div at bounding box center [437, 374] width 739 height 280
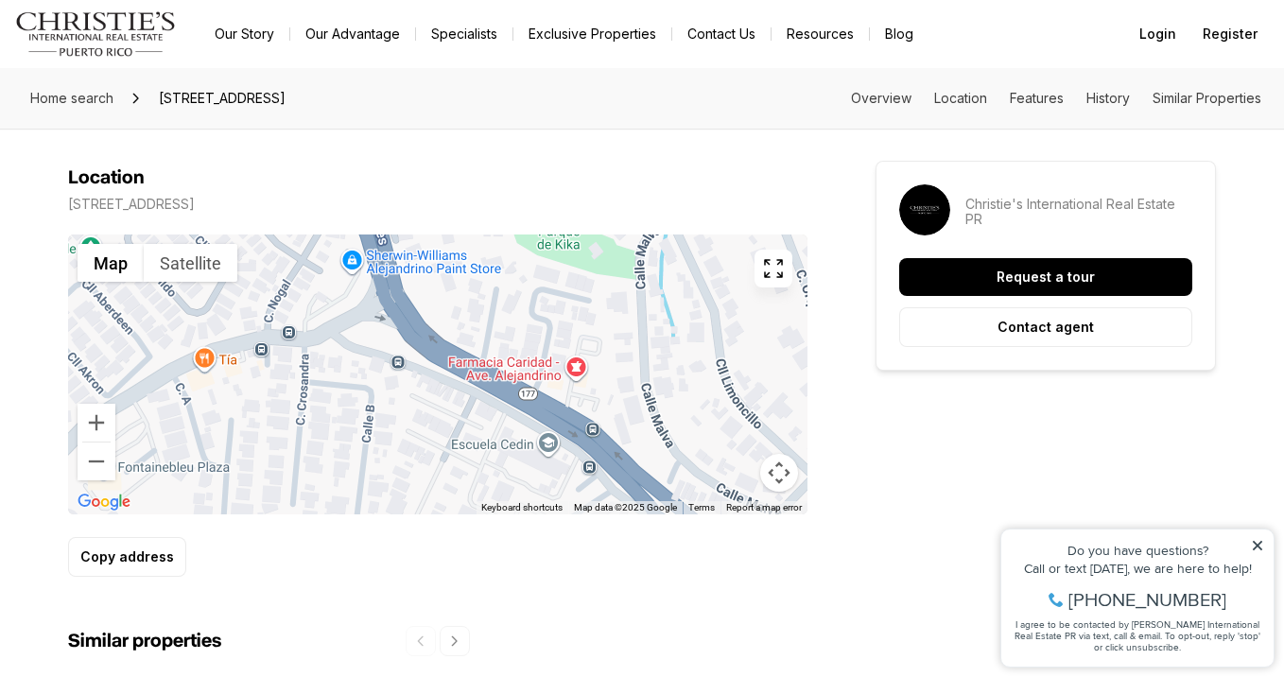
drag, startPoint x: 577, startPoint y: 361, endPoint x: 489, endPoint y: 287, distance: 114.8
click at [489, 287] on div at bounding box center [437, 374] width 739 height 280
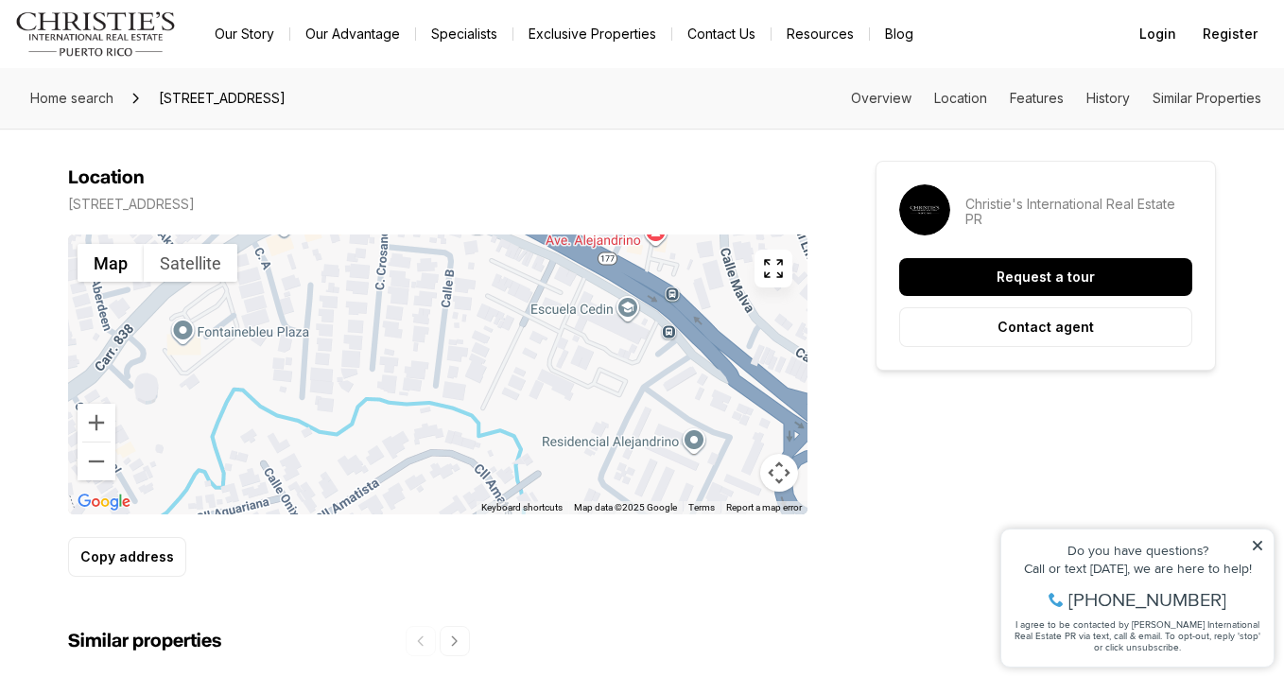
drag, startPoint x: 463, startPoint y: 400, endPoint x: 556, endPoint y: 256, distance: 171.0
click at [556, 256] on div at bounding box center [437, 374] width 739 height 280
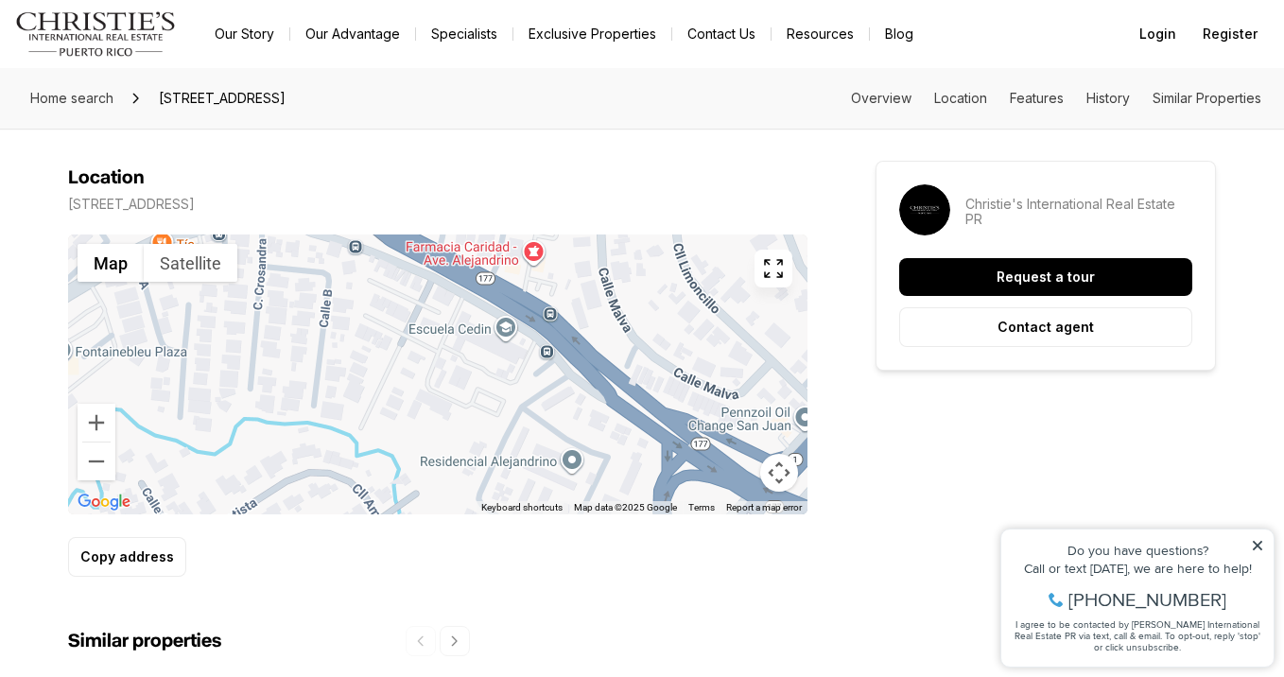
drag, startPoint x: 647, startPoint y: 405, endPoint x: 522, endPoint y: 445, distance: 131.3
click at [522, 445] on div at bounding box center [437, 374] width 739 height 280
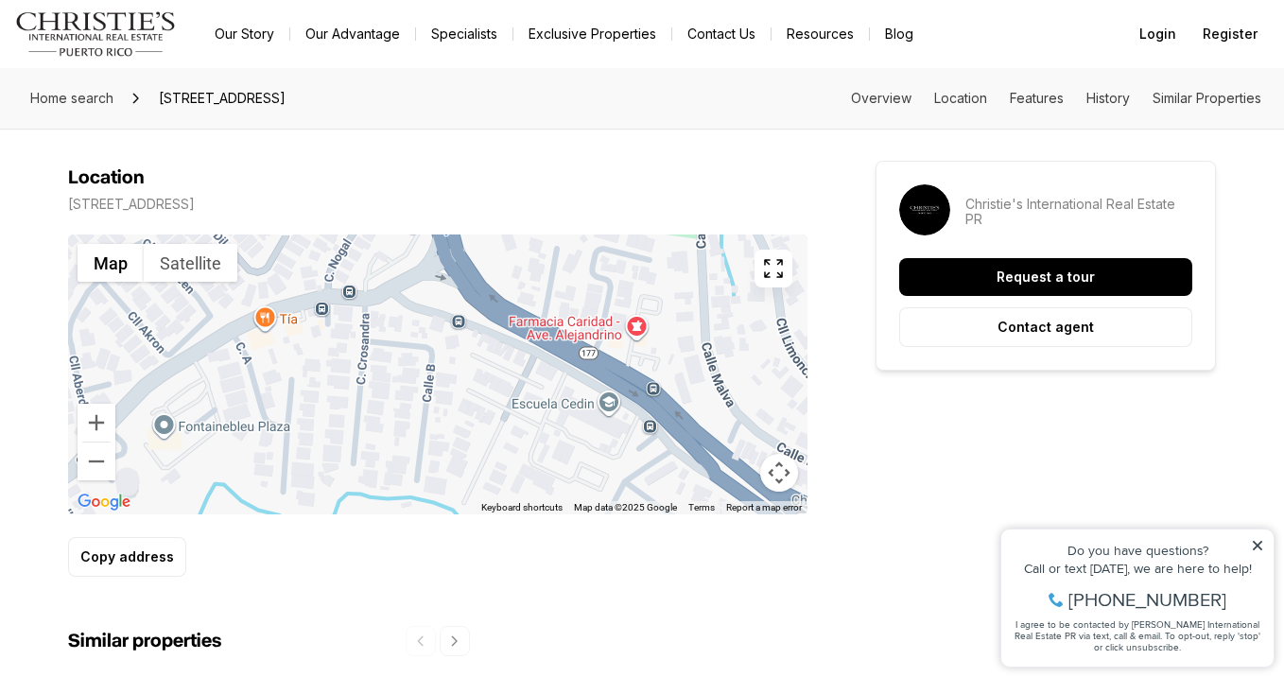
drag, startPoint x: 460, startPoint y: 347, endPoint x: 550, endPoint y: 407, distance: 107.8
click at [550, 407] on div at bounding box center [437, 374] width 739 height 280
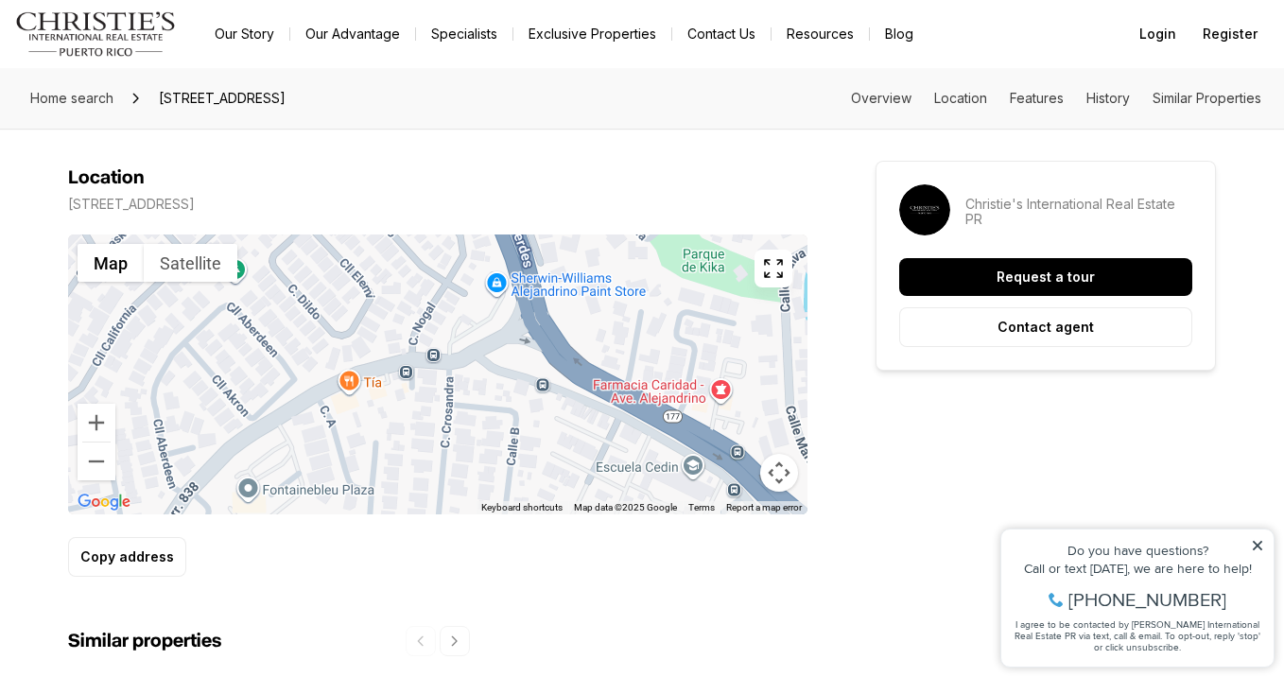
drag, startPoint x: 522, startPoint y: 355, endPoint x: 624, endPoint y: 442, distance: 134.1
click at [624, 442] on div at bounding box center [437, 374] width 739 height 280
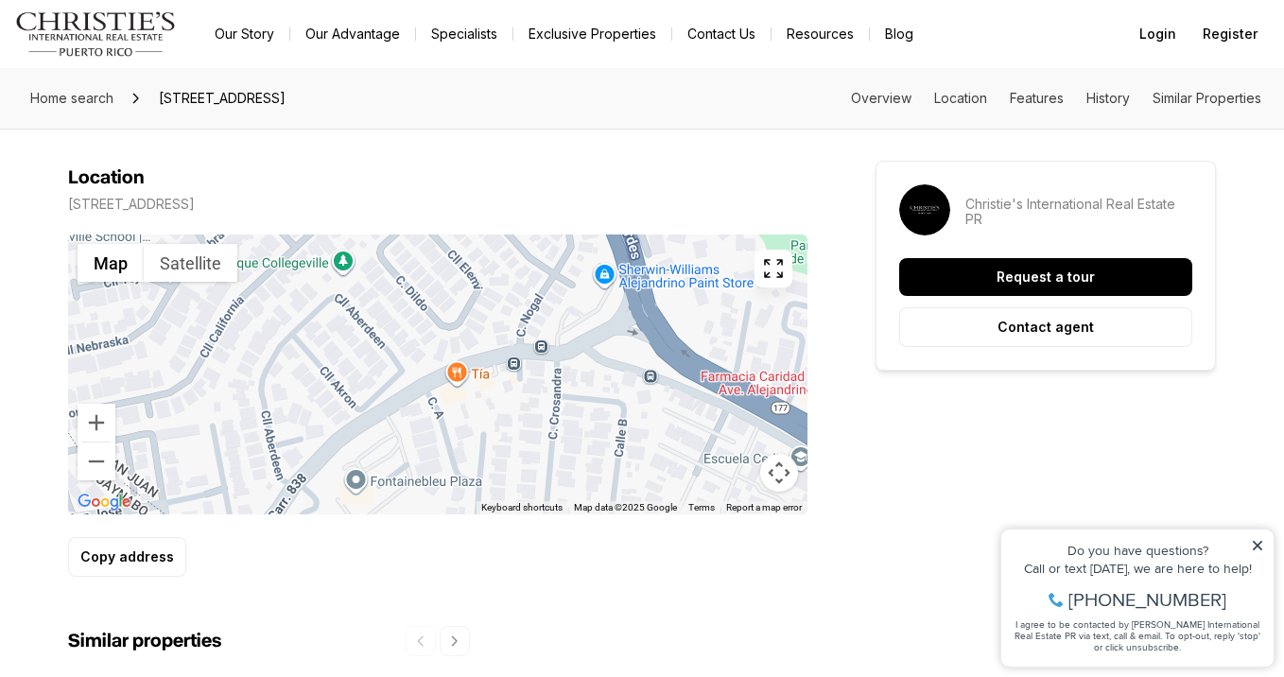
drag, startPoint x: 547, startPoint y: 355, endPoint x: 639, endPoint y: 310, distance: 101.9
click at [639, 310] on div at bounding box center [437, 374] width 739 height 280
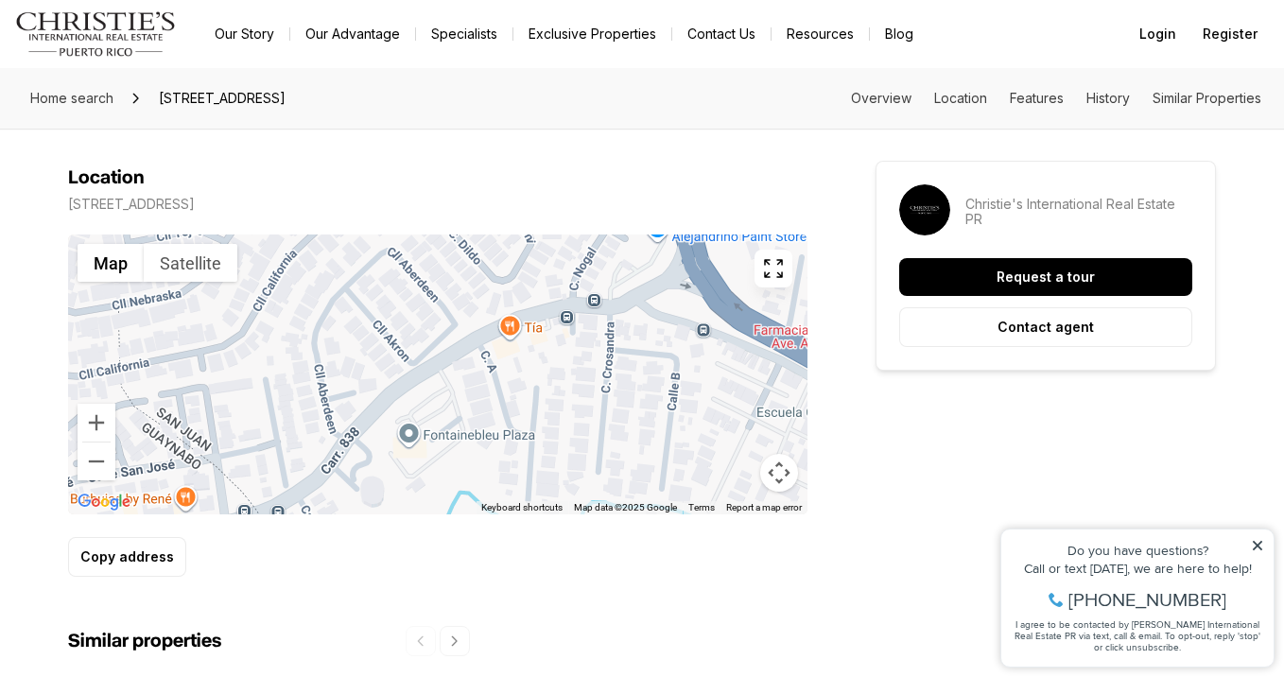
drag, startPoint x: 473, startPoint y: 384, endPoint x: 599, endPoint y: 278, distance: 164.4
click at [599, 278] on div at bounding box center [437, 374] width 739 height 280
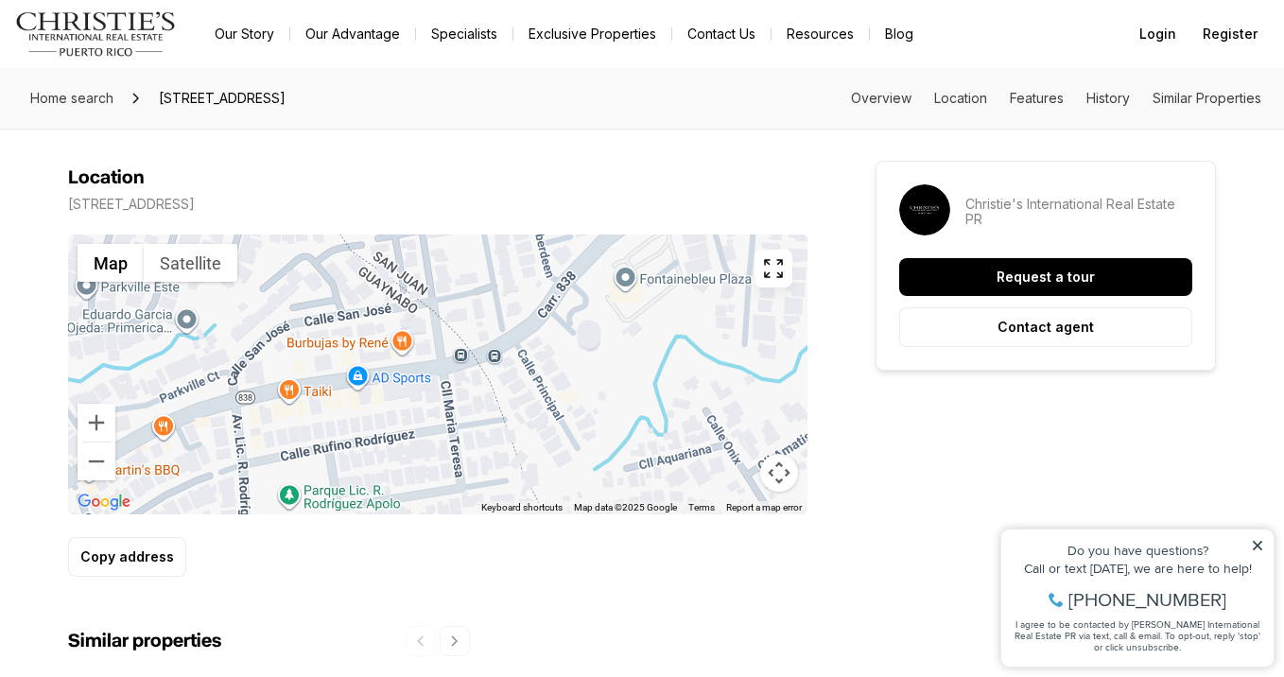
drag, startPoint x: 482, startPoint y: 356, endPoint x: 586, endPoint y: 280, distance: 129.2
click at [586, 280] on div at bounding box center [437, 374] width 739 height 280
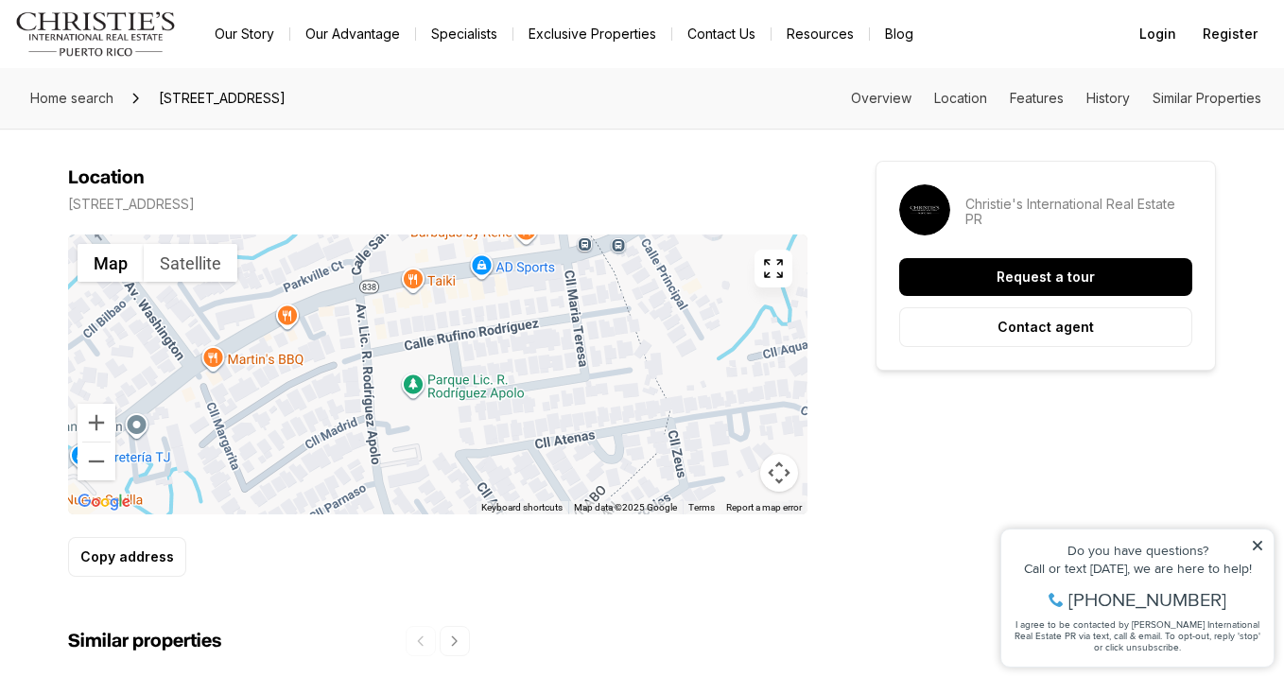
drag, startPoint x: 424, startPoint y: 378, endPoint x: 548, endPoint y: 265, distance: 168.7
click at [548, 265] on div at bounding box center [437, 374] width 739 height 280
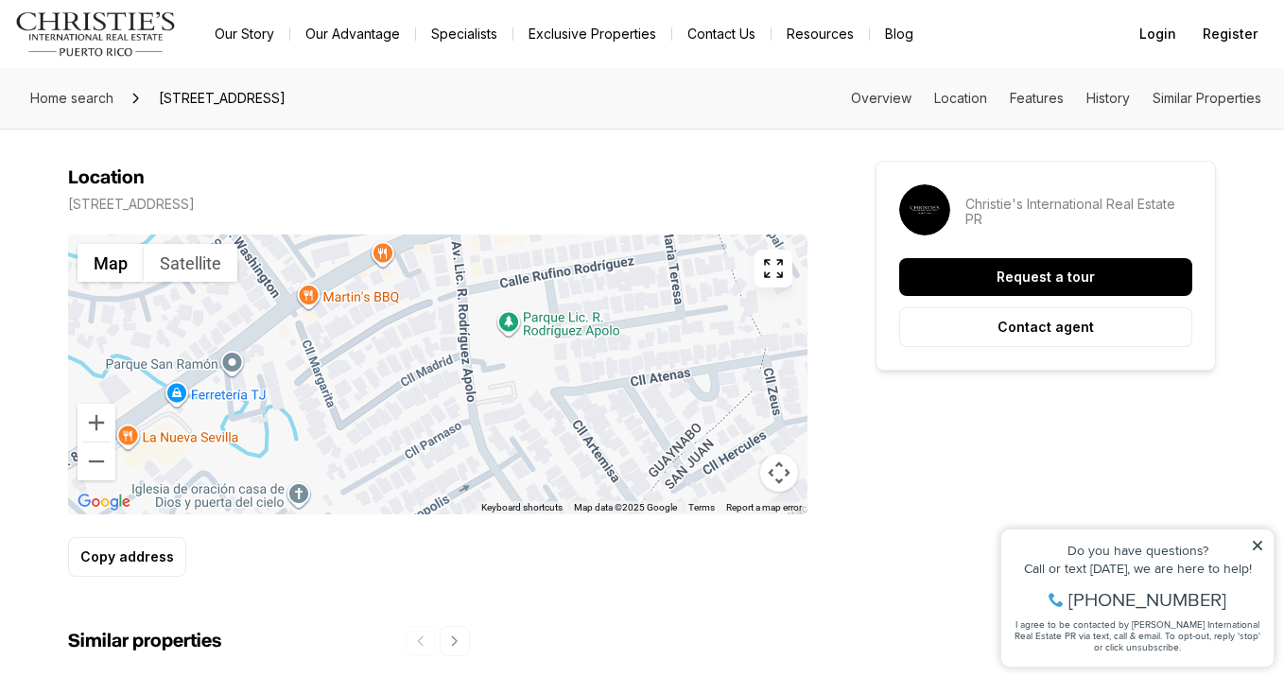
drag, startPoint x: 506, startPoint y: 347, endPoint x: 597, endPoint y: 285, distance: 110.1
click at [597, 285] on div at bounding box center [437, 374] width 739 height 280
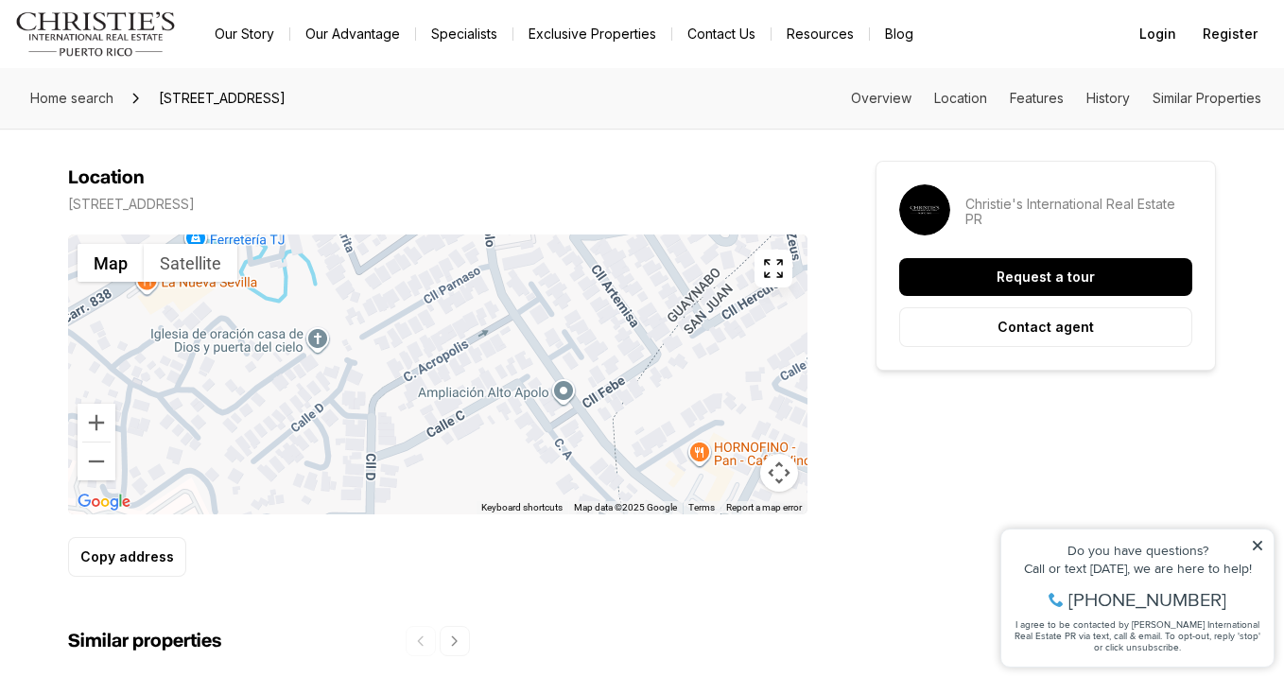
drag, startPoint x: 504, startPoint y: 409, endPoint x: 527, endPoint y: 252, distance: 158.6
click at [527, 252] on div at bounding box center [437, 374] width 739 height 280
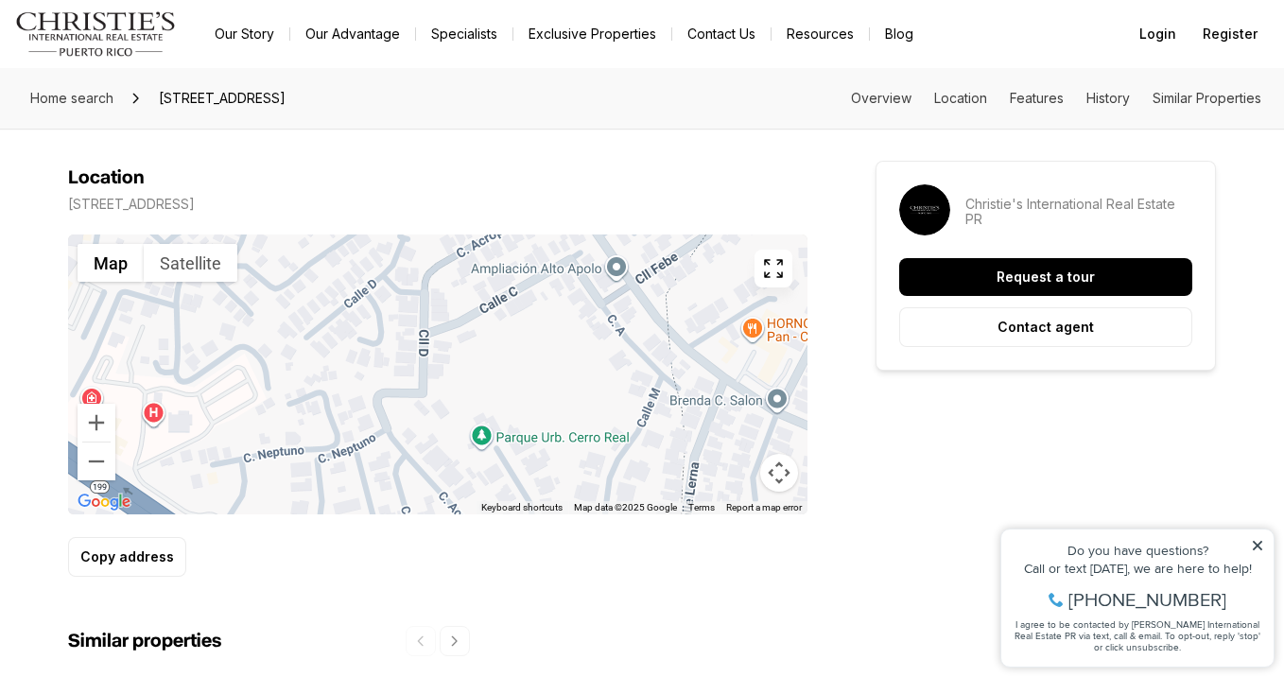
drag, startPoint x: 470, startPoint y: 396, endPoint x: 524, endPoint y: 270, distance: 136.8
click at [524, 270] on div at bounding box center [437, 374] width 739 height 280
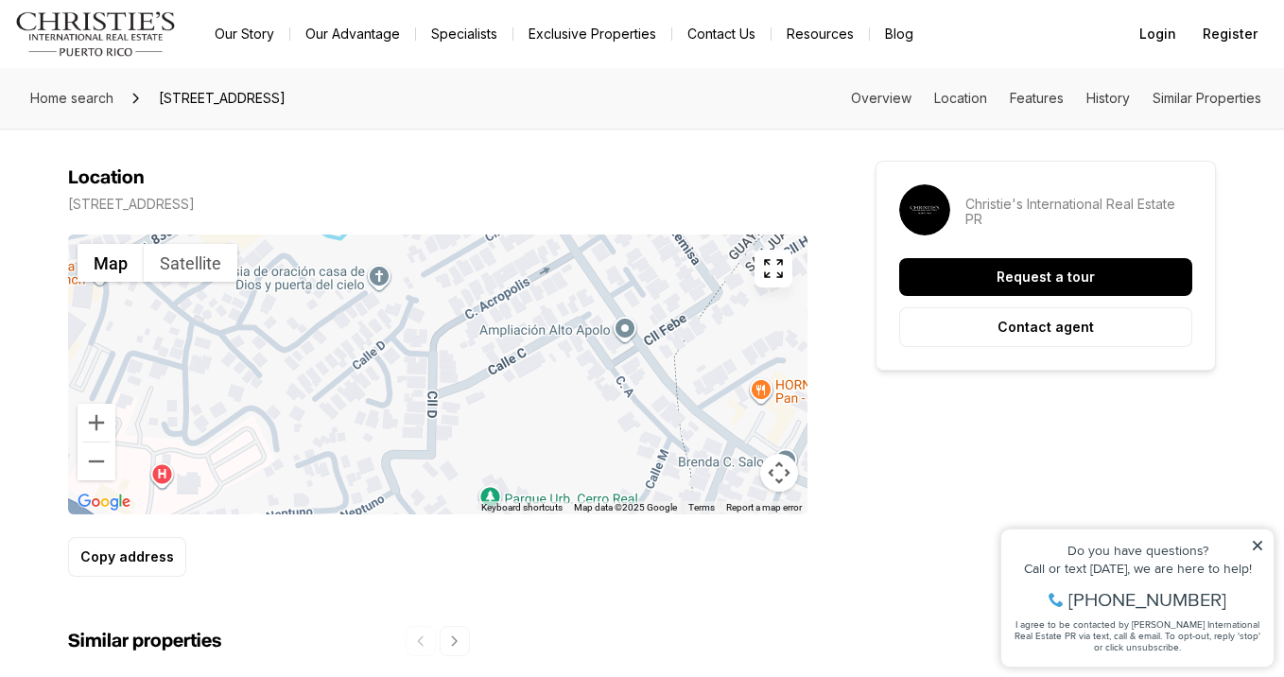
drag, startPoint x: 213, startPoint y: 414, endPoint x: 225, endPoint y: 474, distance: 60.8
click at [225, 474] on div at bounding box center [437, 374] width 739 height 280
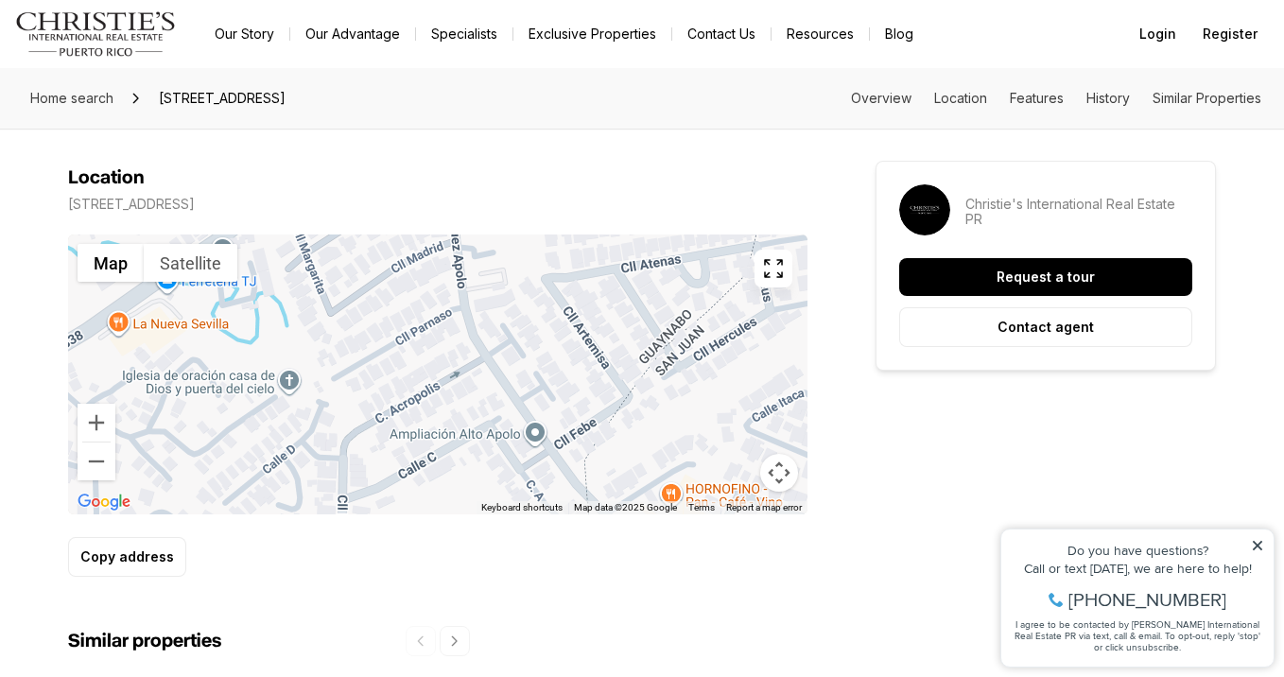
drag, startPoint x: 405, startPoint y: 365, endPoint x: 294, endPoint y: 512, distance: 183.6
click at [294, 512] on div "Location 1 CALLE #101 GUAYNABO PR, 00969 ← Move left → Move right ↑ Move up ↓ M…" at bounding box center [437, 371] width 739 height 410
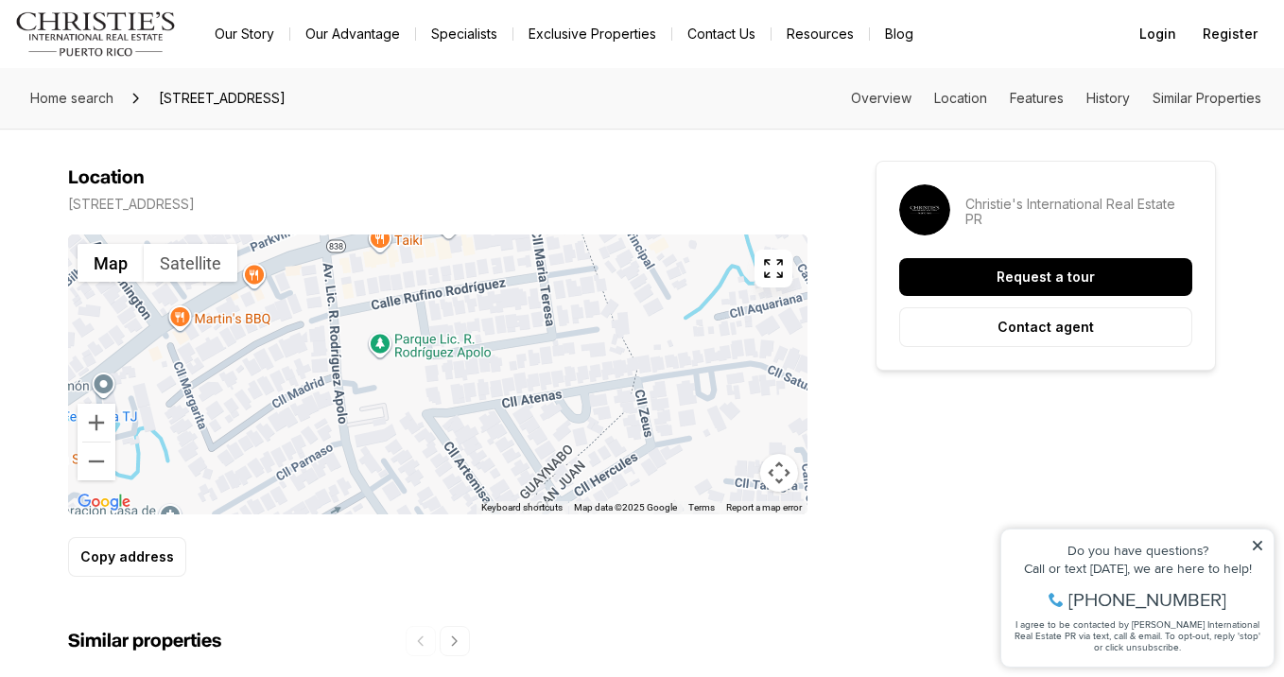
drag, startPoint x: 402, startPoint y: 368, endPoint x: 322, endPoint y: 416, distance: 92.9
click at [322, 416] on div at bounding box center [437, 374] width 739 height 280
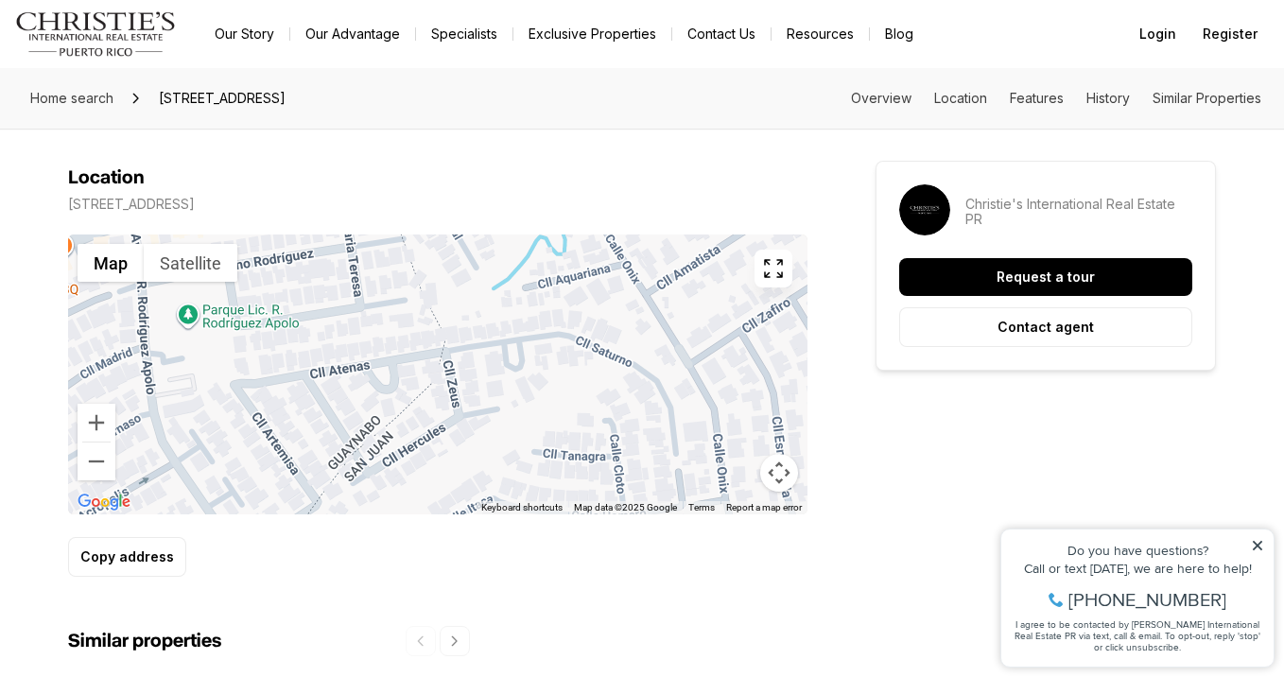
drag, startPoint x: 494, startPoint y: 320, endPoint x: 245, endPoint y: 326, distance: 248.8
click at [245, 326] on div at bounding box center [437, 374] width 739 height 280
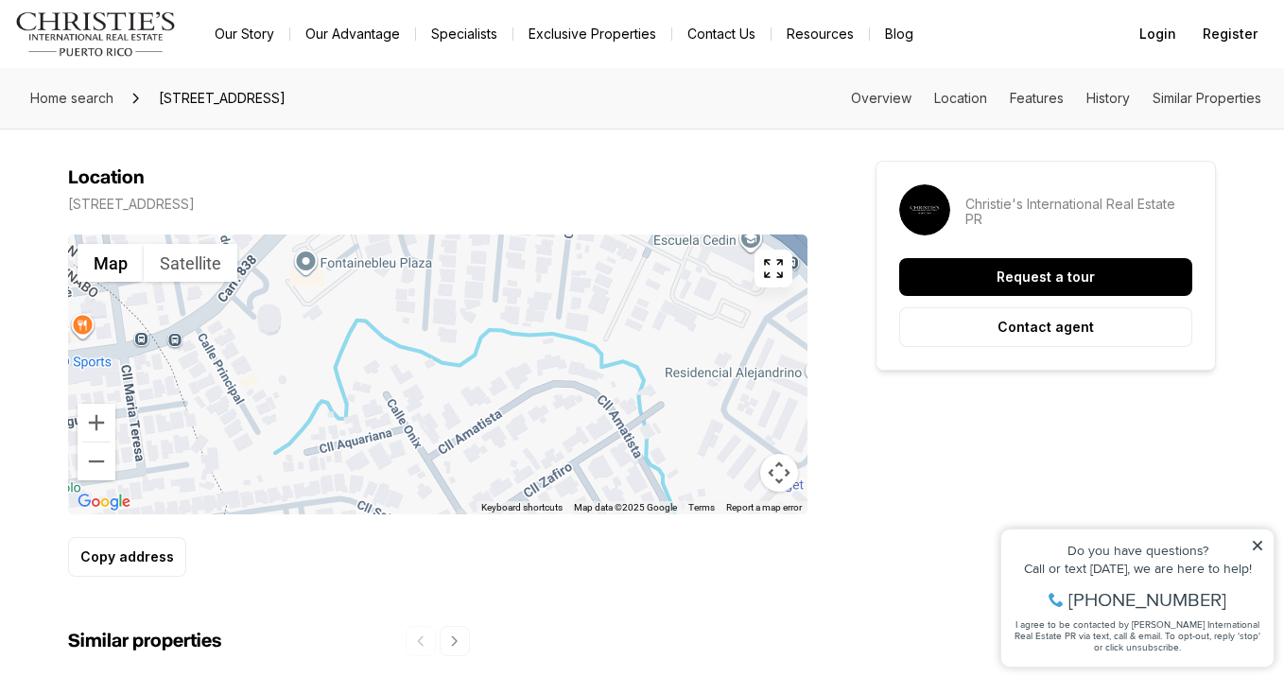
drag, startPoint x: 481, startPoint y: 320, endPoint x: 336, endPoint y: 433, distance: 184.6
click at [336, 433] on div at bounding box center [437, 374] width 739 height 280
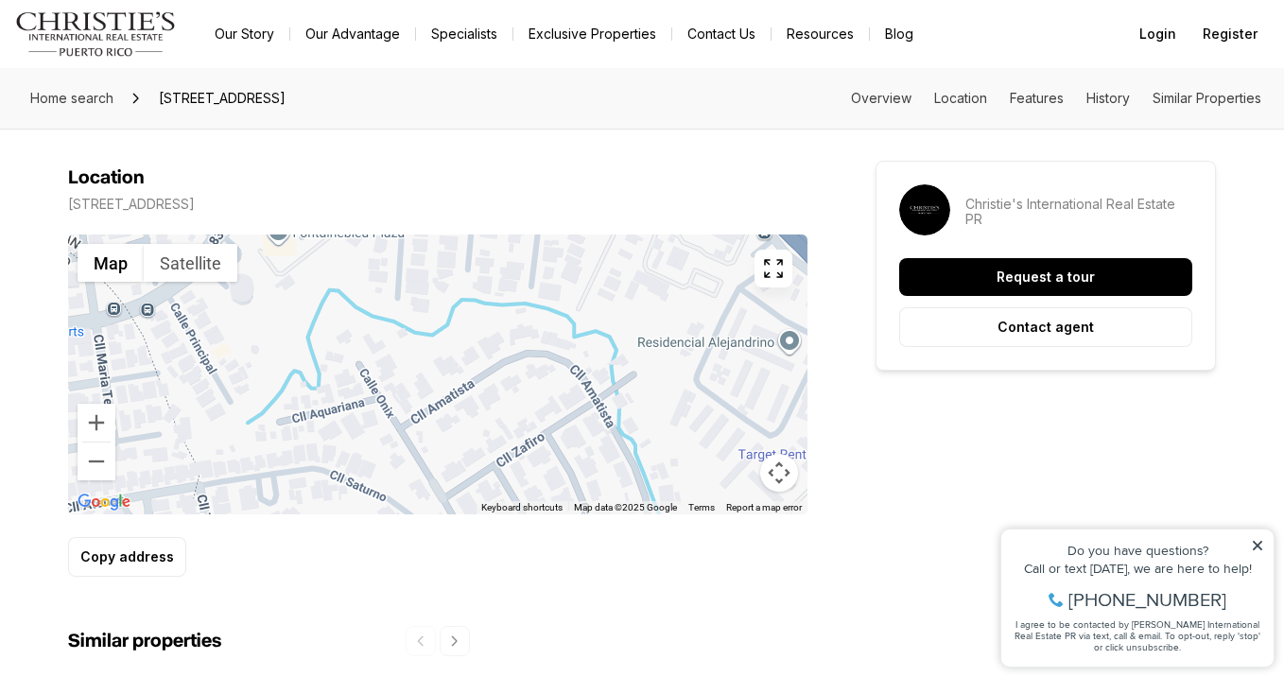
drag, startPoint x: 534, startPoint y: 300, endPoint x: 584, endPoint y: 214, distance: 99.6
click at [584, 234] on div at bounding box center [437, 374] width 739 height 280
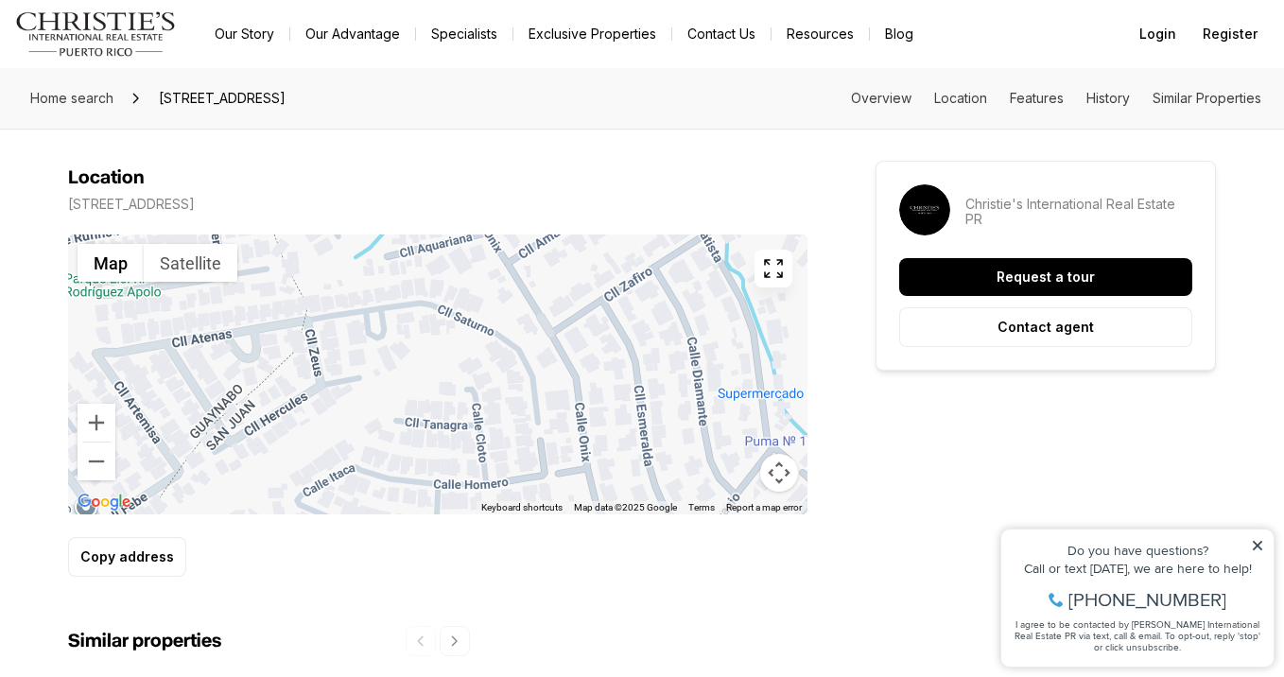
drag, startPoint x: 530, startPoint y: 335, endPoint x: 520, endPoint y: 206, distance: 129.0
click at [520, 206] on div "Location 1 CALLE #101 GUAYNABO PR, 00969 ← Move left → Move right ↑ Move up ↓ M…" at bounding box center [437, 371] width 739 height 410
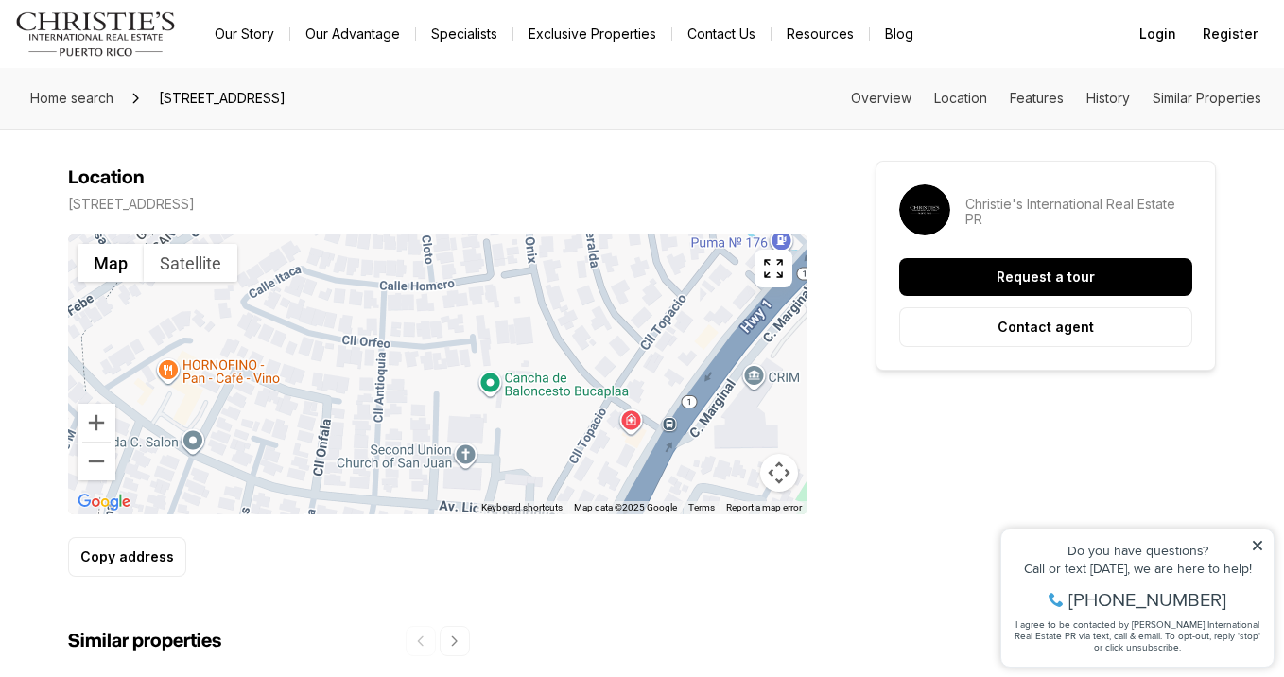
drag, startPoint x: 545, startPoint y: 343, endPoint x: 425, endPoint y: 252, distance: 150.5
click at [425, 252] on div at bounding box center [437, 374] width 739 height 280
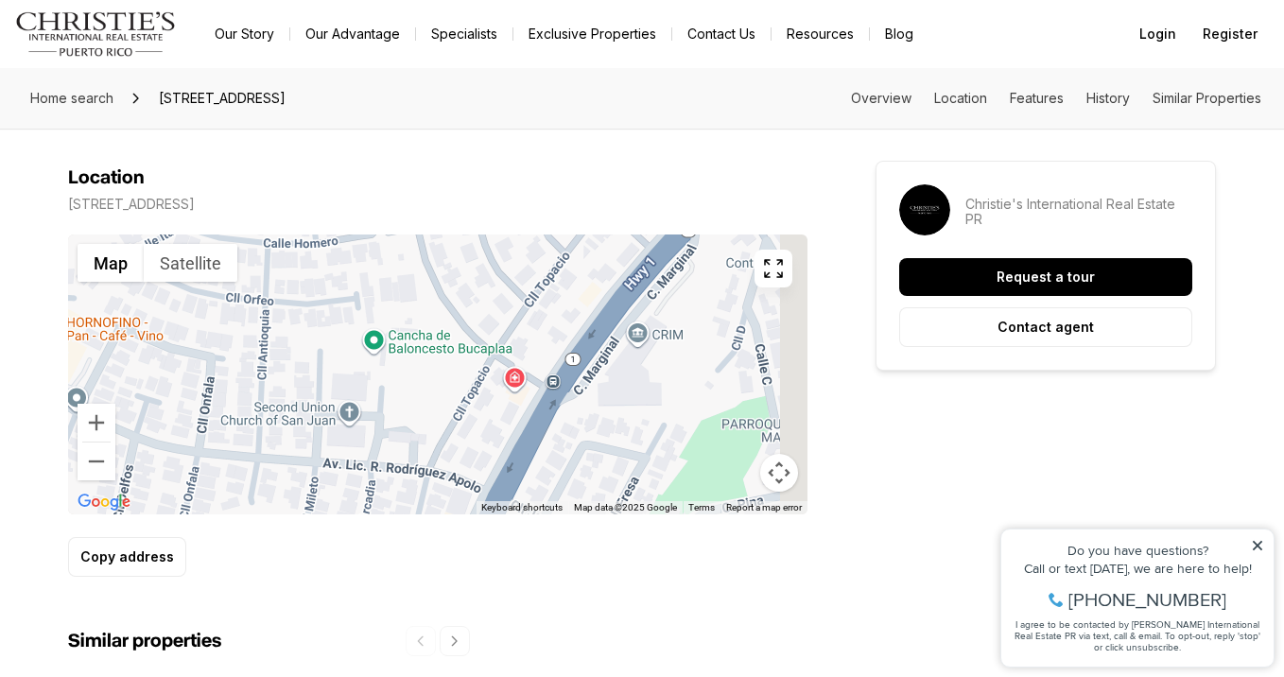
drag, startPoint x: 639, startPoint y: 350, endPoint x: 512, endPoint y: 308, distance: 133.4
click at [512, 308] on div at bounding box center [437, 374] width 739 height 280
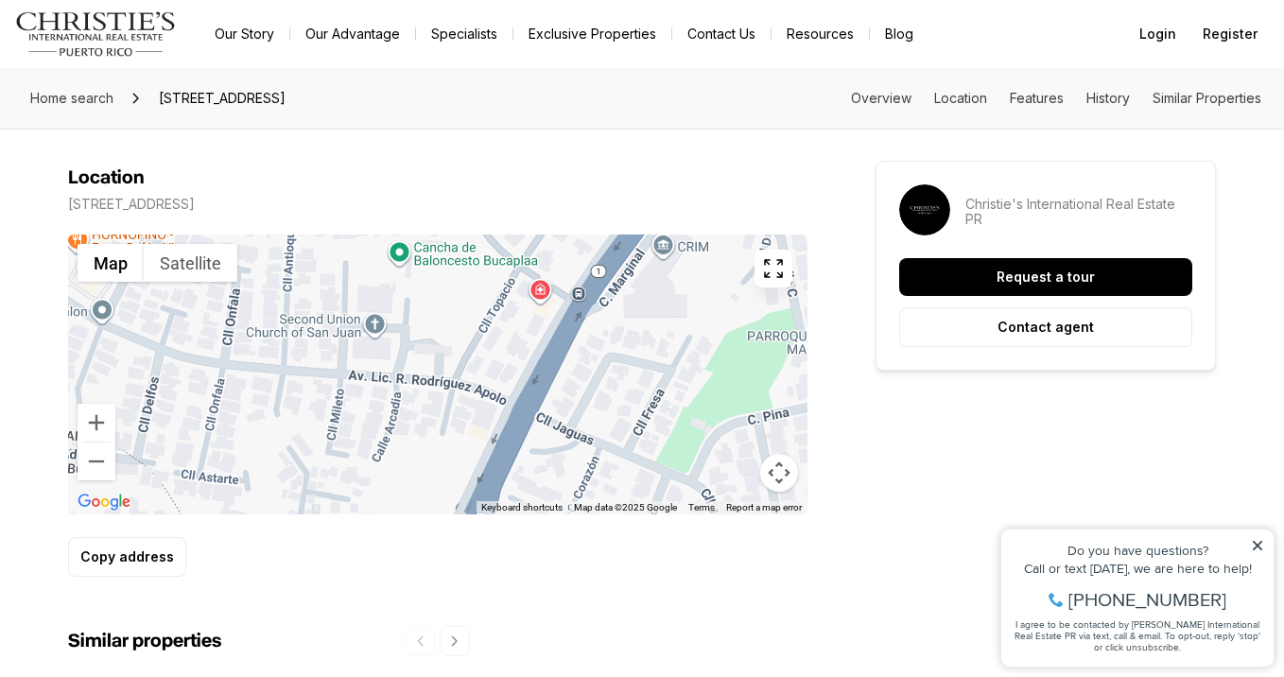
drag, startPoint x: 440, startPoint y: 396, endPoint x: 475, endPoint y: 305, distance: 97.3
click at [475, 305] on div at bounding box center [437, 374] width 739 height 280
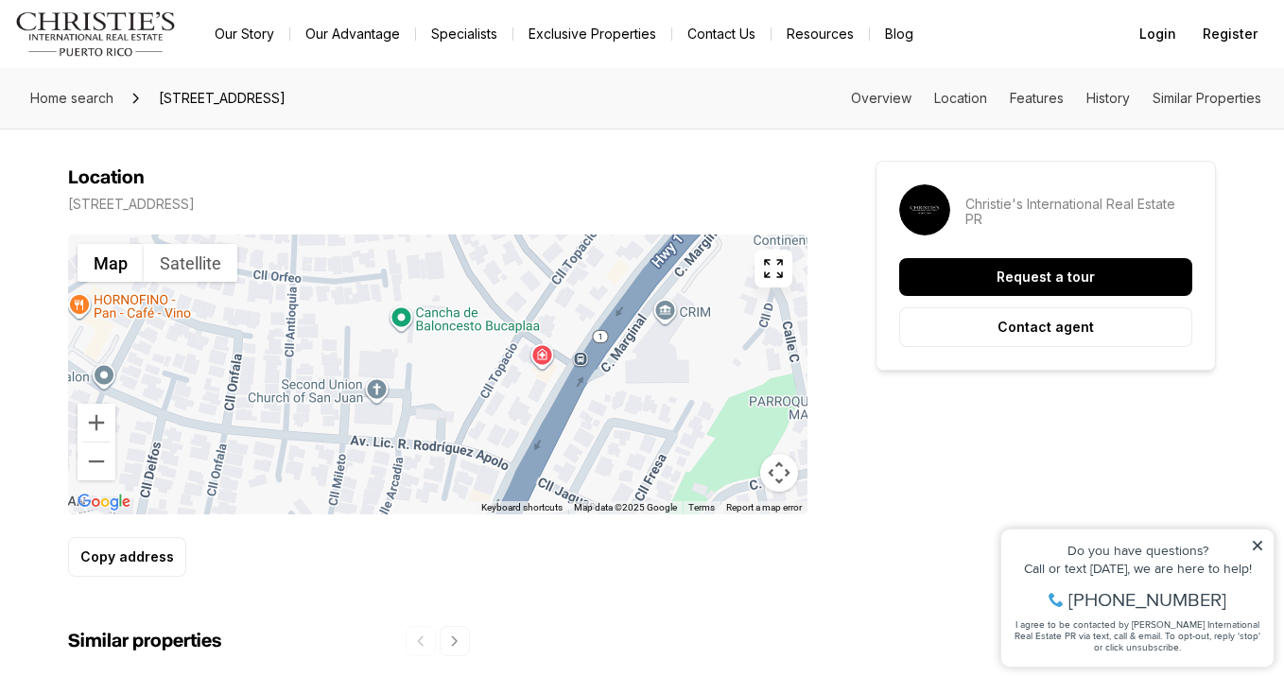
drag, startPoint x: 417, startPoint y: 250, endPoint x: 419, endPoint y: 318, distance: 68.1
click at [419, 318] on div at bounding box center [437, 374] width 739 height 280
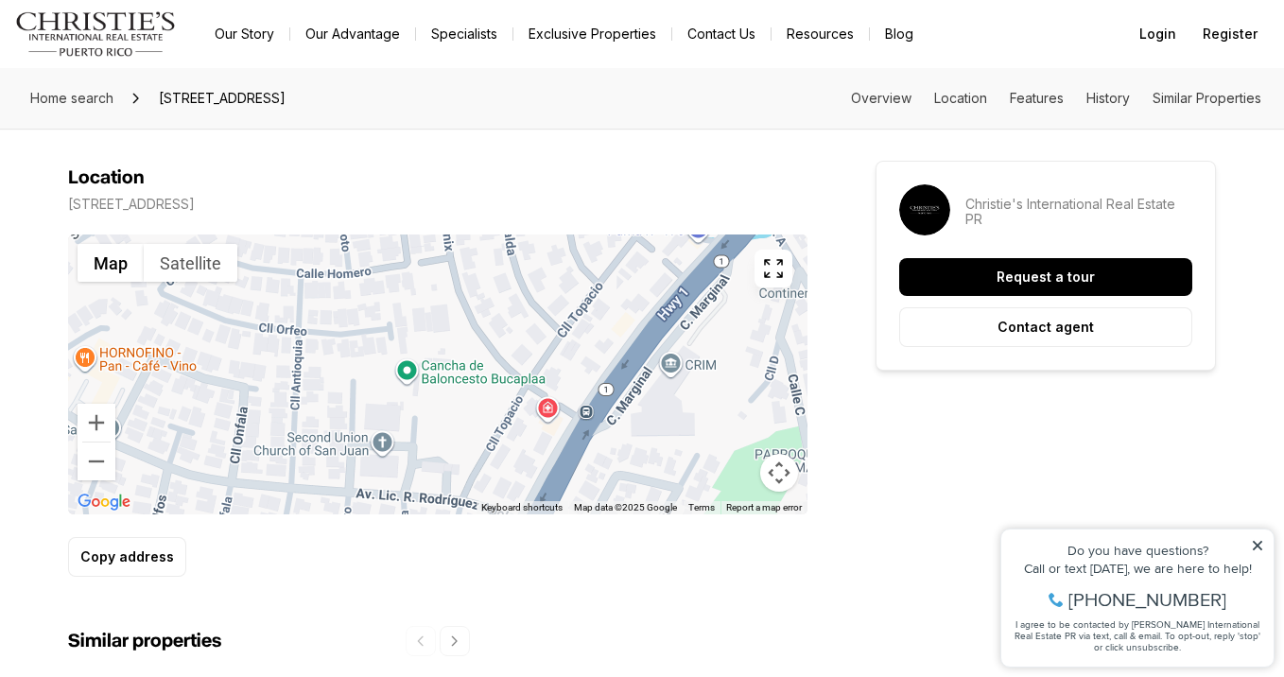
drag, startPoint x: 445, startPoint y: 317, endPoint x: 452, endPoint y: 373, distance: 57.1
click at [452, 373] on div at bounding box center [437, 374] width 739 height 280
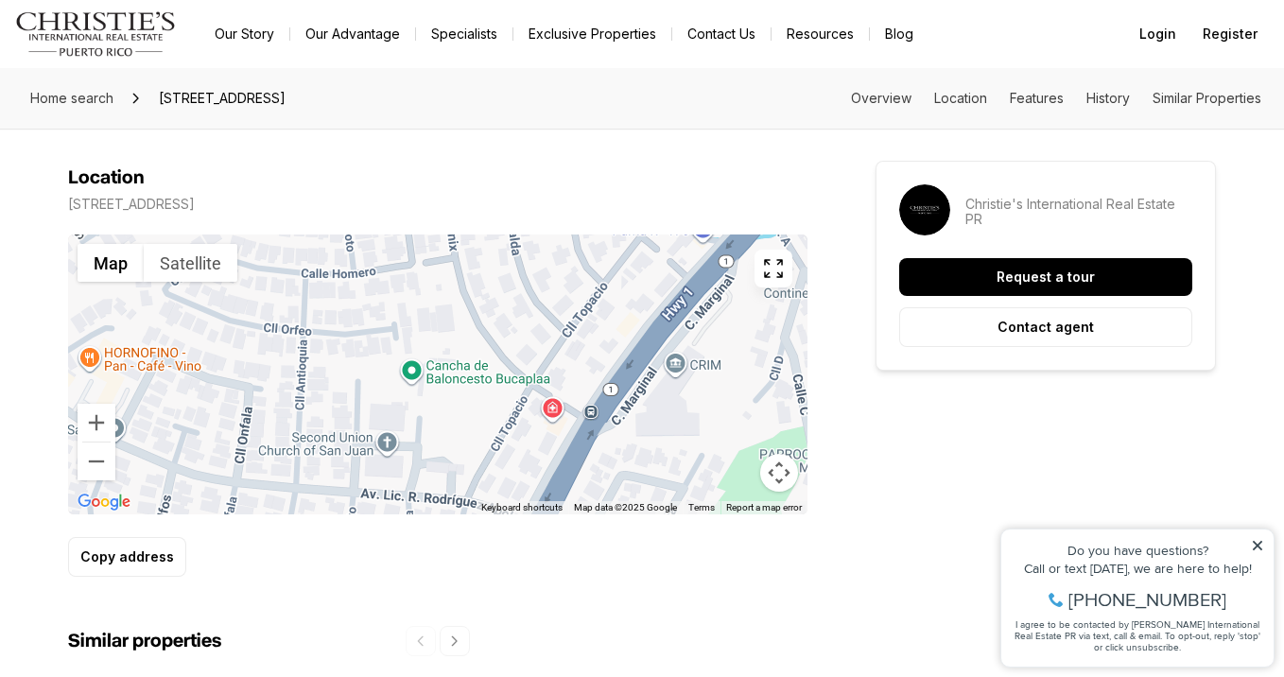
drag, startPoint x: 407, startPoint y: 274, endPoint x: 535, endPoint y: 379, distance: 166.0
click at [535, 379] on div at bounding box center [437, 374] width 739 height 280
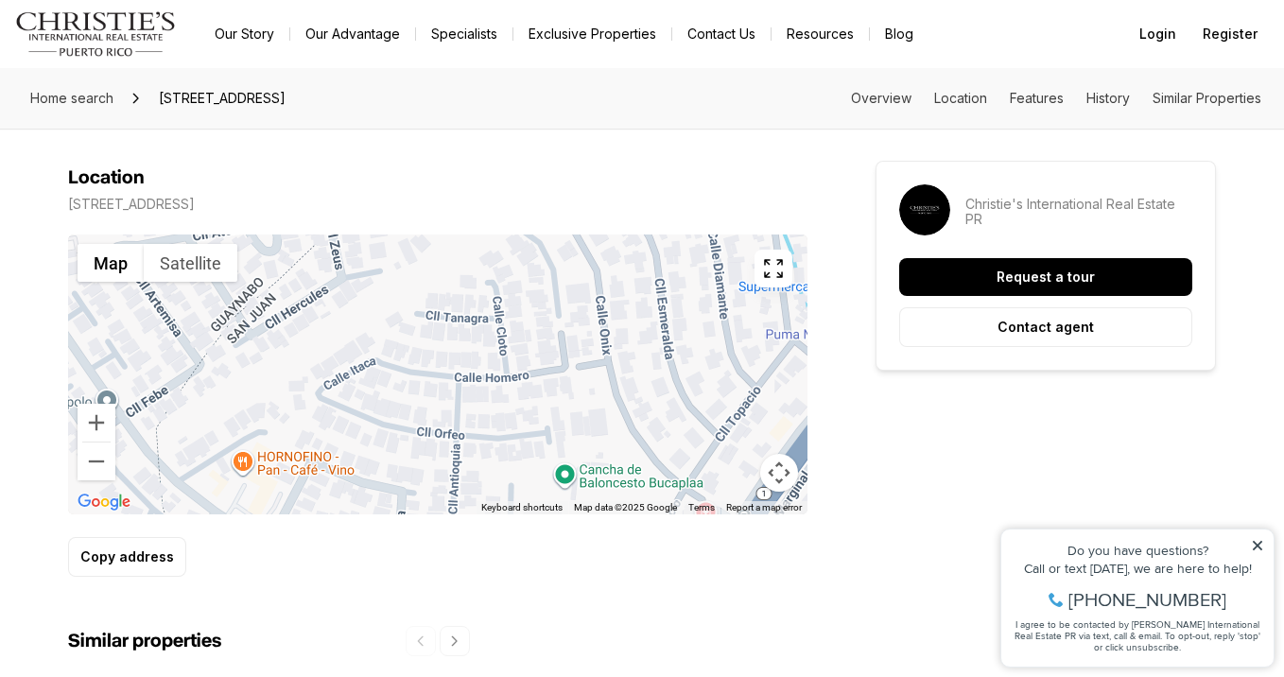
drag, startPoint x: 521, startPoint y: 367, endPoint x: 410, endPoint y: 260, distance: 153.8
click at [410, 260] on div at bounding box center [437, 374] width 739 height 280
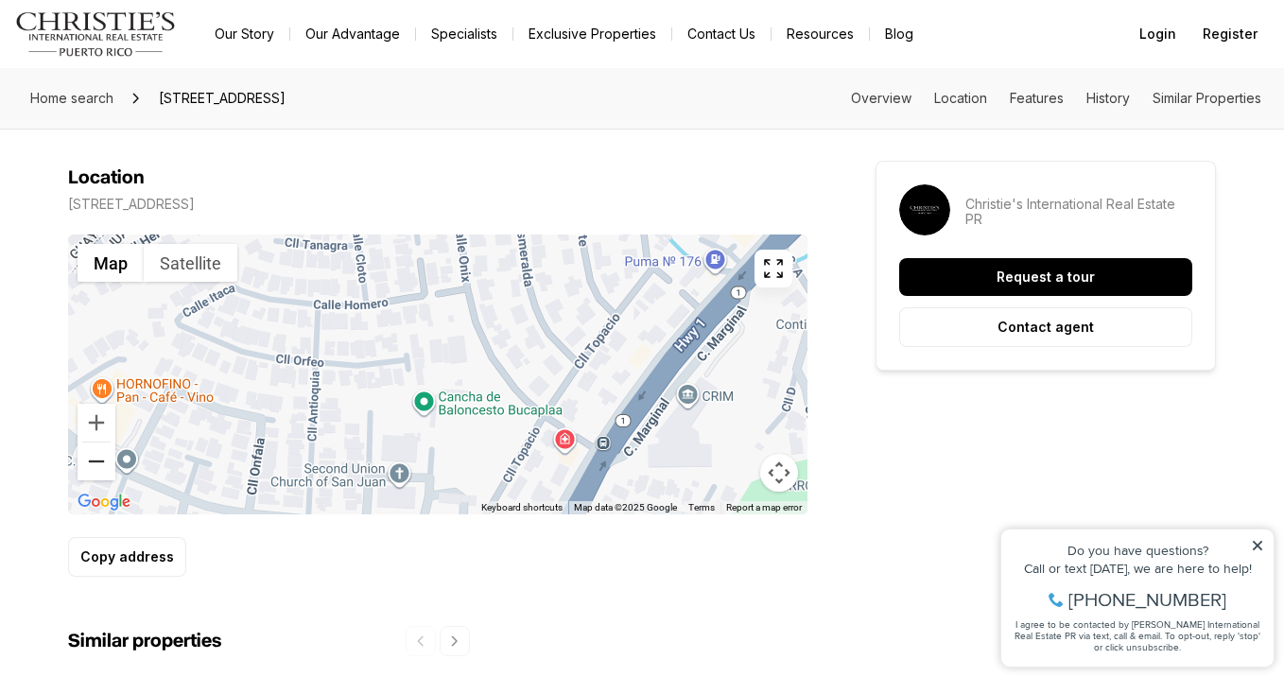
click at [95, 442] on button "Zoom out" at bounding box center [97, 461] width 38 height 38
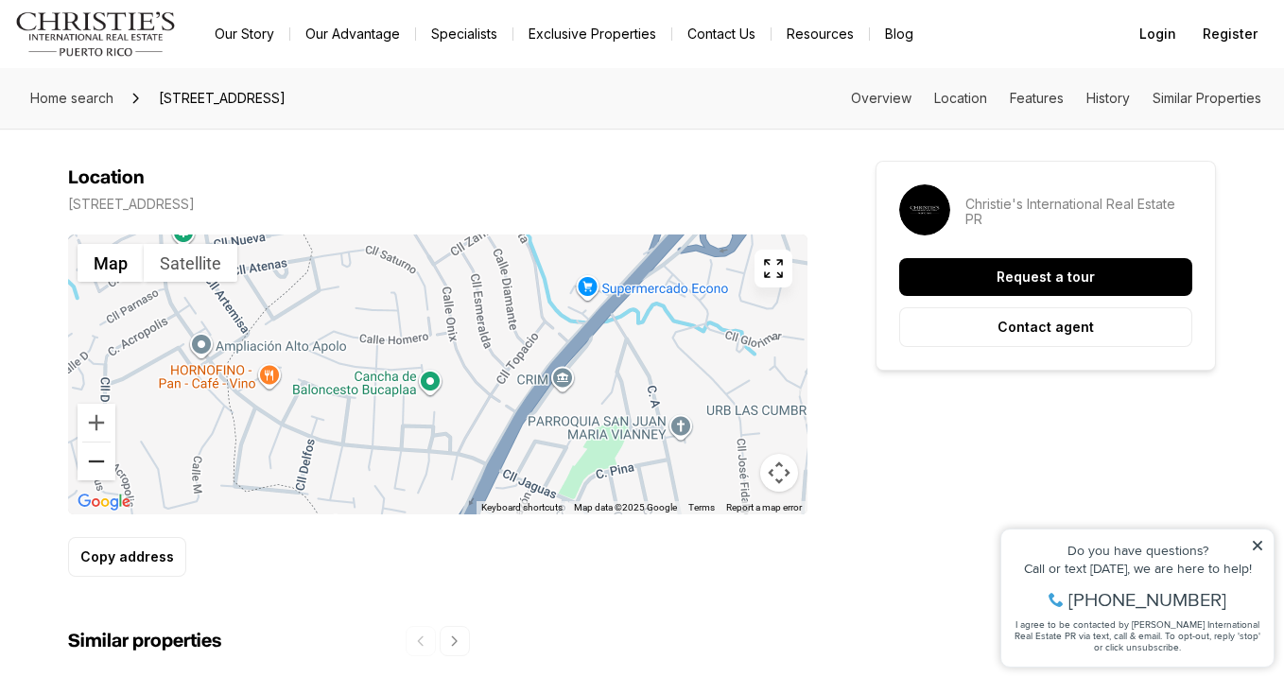
click at [95, 442] on button "Zoom out" at bounding box center [97, 461] width 38 height 38
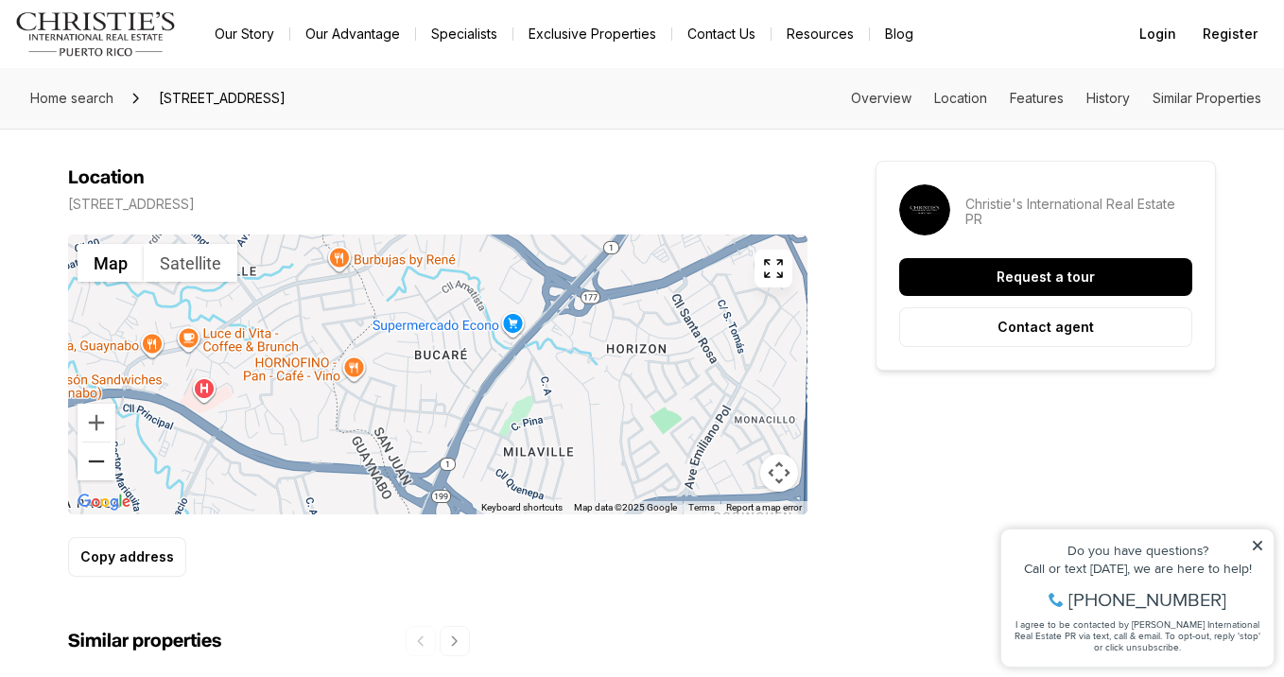
click at [95, 442] on button "Zoom out" at bounding box center [97, 461] width 38 height 38
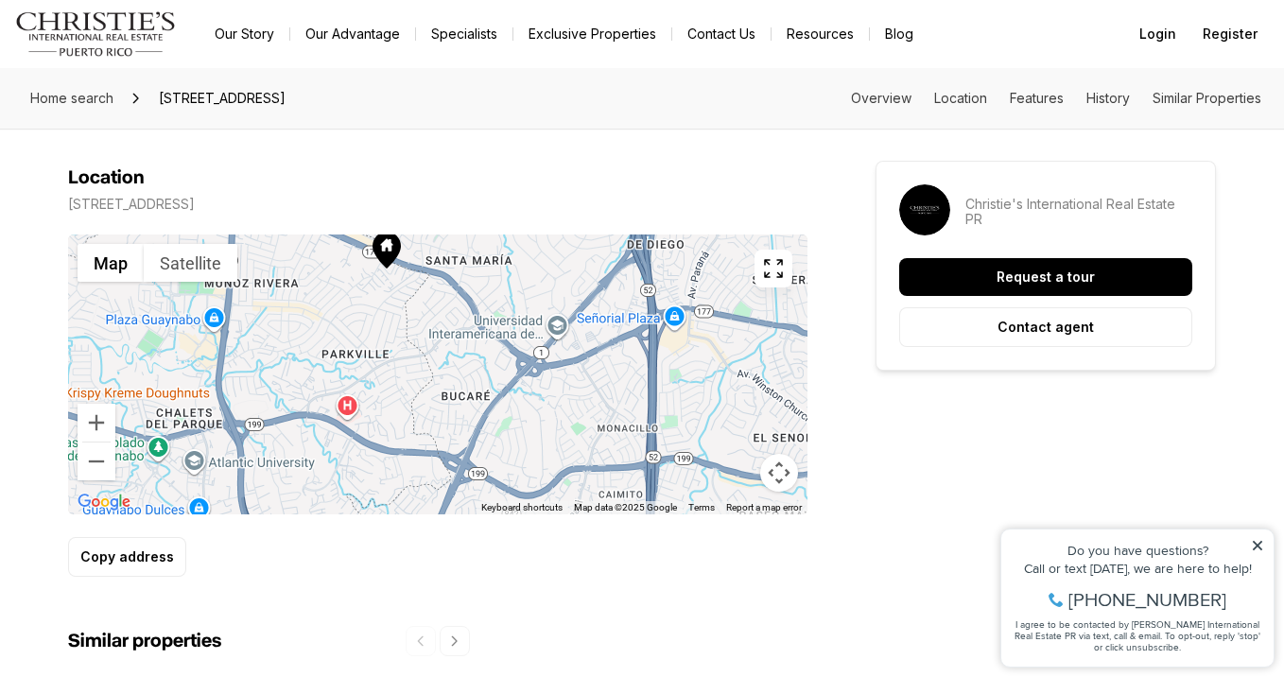
drag, startPoint x: 329, startPoint y: 288, endPoint x: 356, endPoint y: 323, distance: 43.9
click at [356, 323] on div at bounding box center [437, 374] width 739 height 280
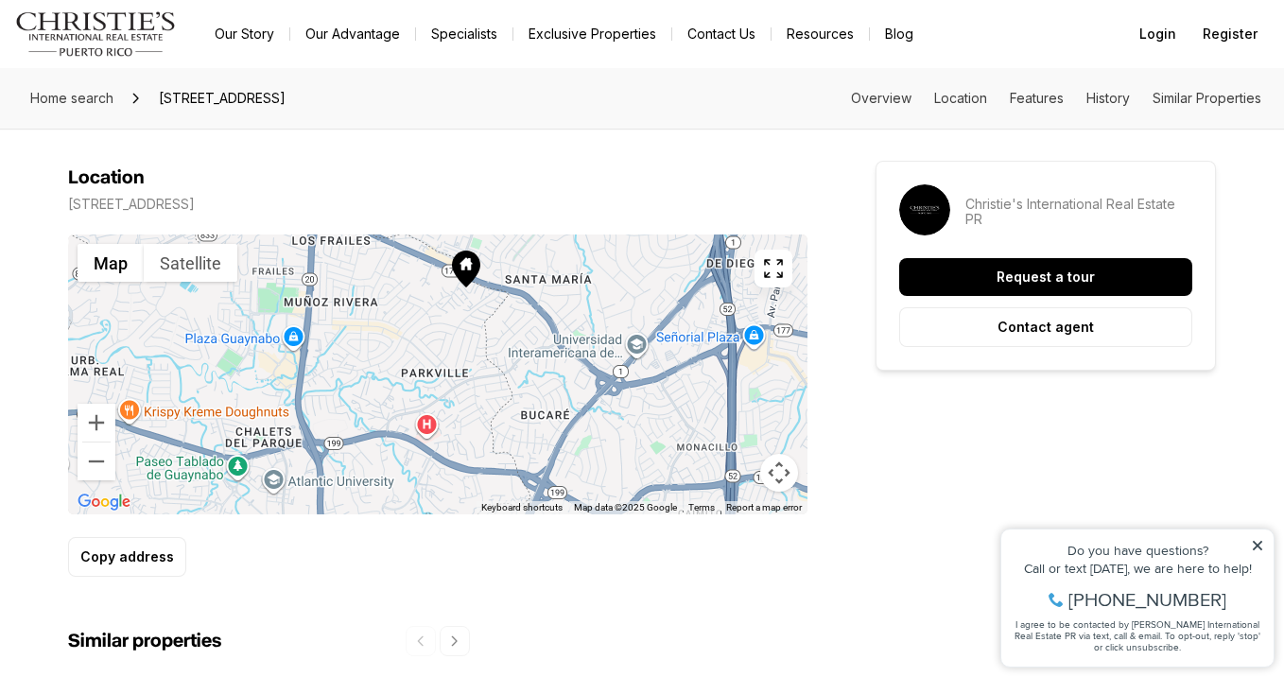
drag, startPoint x: 321, startPoint y: 331, endPoint x: 403, endPoint y: 350, distance: 83.5
click at [403, 350] on div at bounding box center [437, 374] width 739 height 280
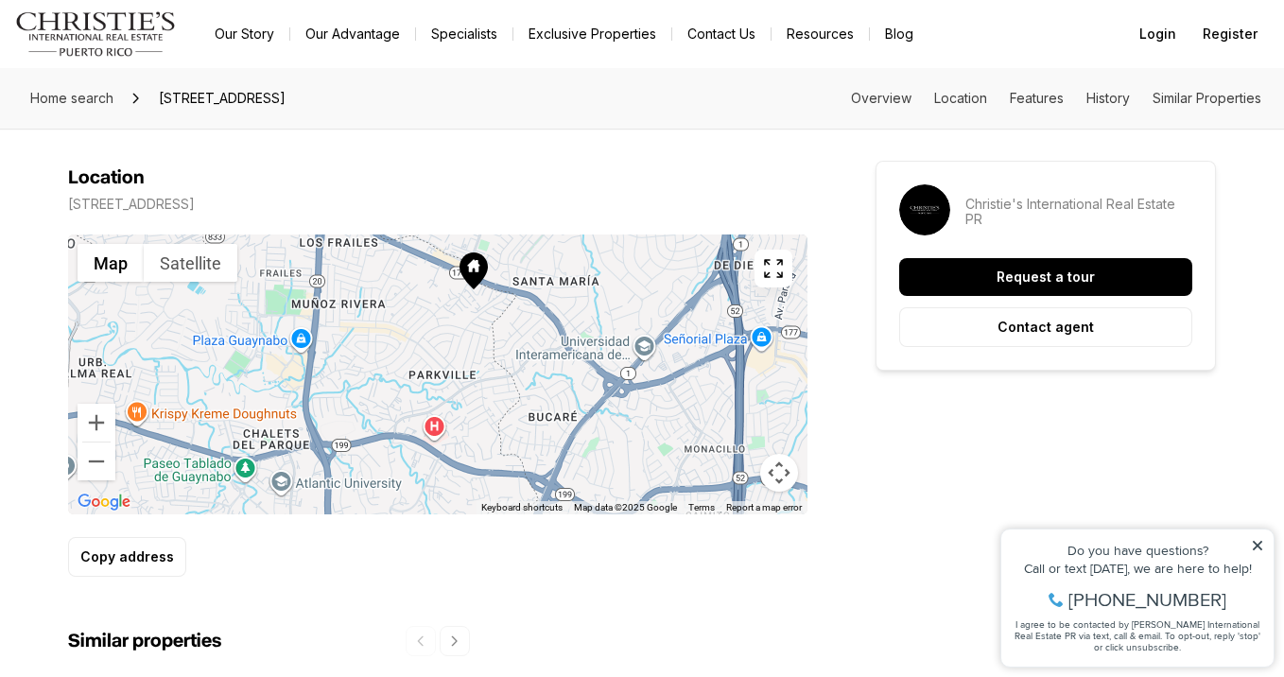
drag, startPoint x: 392, startPoint y: 311, endPoint x: 401, endPoint y: 317, distance: 10.2
click at [401, 317] on div at bounding box center [437, 374] width 739 height 280
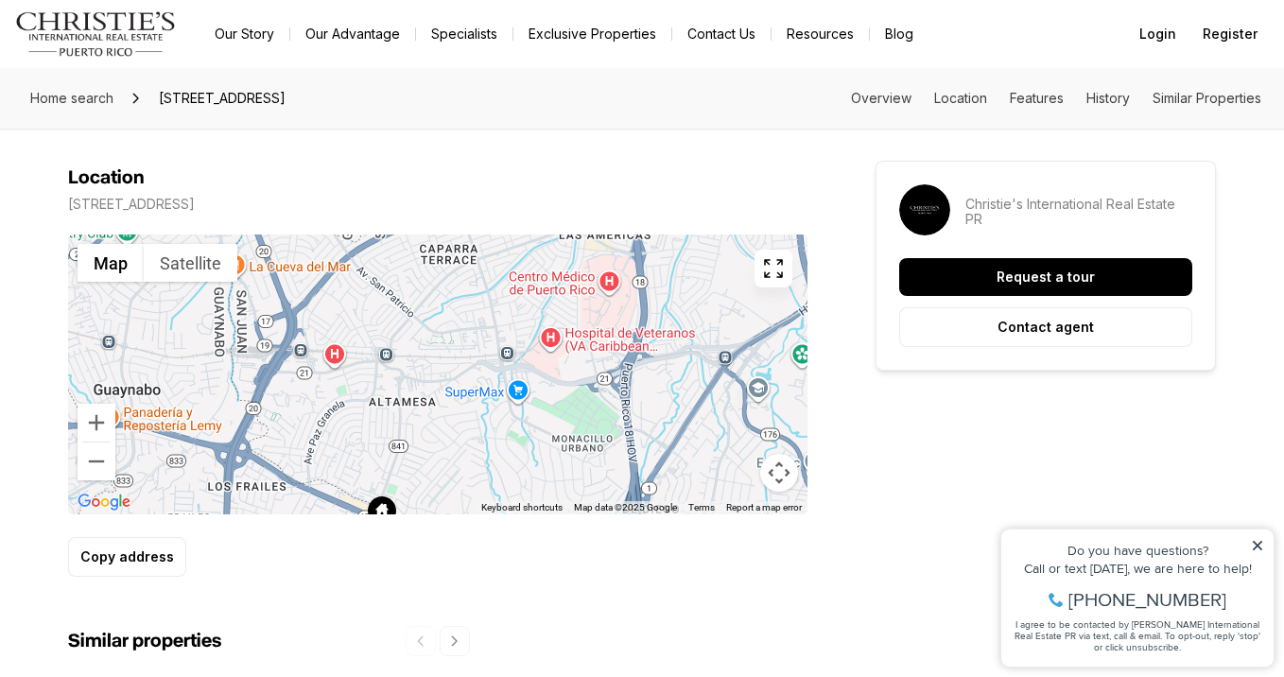
drag, startPoint x: 401, startPoint y: 317, endPoint x: 308, endPoint y: 564, distance: 264.5
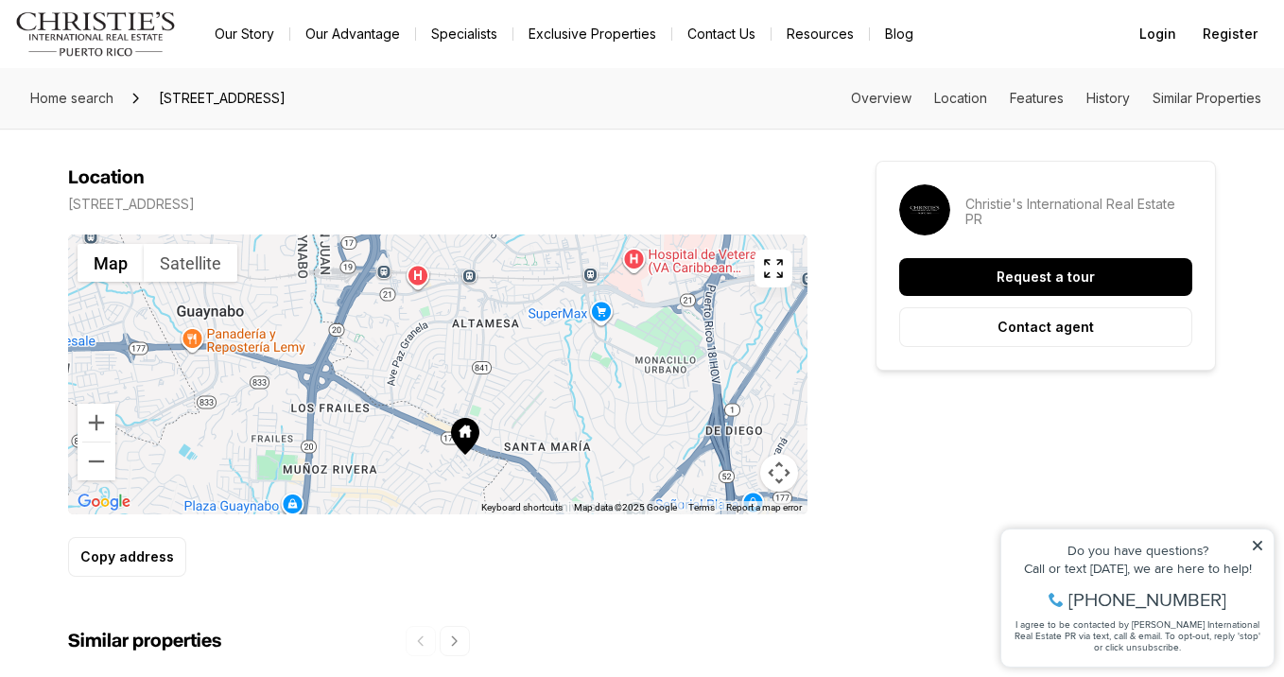
drag, startPoint x: 370, startPoint y: 365, endPoint x: 454, endPoint y: 287, distance: 114.4
click at [454, 287] on div at bounding box center [437, 374] width 739 height 280
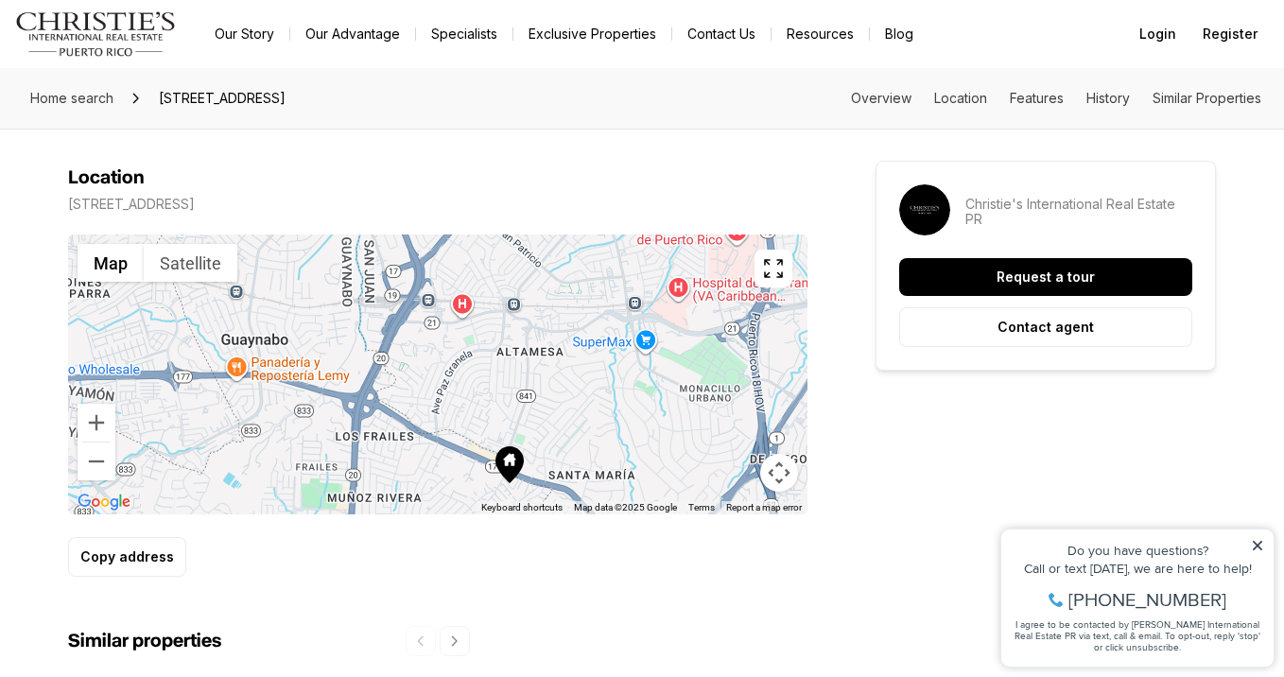
drag, startPoint x: 379, startPoint y: 338, endPoint x: 426, endPoint y: 366, distance: 55.1
click at [426, 366] on div at bounding box center [437, 374] width 739 height 280
click at [100, 404] on button "Zoom in" at bounding box center [97, 423] width 38 height 38
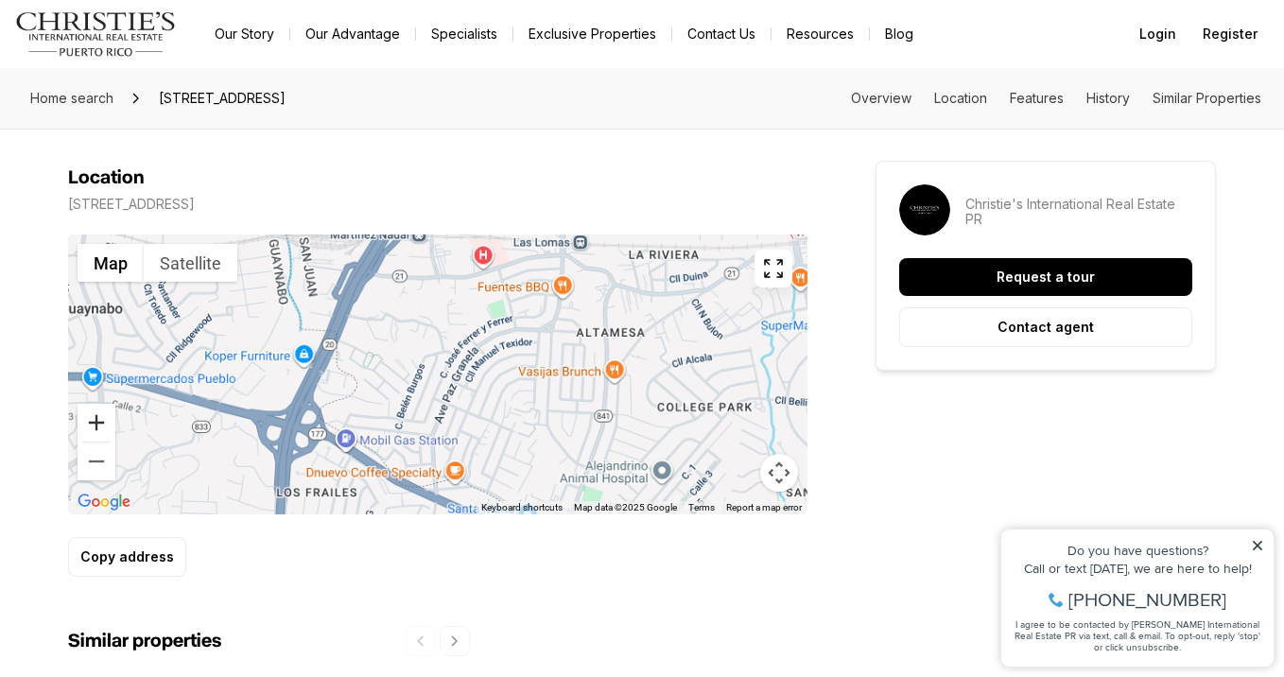
click at [100, 404] on button "Zoom in" at bounding box center [97, 423] width 38 height 38
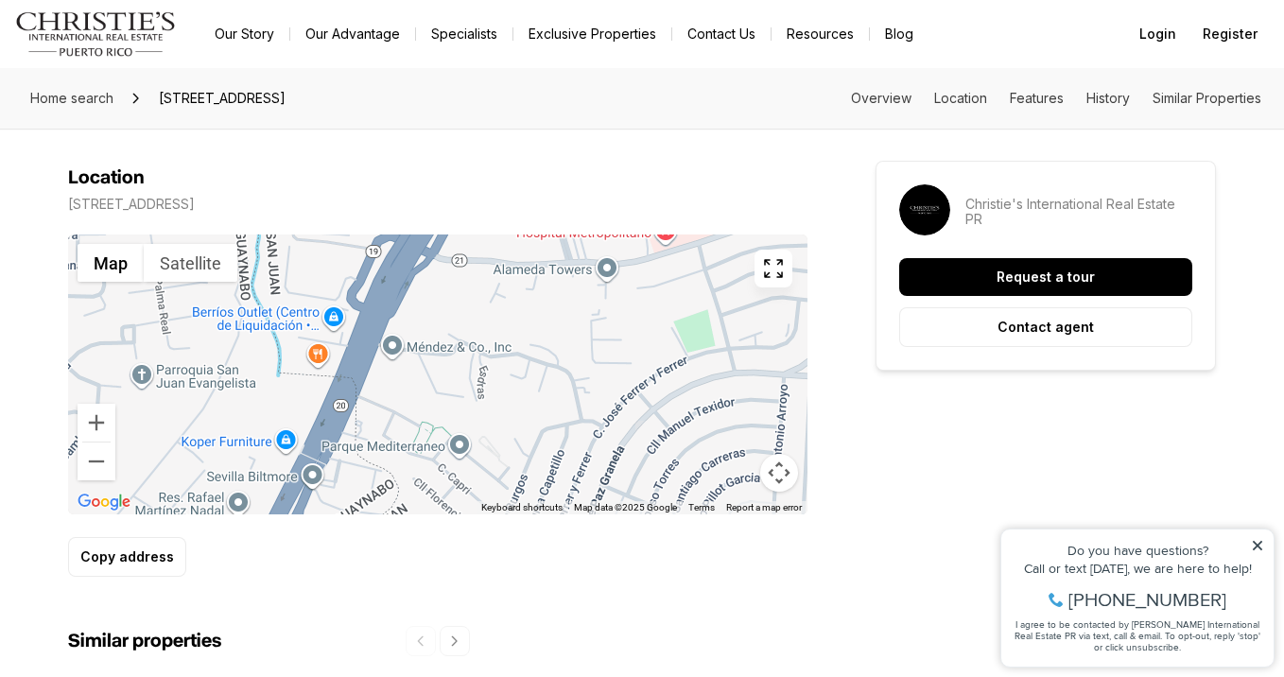
drag, startPoint x: 290, startPoint y: 327, endPoint x: 421, endPoint y: 425, distance: 162.8
click at [421, 425] on div at bounding box center [437, 374] width 739 height 280
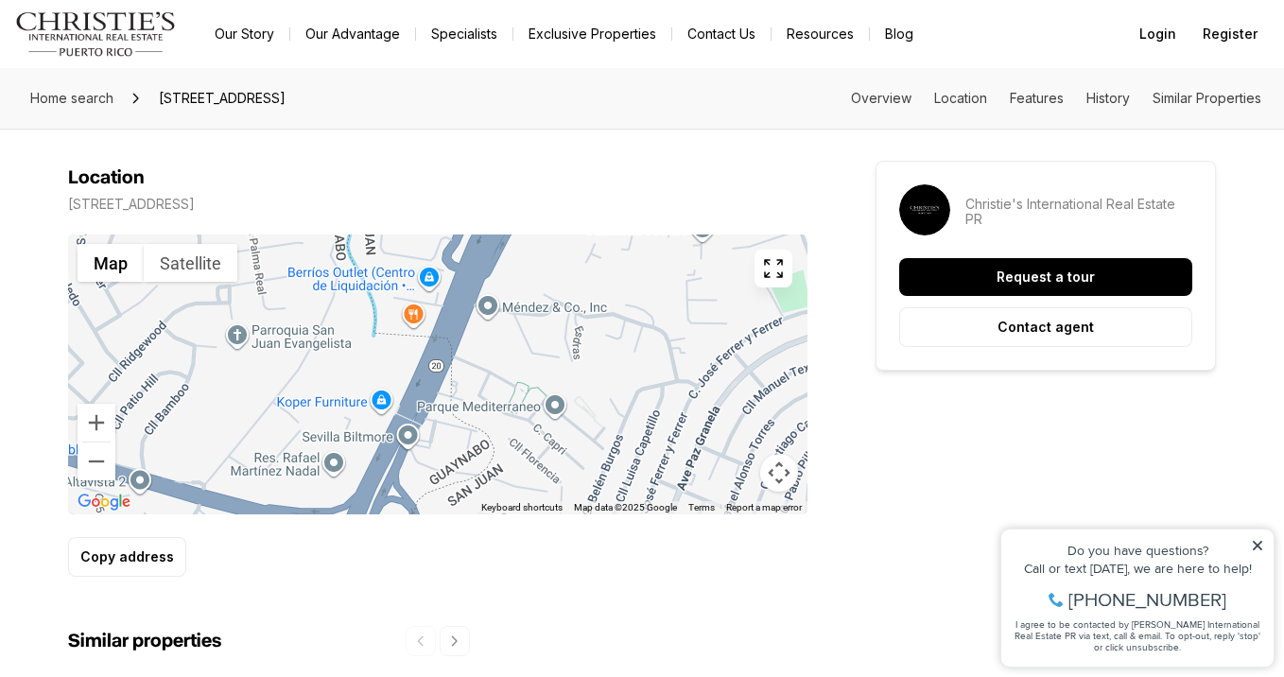
drag, startPoint x: 340, startPoint y: 340, endPoint x: 438, endPoint y: 304, distance: 104.1
click at [438, 304] on div at bounding box center [437, 374] width 739 height 280
click at [102, 404] on button "Zoom in" at bounding box center [97, 423] width 38 height 38
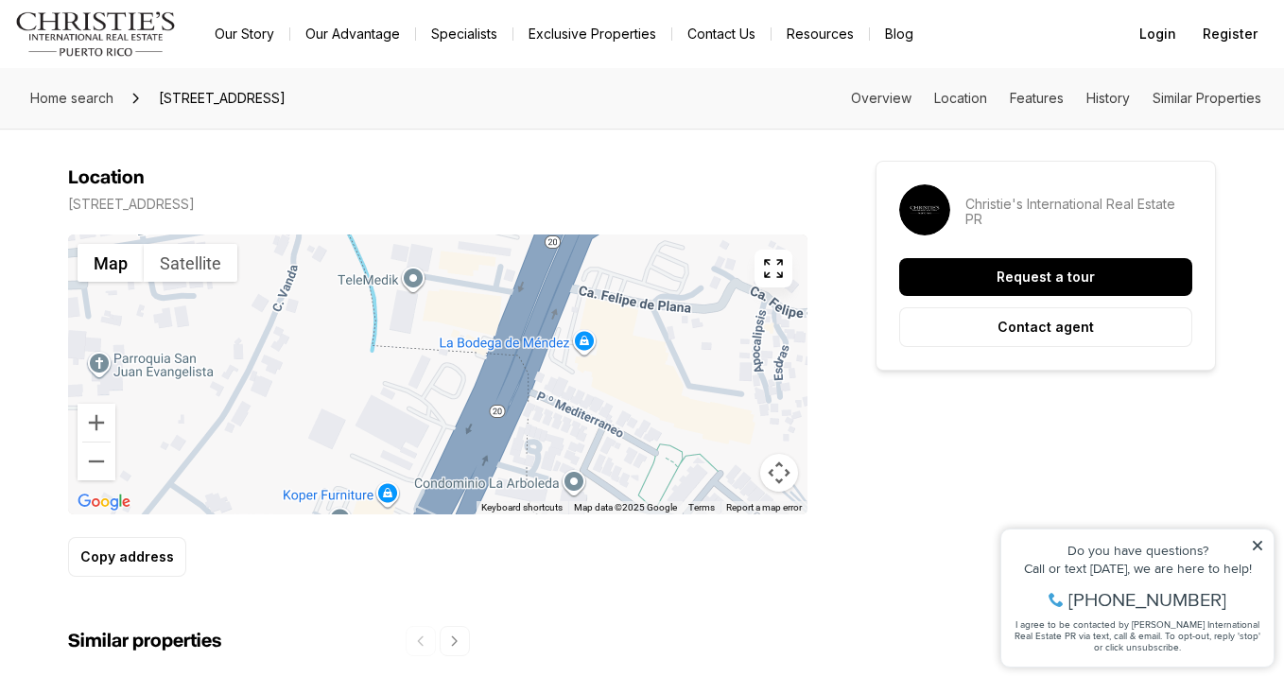
drag, startPoint x: 286, startPoint y: 336, endPoint x: 349, endPoint y: 388, distance: 81.2
click at [349, 388] on div at bounding box center [437, 374] width 739 height 280
click at [95, 404] on button "Zoom in" at bounding box center [97, 423] width 38 height 38
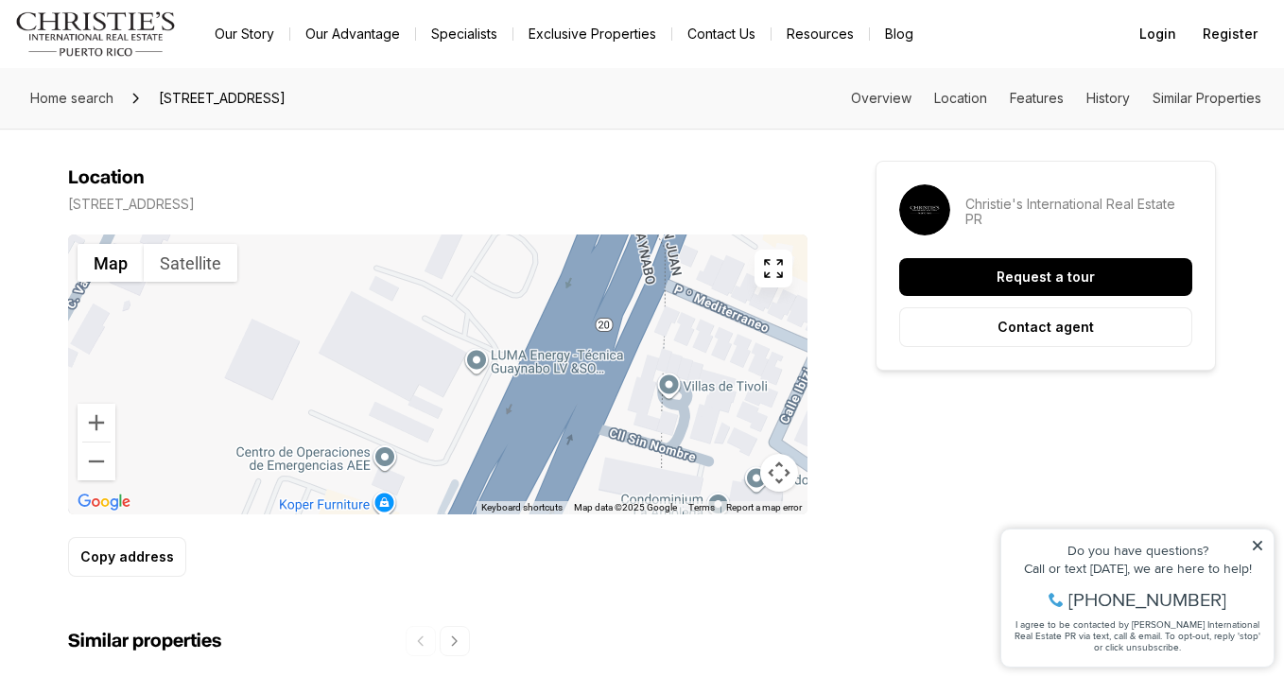
drag, startPoint x: 352, startPoint y: 404, endPoint x: 399, endPoint y: 281, distance: 131.7
click at [399, 281] on div at bounding box center [437, 374] width 739 height 280
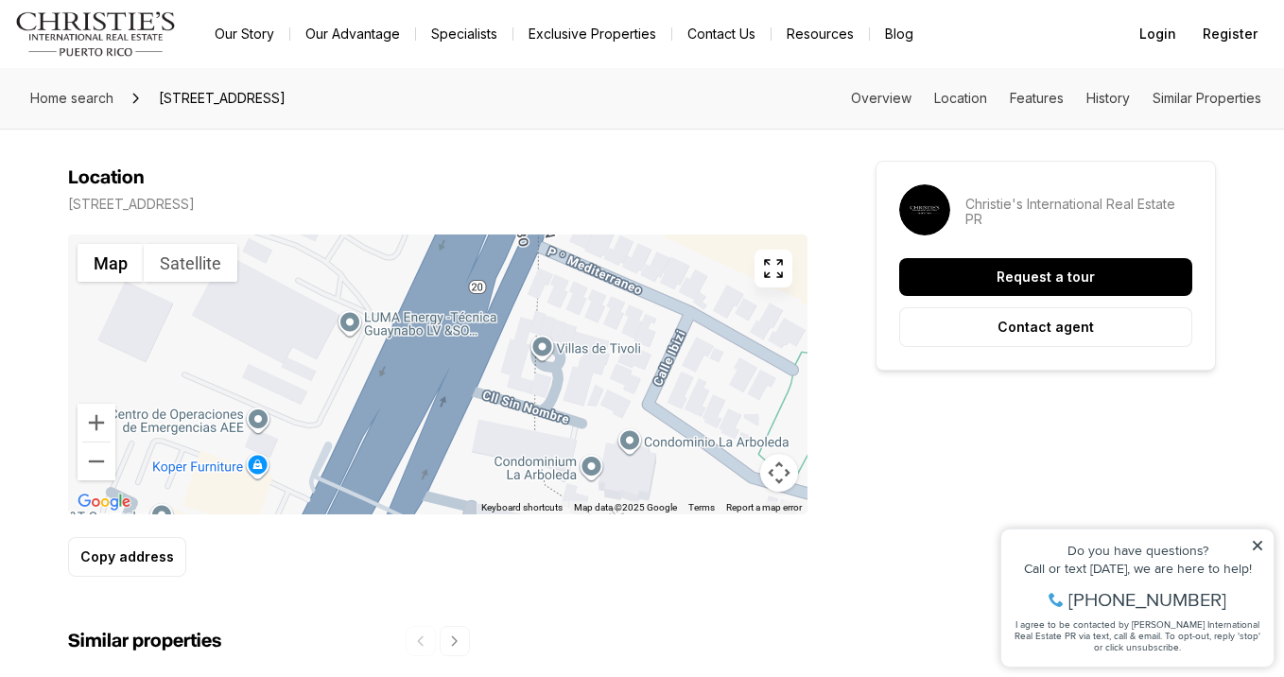
drag, startPoint x: 452, startPoint y: 337, endPoint x: 322, endPoint y: 299, distance: 134.9
click at [322, 299] on div at bounding box center [437, 374] width 739 height 280
click at [95, 442] on button "Zoom out" at bounding box center [97, 461] width 38 height 38
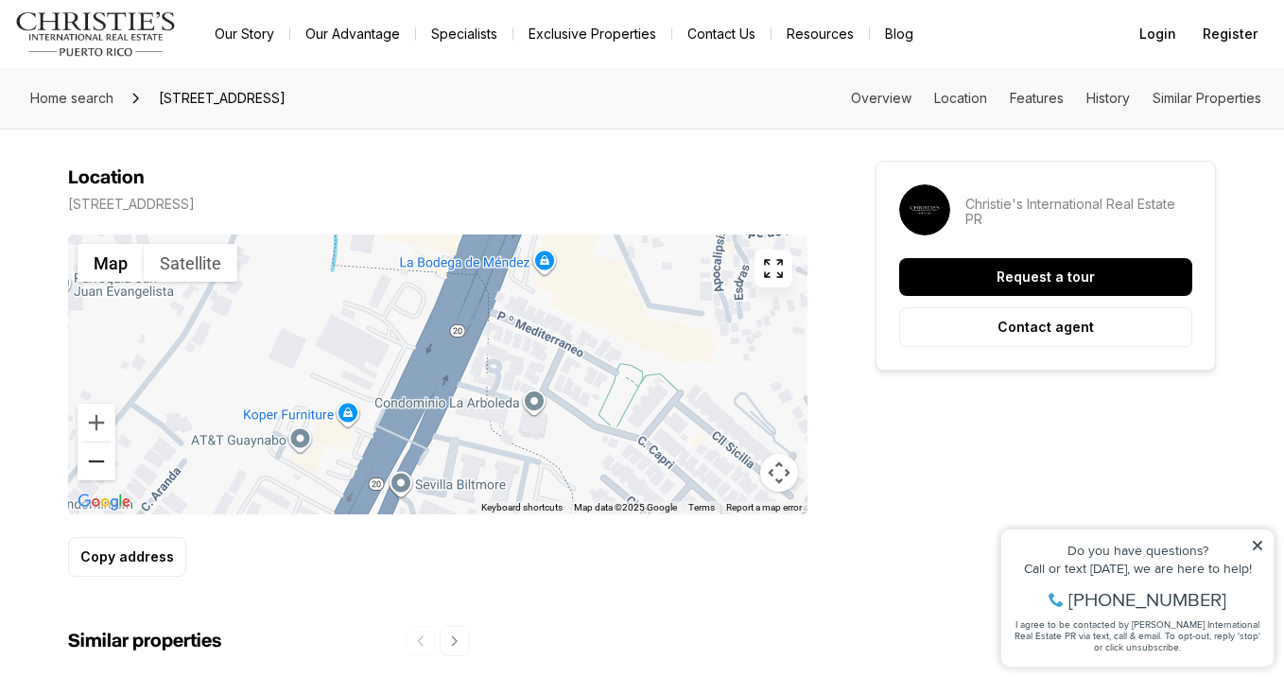
click at [95, 442] on button "Zoom out" at bounding box center [97, 461] width 38 height 38
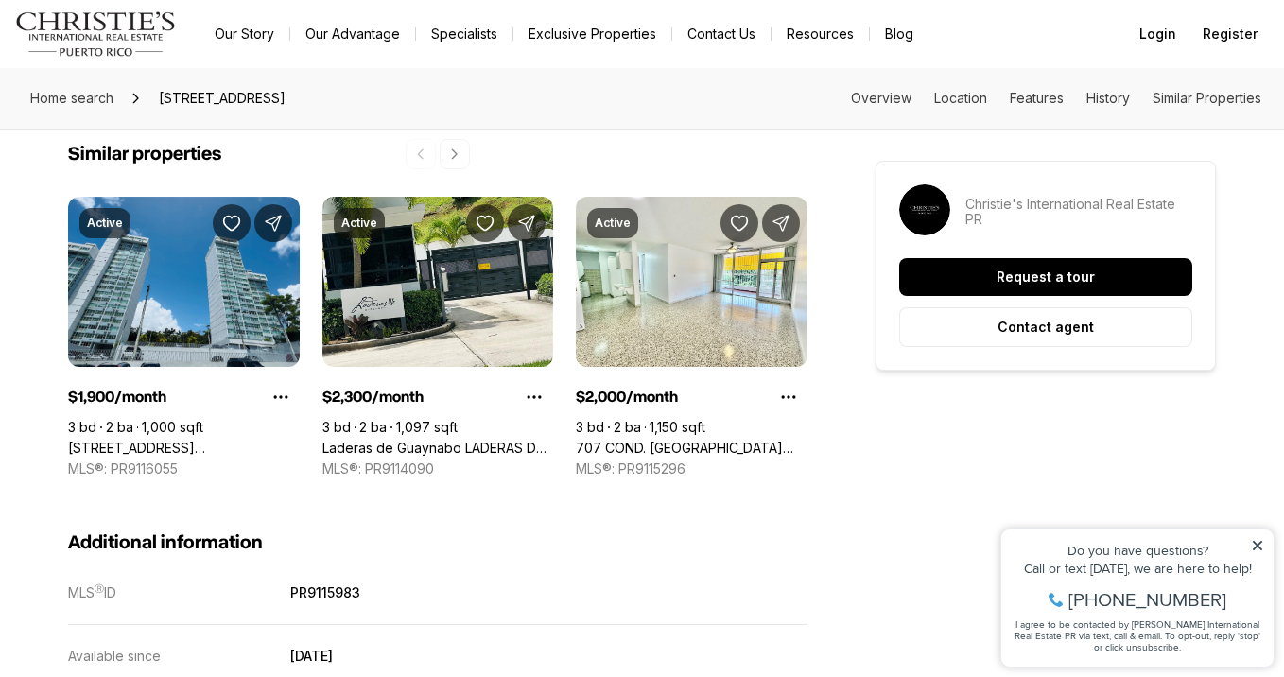
scroll to position [1691, 0]
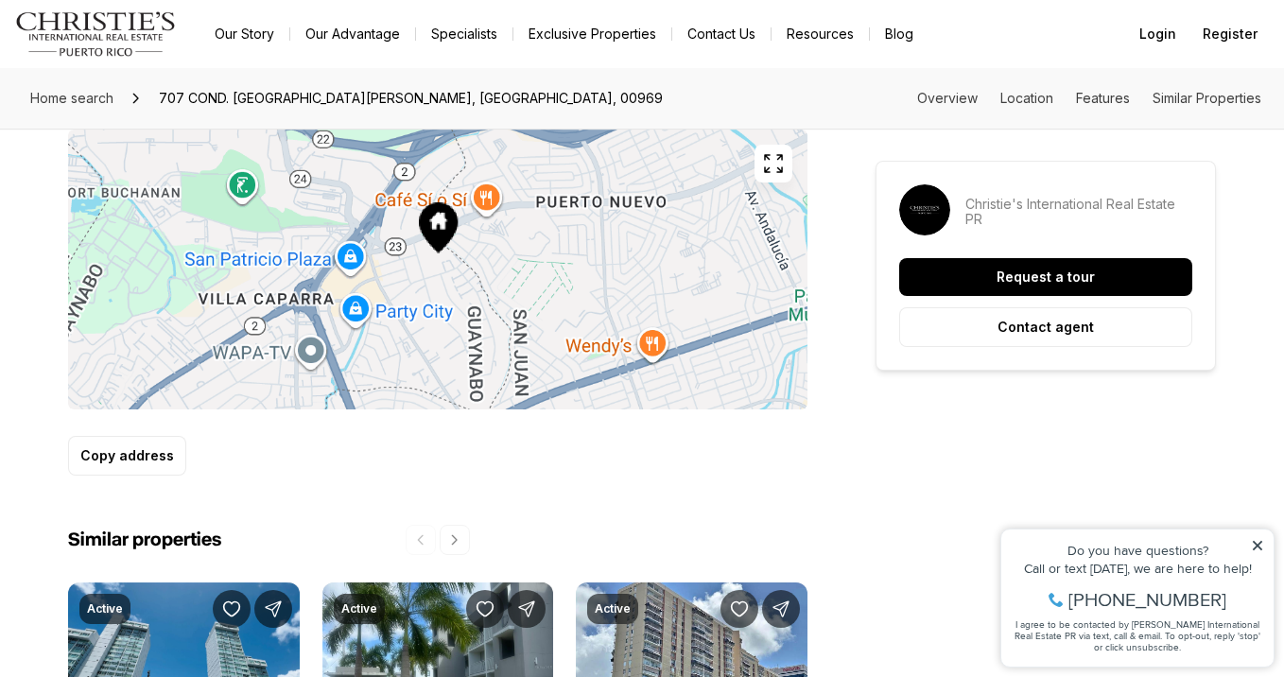
scroll to position [1139, 0]
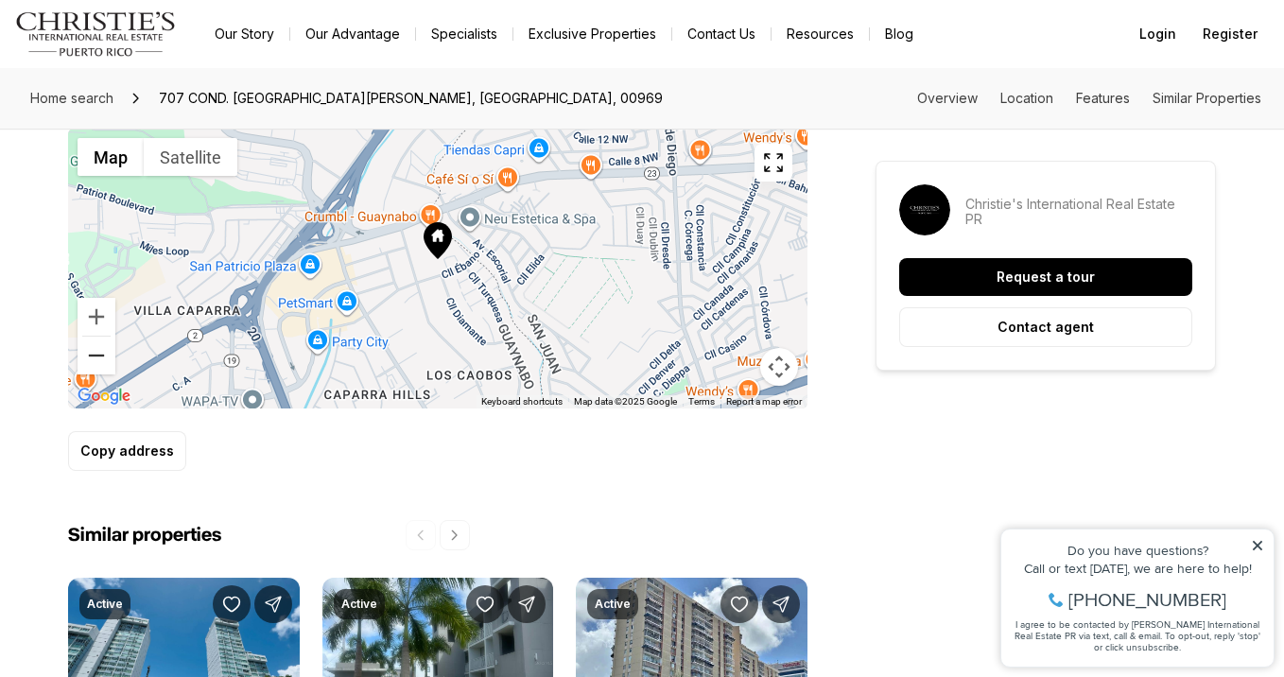
click at [93, 357] on button "Zoom out" at bounding box center [97, 356] width 38 height 38
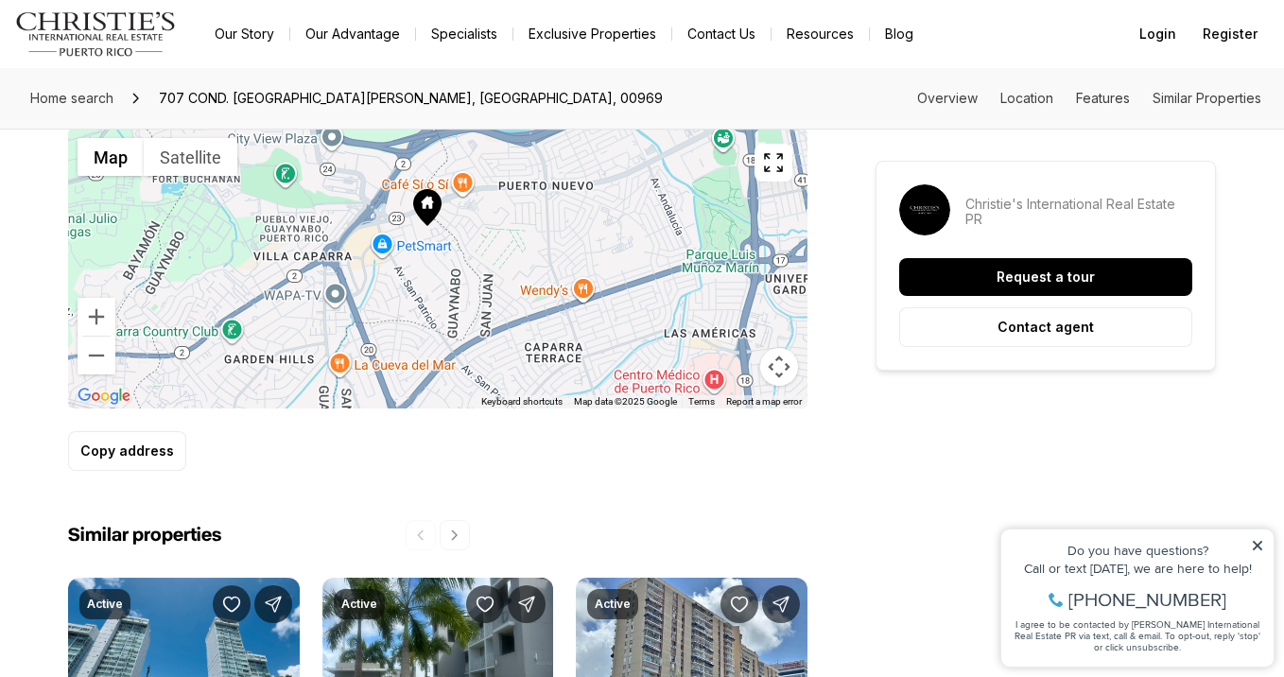
drag, startPoint x: 451, startPoint y: 310, endPoint x: 441, endPoint y: 275, distance: 36.5
click at [441, 275] on div at bounding box center [437, 269] width 739 height 280
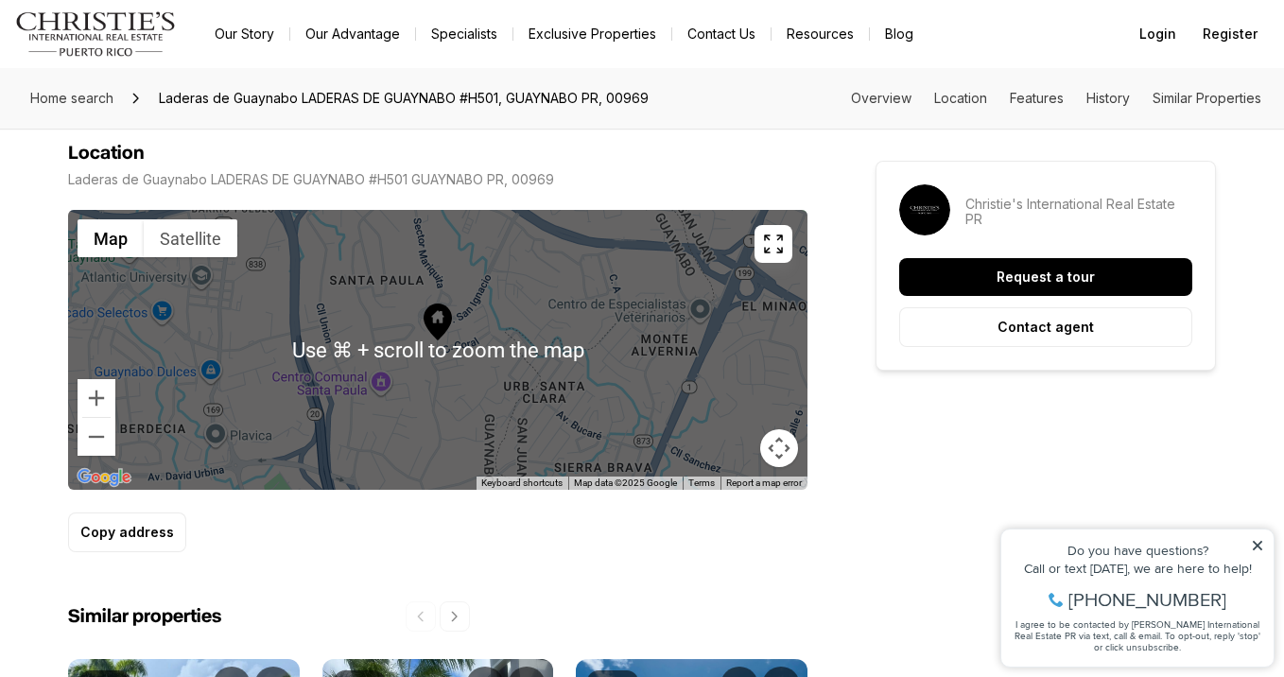
scroll to position [1011, 0]
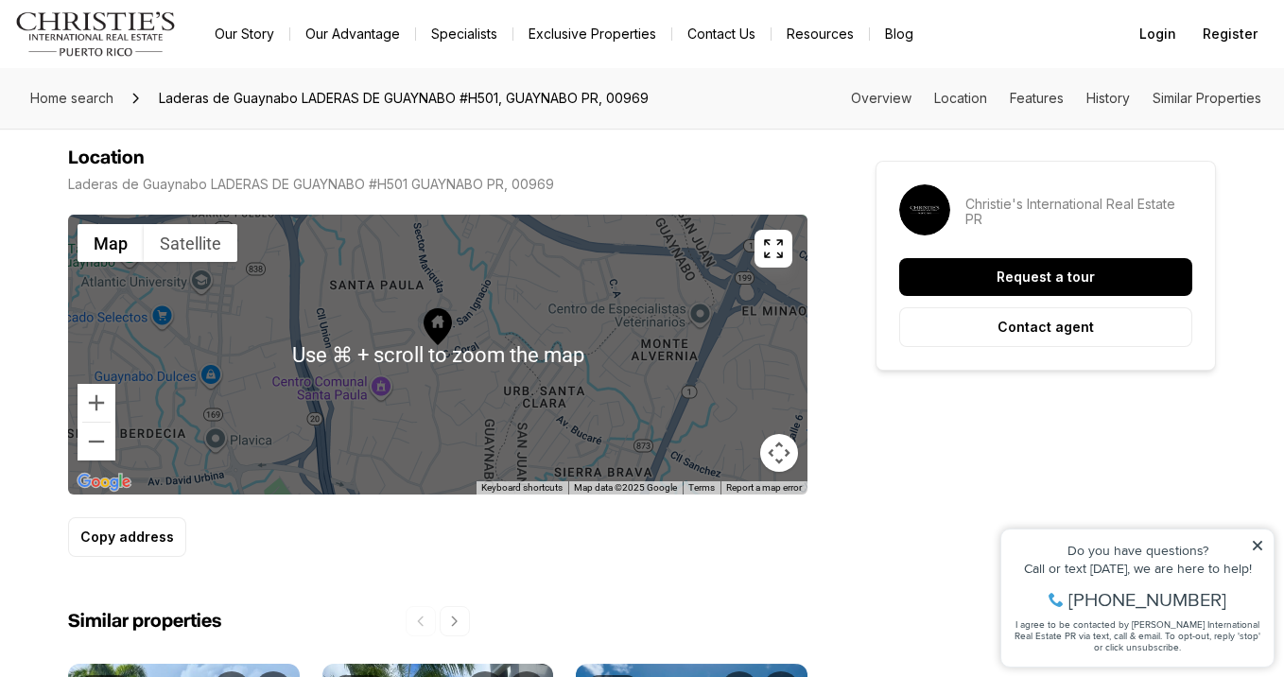
click at [258, 304] on div at bounding box center [437, 355] width 739 height 280
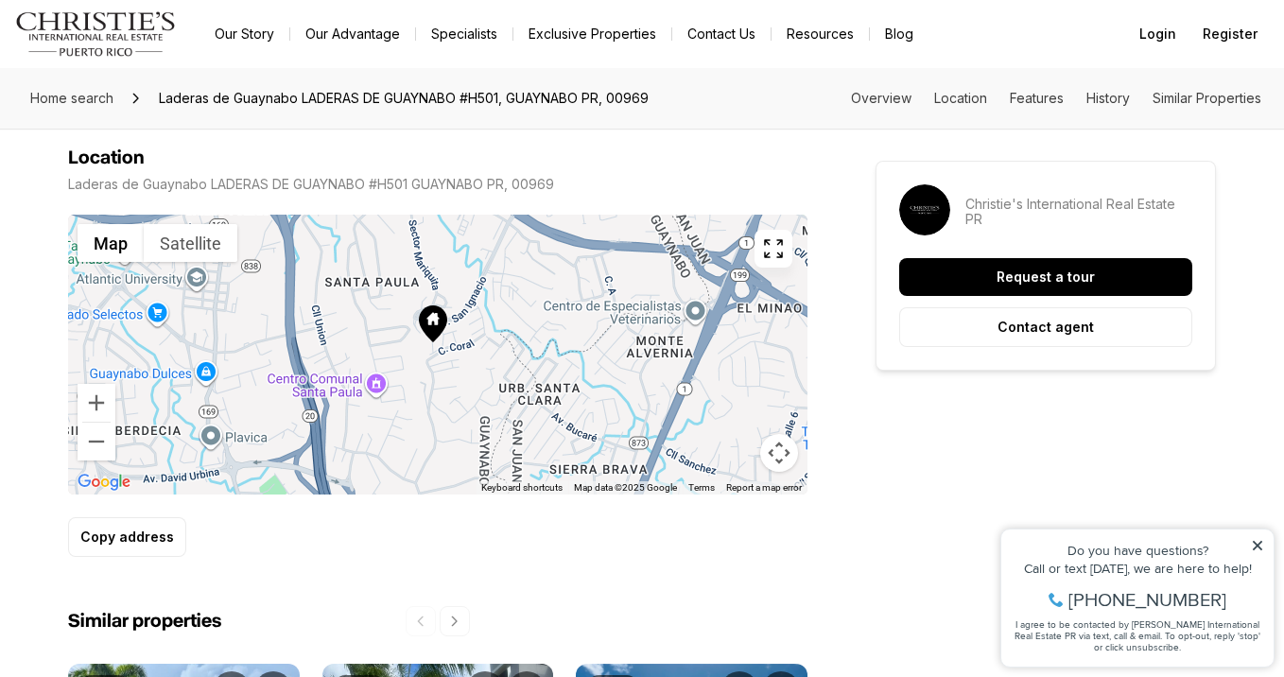
click at [474, 322] on div at bounding box center [437, 355] width 739 height 280
click at [96, 398] on button "Zoom in" at bounding box center [97, 403] width 38 height 38
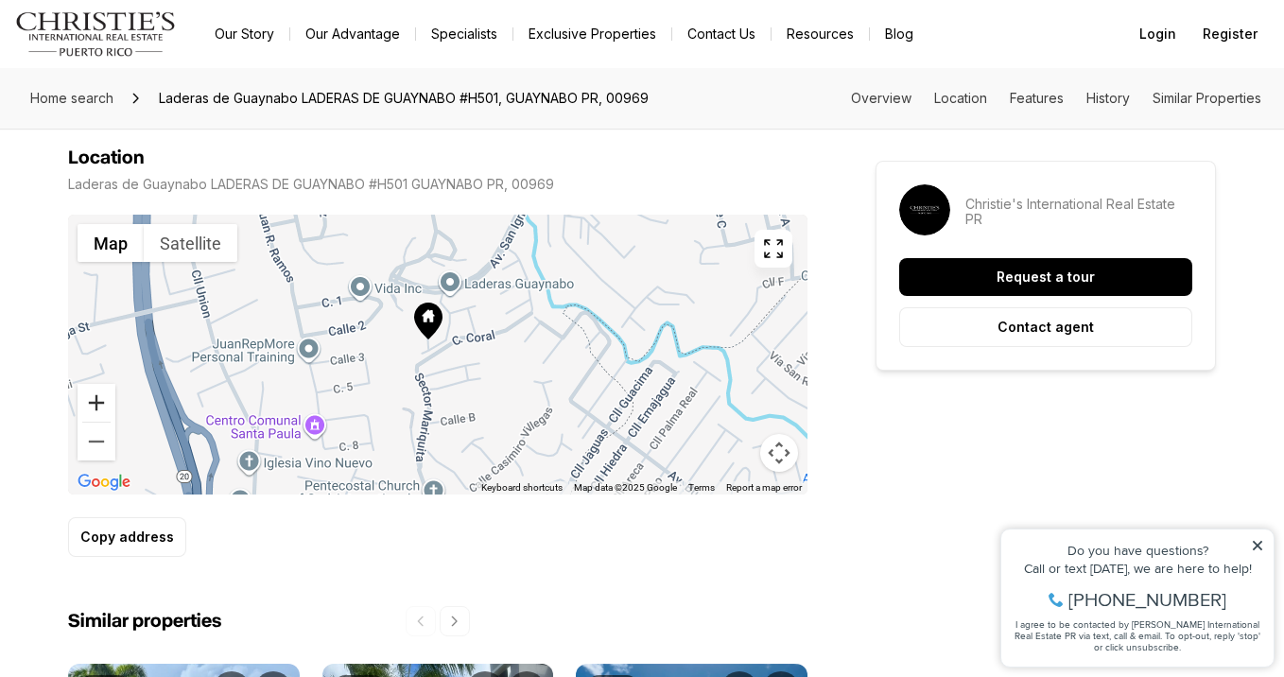
click at [96, 398] on button "Zoom in" at bounding box center [97, 403] width 38 height 38
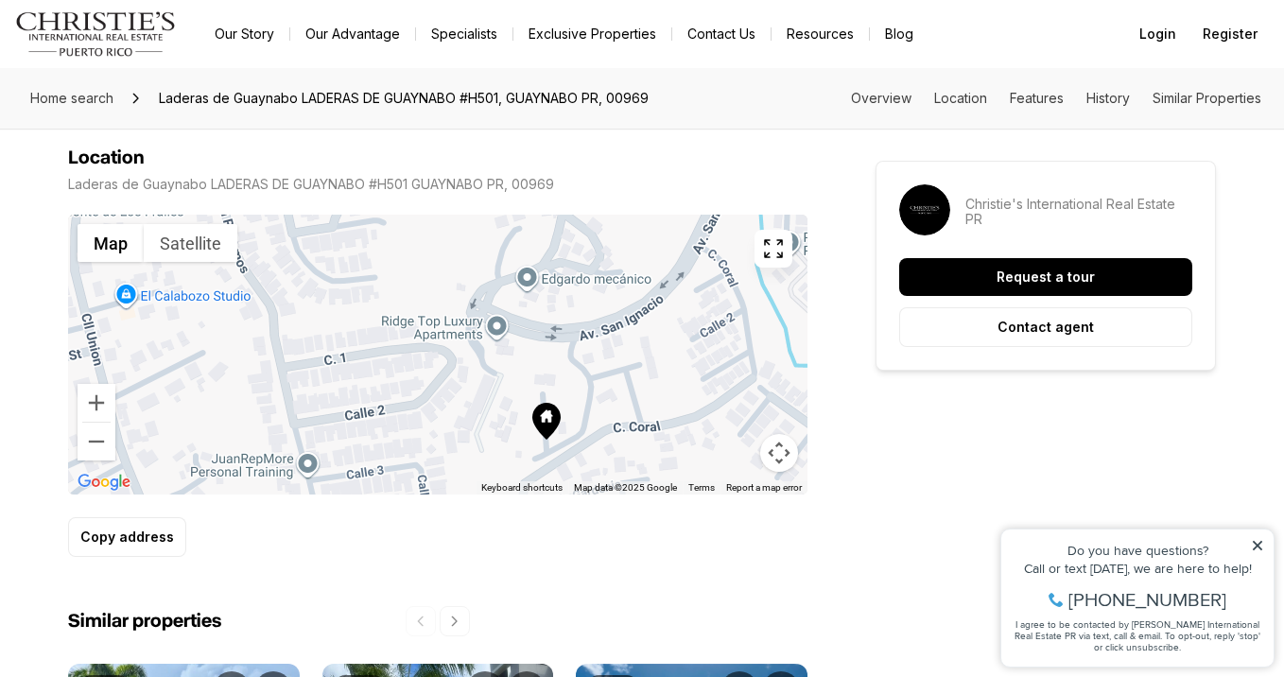
drag, startPoint x: 338, startPoint y: 306, endPoint x: 471, endPoint y: 422, distance: 176.3
click at [471, 422] on div at bounding box center [437, 355] width 739 height 280
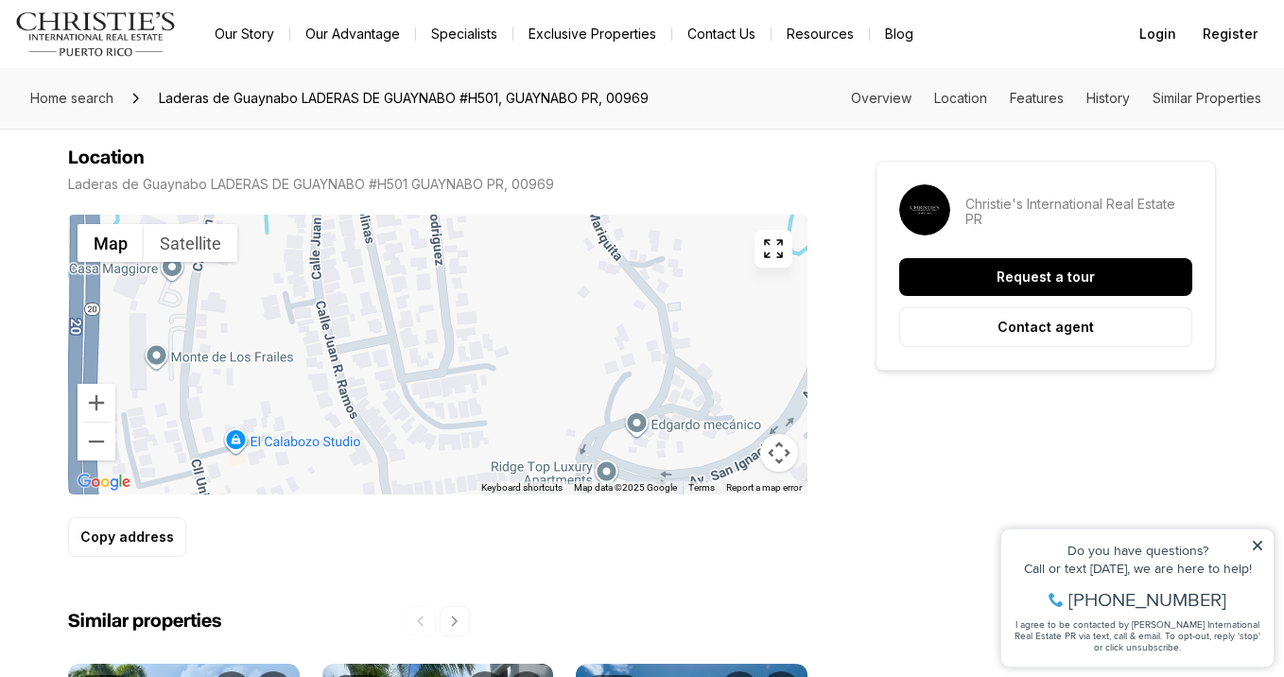
drag, startPoint x: 442, startPoint y: 311, endPoint x: 544, endPoint y: 448, distance: 170.9
click at [544, 448] on div at bounding box center [437, 355] width 739 height 280
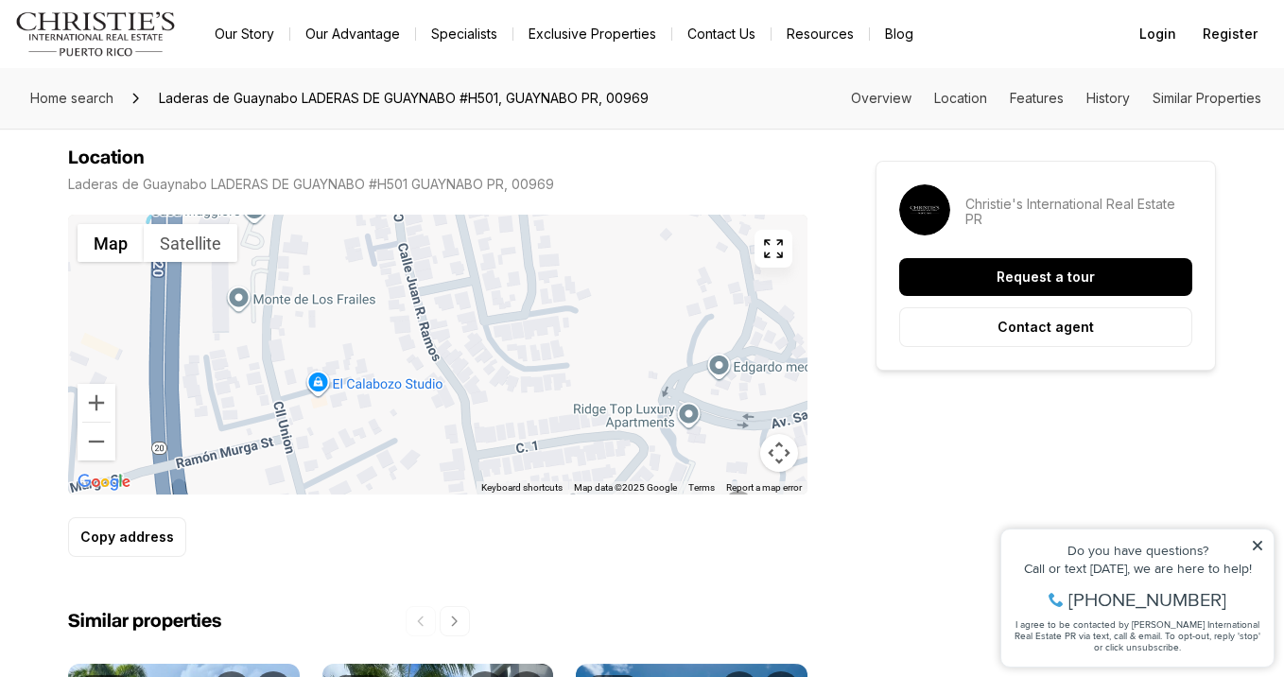
drag, startPoint x: 453, startPoint y: 355, endPoint x: 537, endPoint y: 297, distance: 102.0
click at [537, 297] on div at bounding box center [437, 355] width 739 height 280
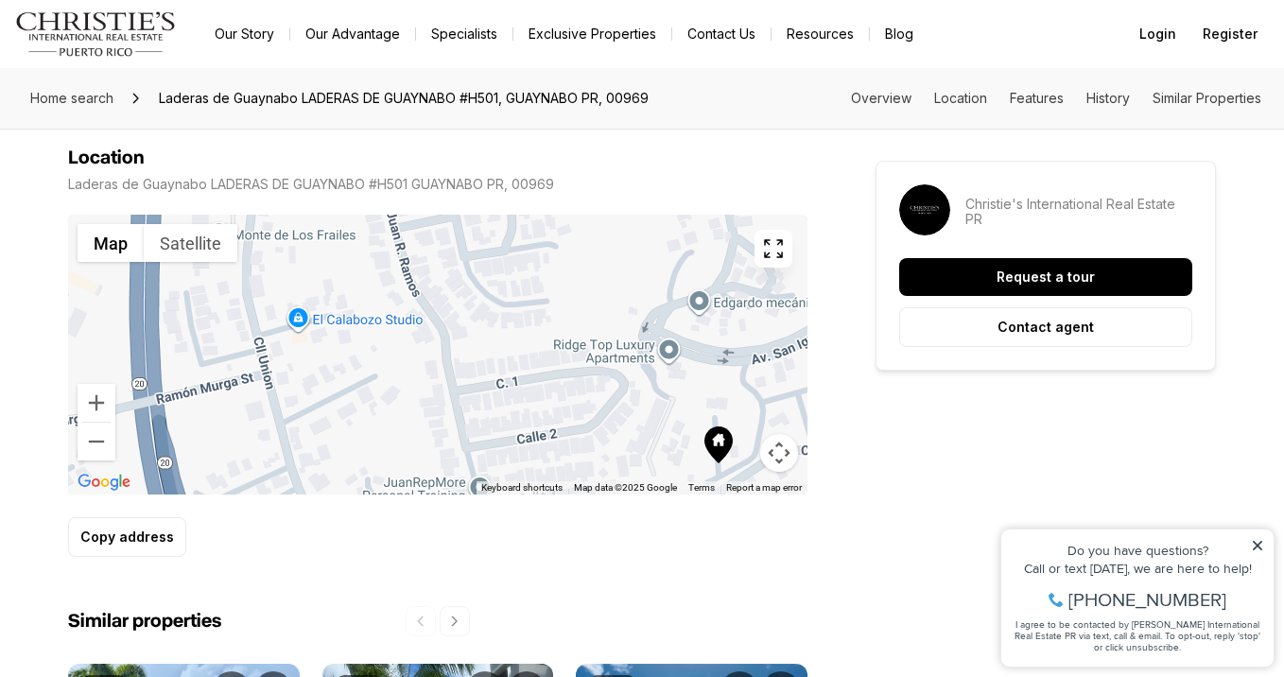
drag, startPoint x: 509, startPoint y: 356, endPoint x: 509, endPoint y: 295, distance: 60.5
click at [509, 295] on div at bounding box center [437, 355] width 739 height 280
